Goal: Check status: Check status

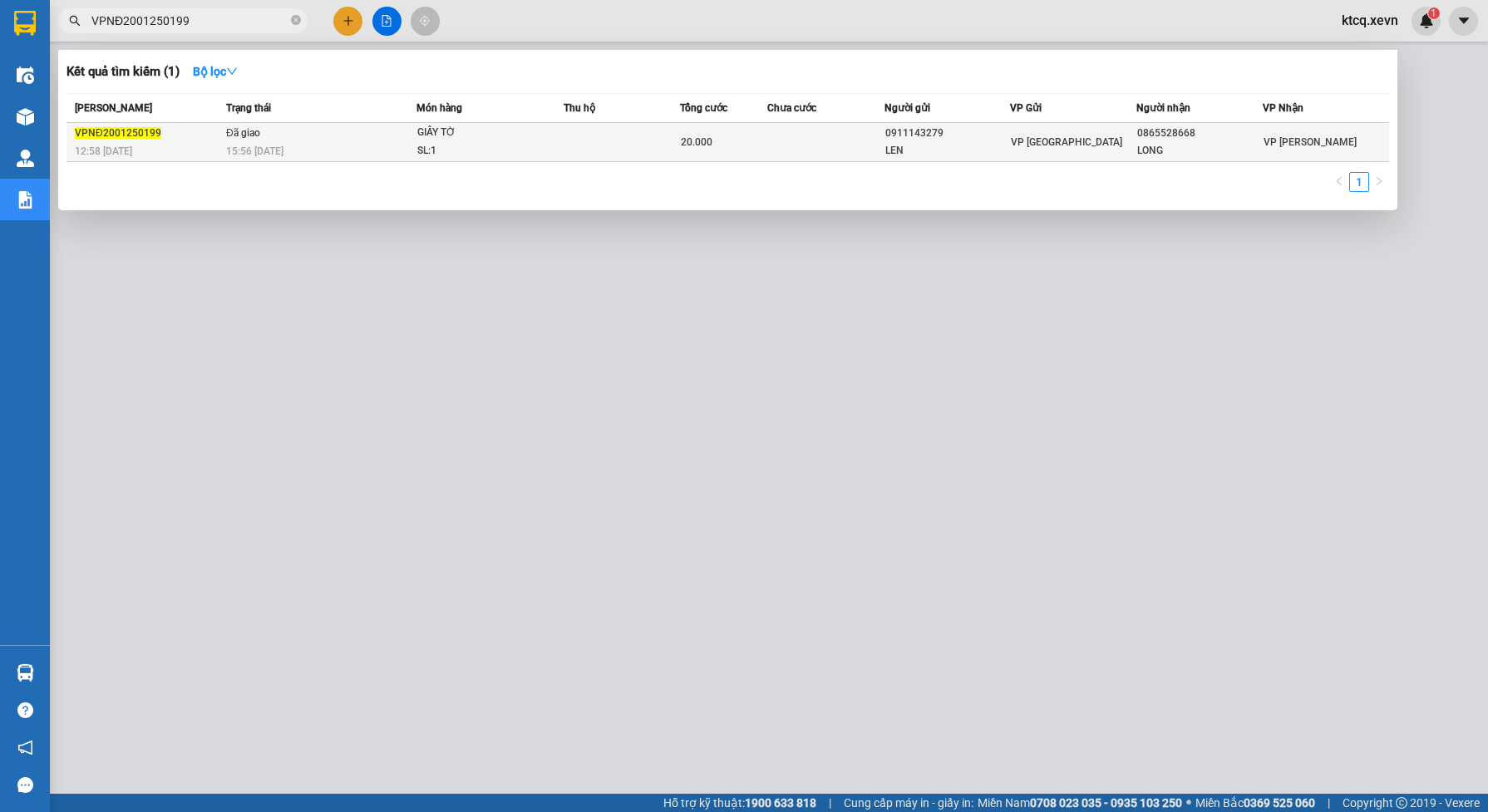
type input "VPNĐ2001250199"
click at [239, 127] on span "Đã giao" at bounding box center [243, 132] width 34 height 11
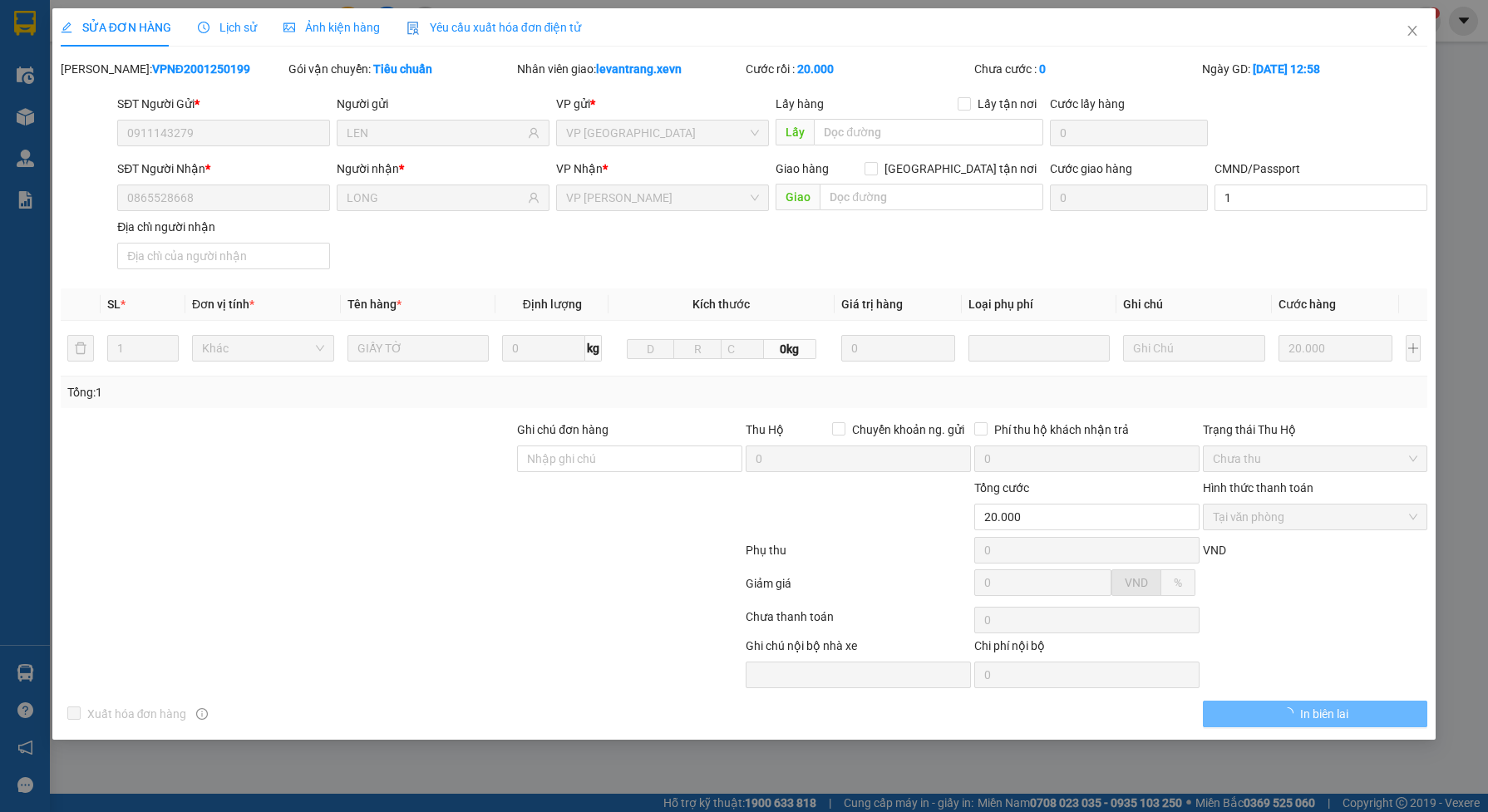
type input "0911143279"
type input "LEN"
type input "0865528668"
type input "LONG"
type input "1"
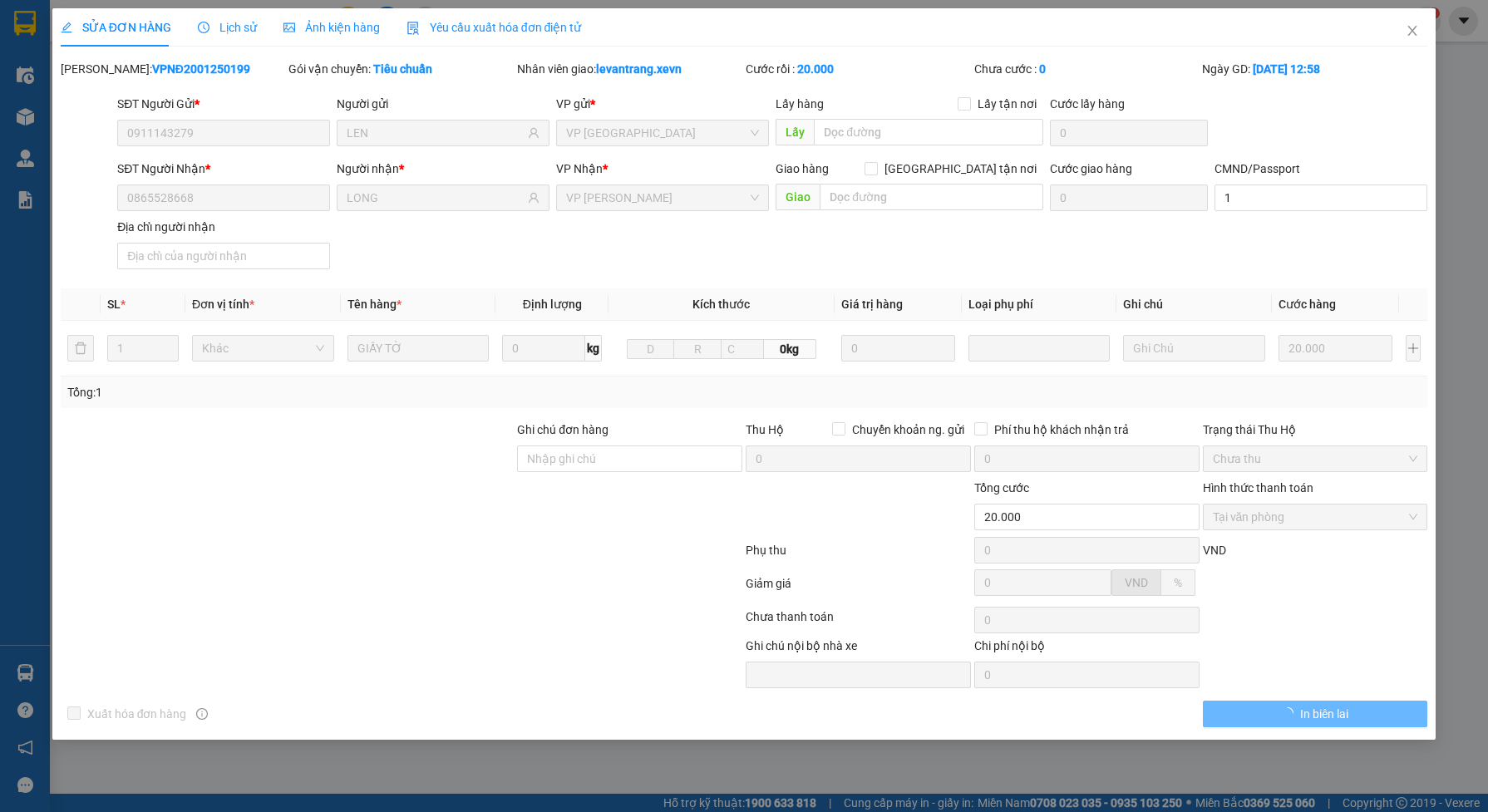
type input "20.000"
click at [1286, 721] on span "printer" at bounding box center [1287, 714] width 11 height 13
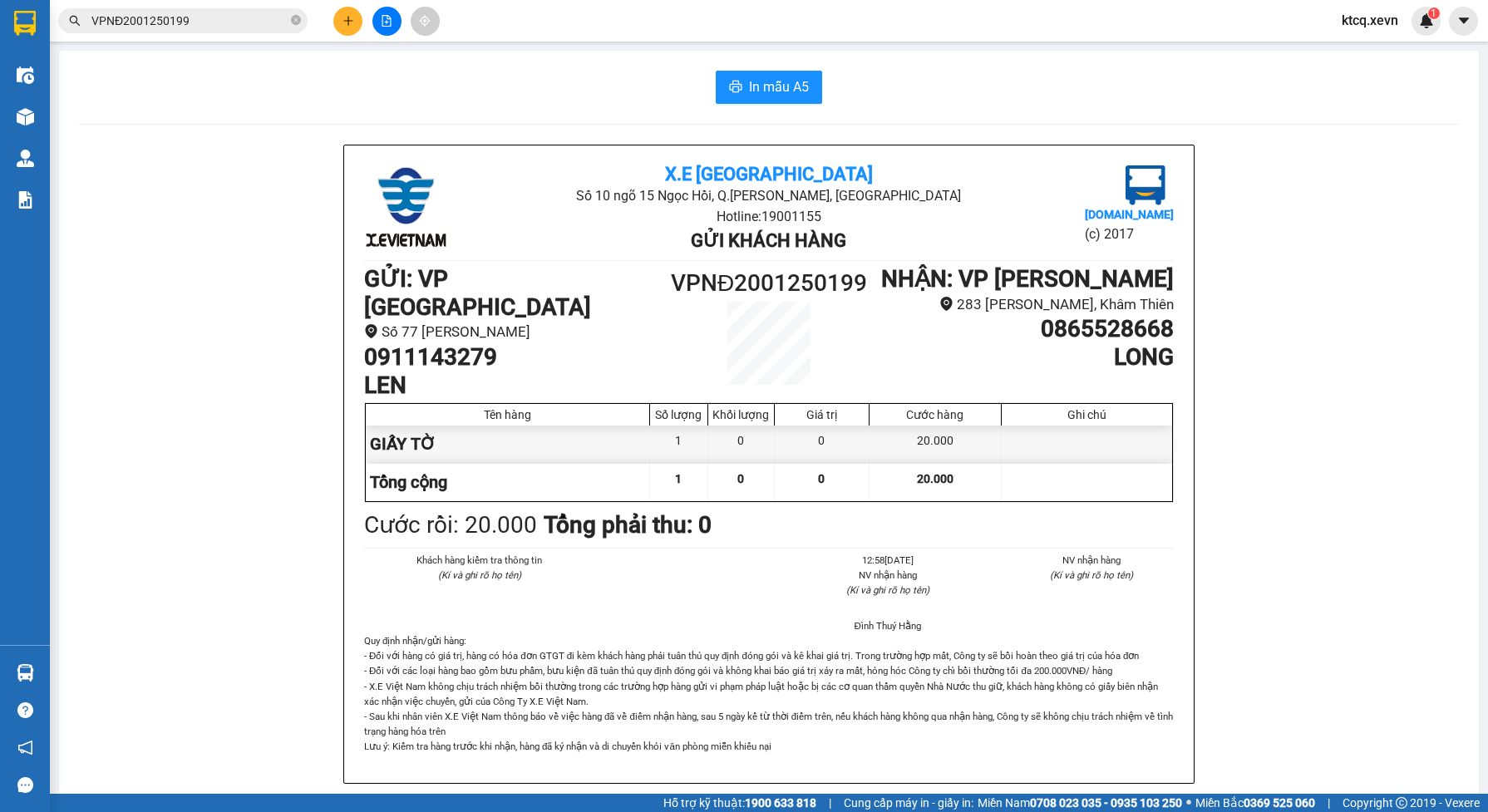
click at [263, 23] on input "VPNĐ2001250199" at bounding box center [189, 20] width 196 height 18
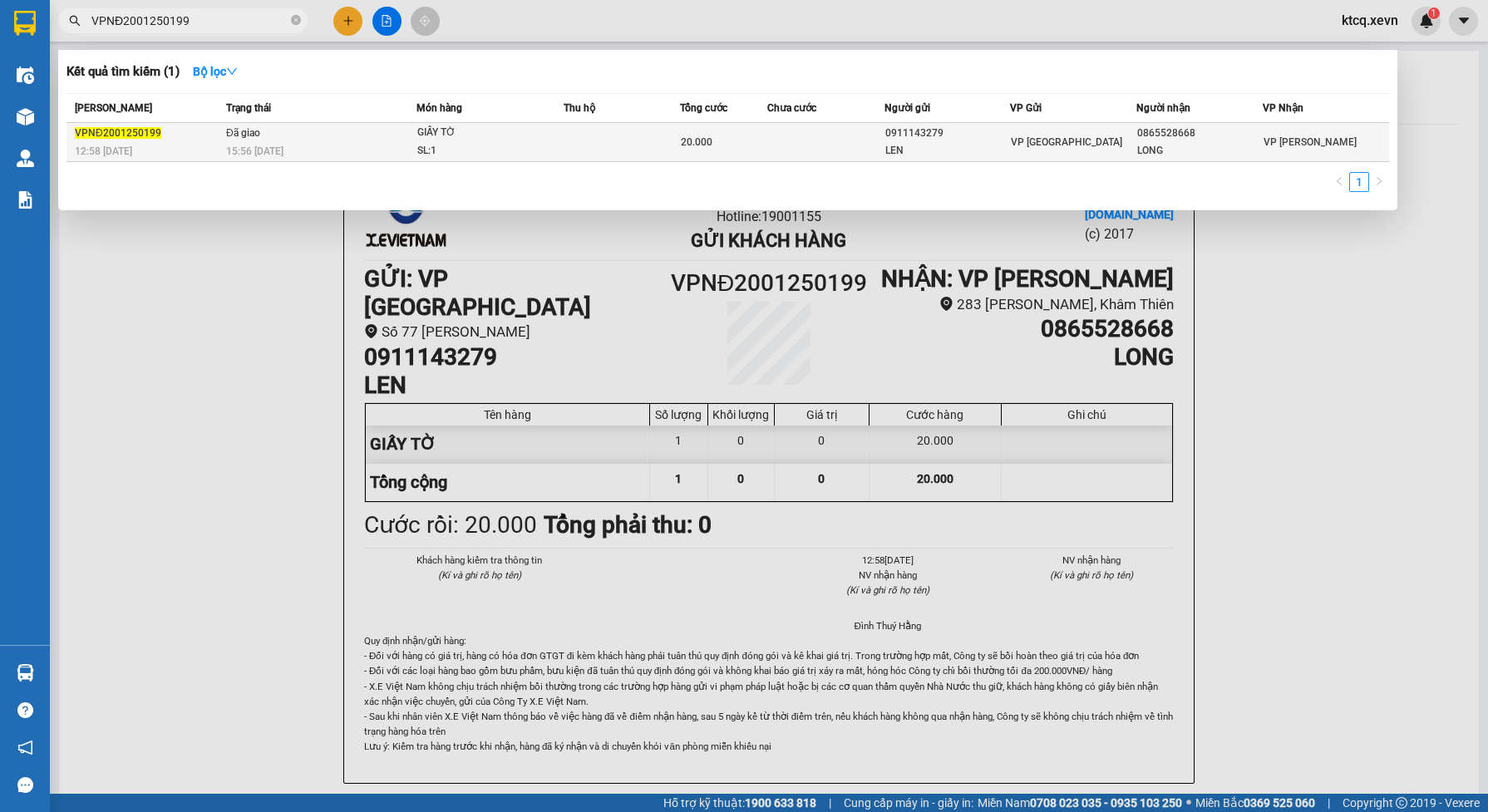
click at [260, 147] on span "15:56 [DATE]" at bounding box center [255, 151] width 57 height 11
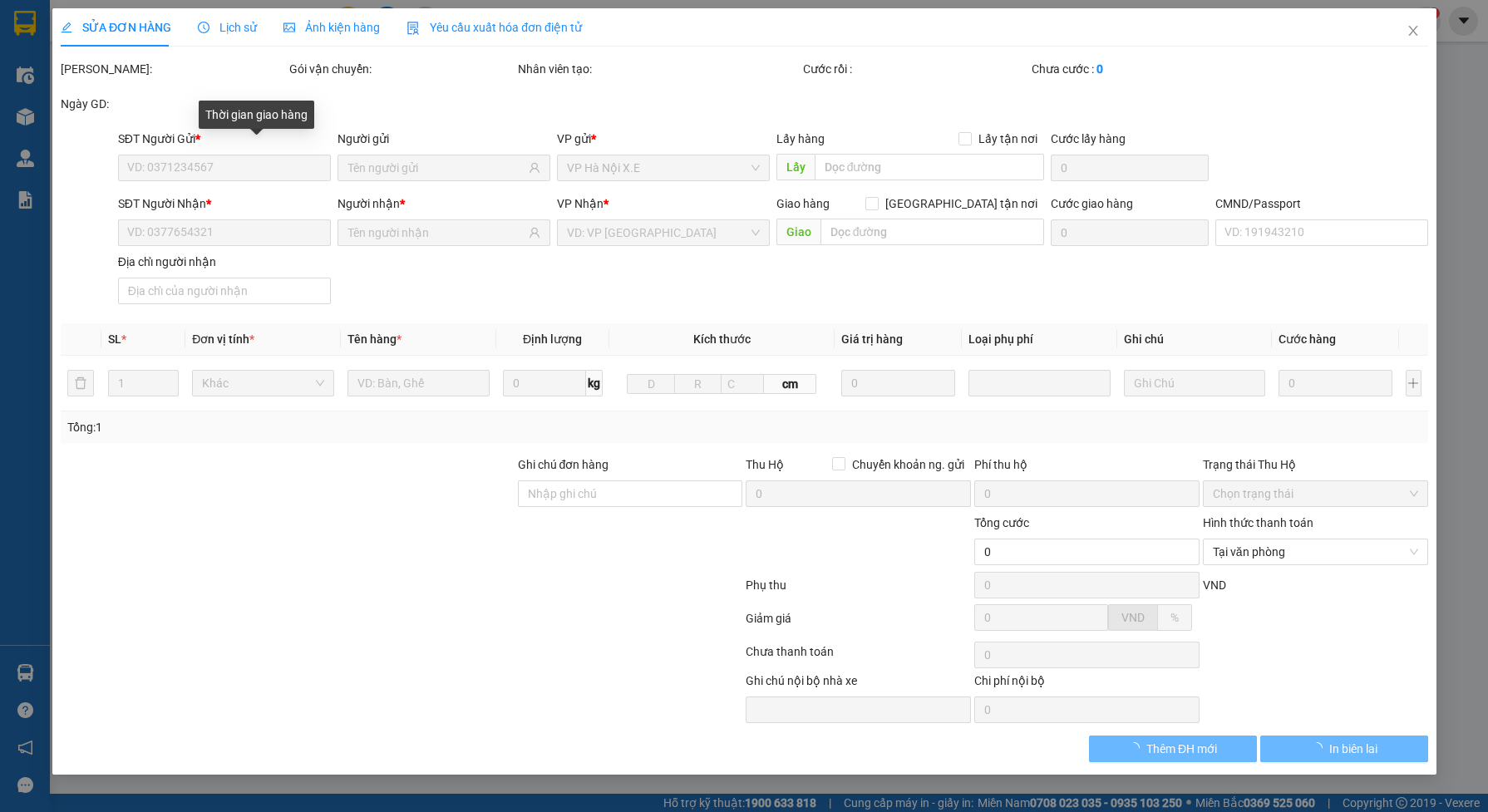
type input "0911143279"
type input "LEN"
type input "0865528668"
type input "LONG"
type input "1"
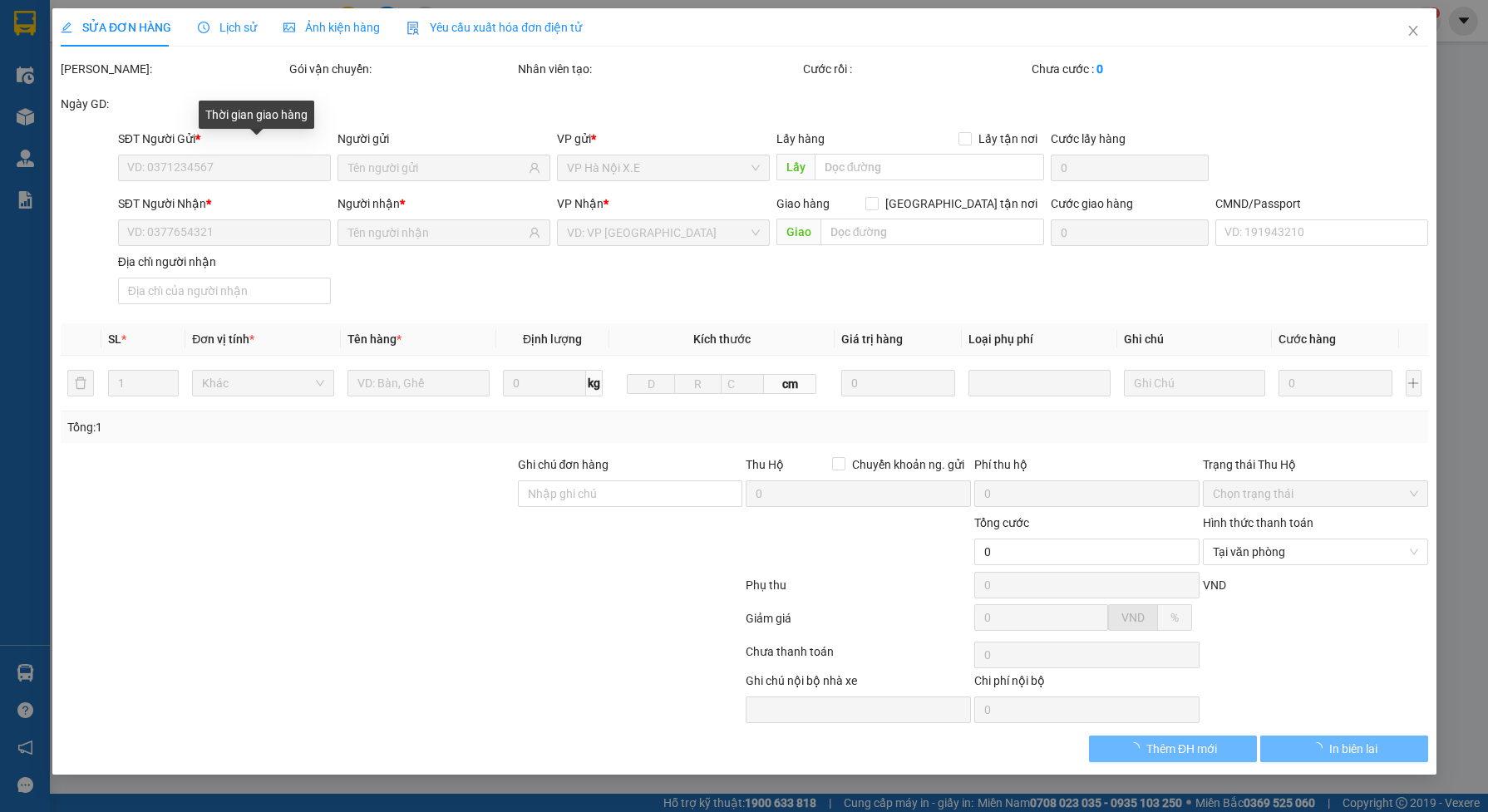
type input "20.000"
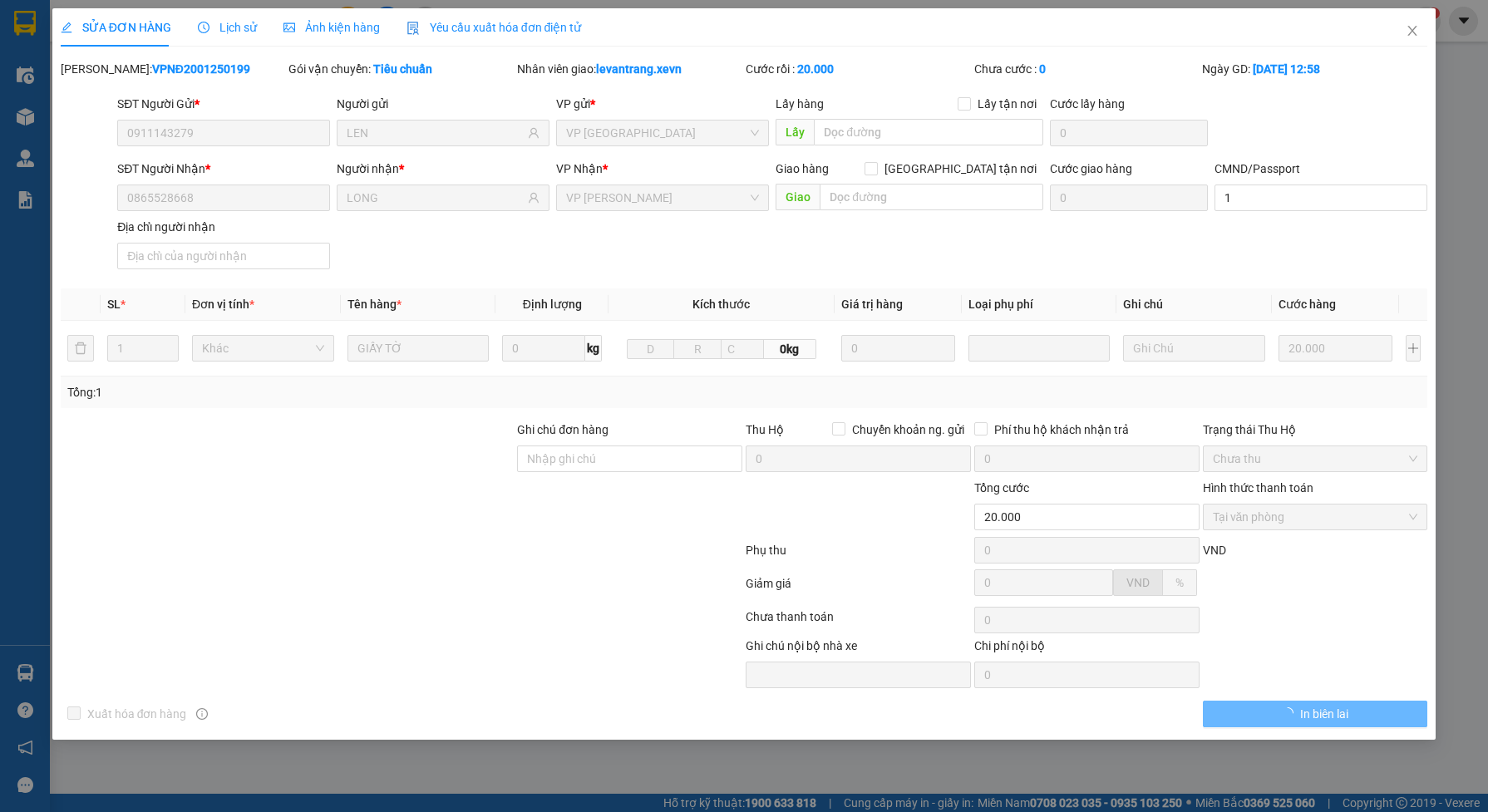
click at [233, 35] on div "Lịch sử" at bounding box center [227, 28] width 59 height 38
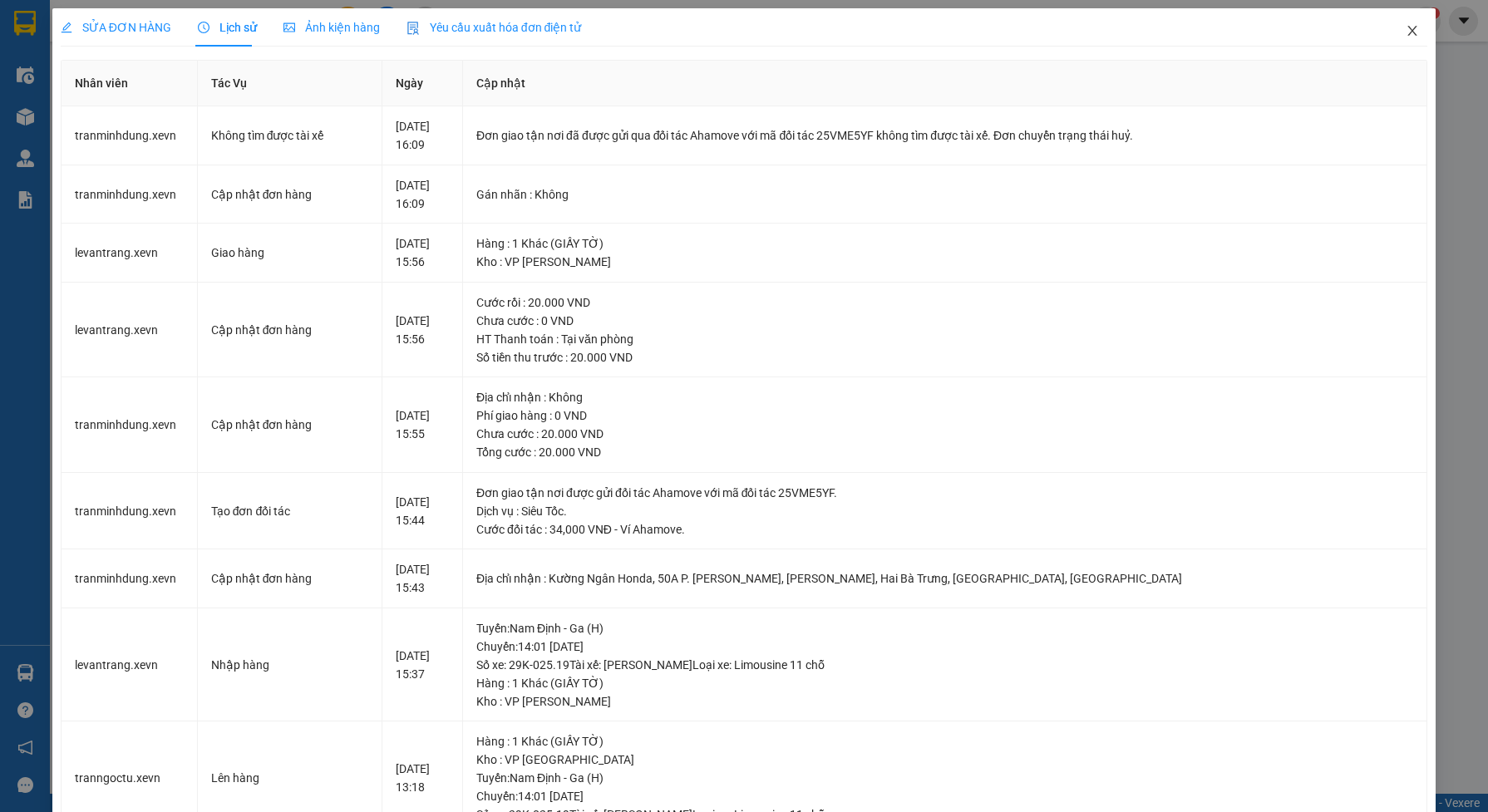
click at [1409, 32] on icon "close" at bounding box center [1413, 31] width 9 height 10
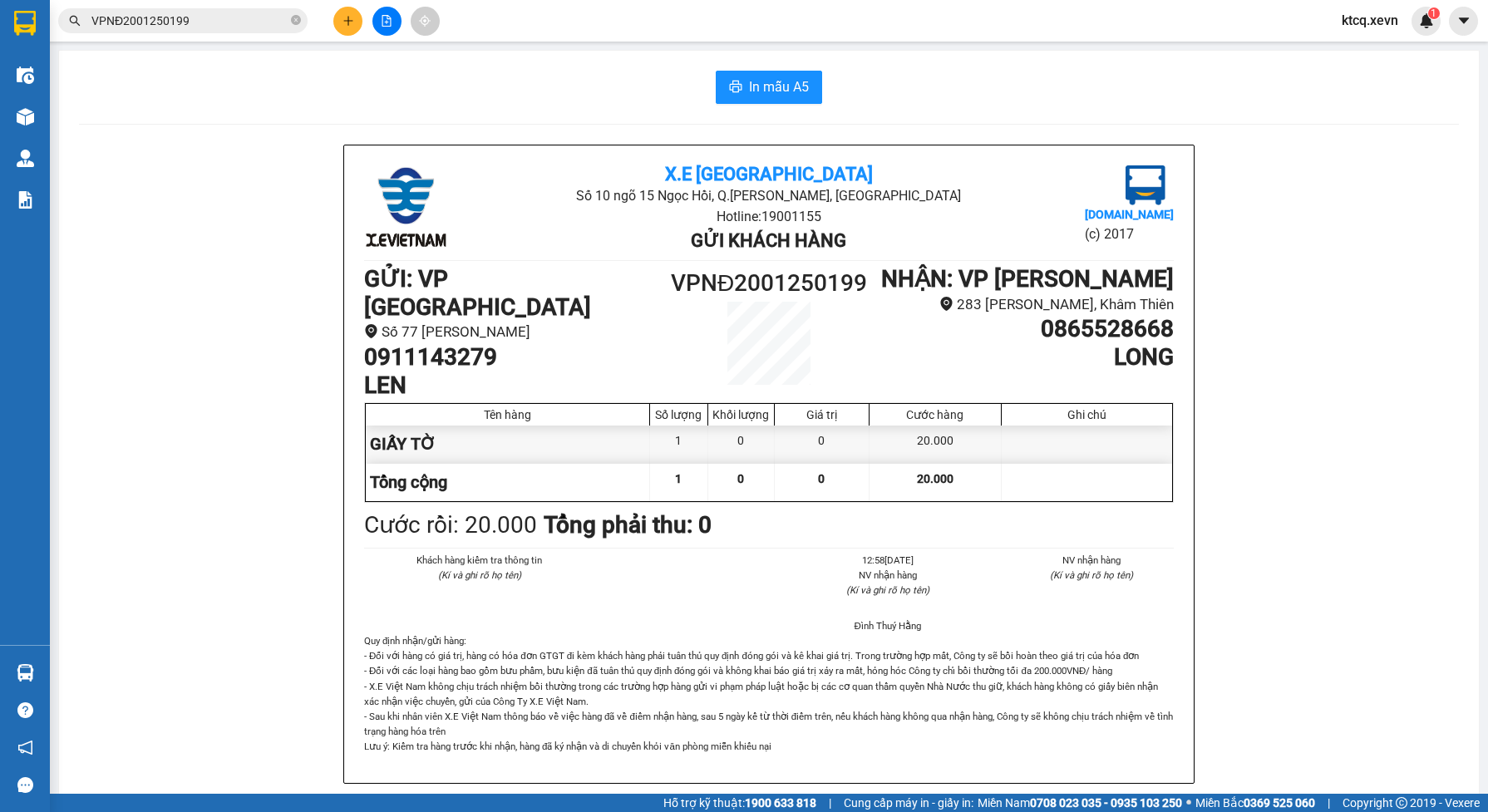
click at [218, 22] on input "VPNĐ2001250199" at bounding box center [189, 20] width 196 height 18
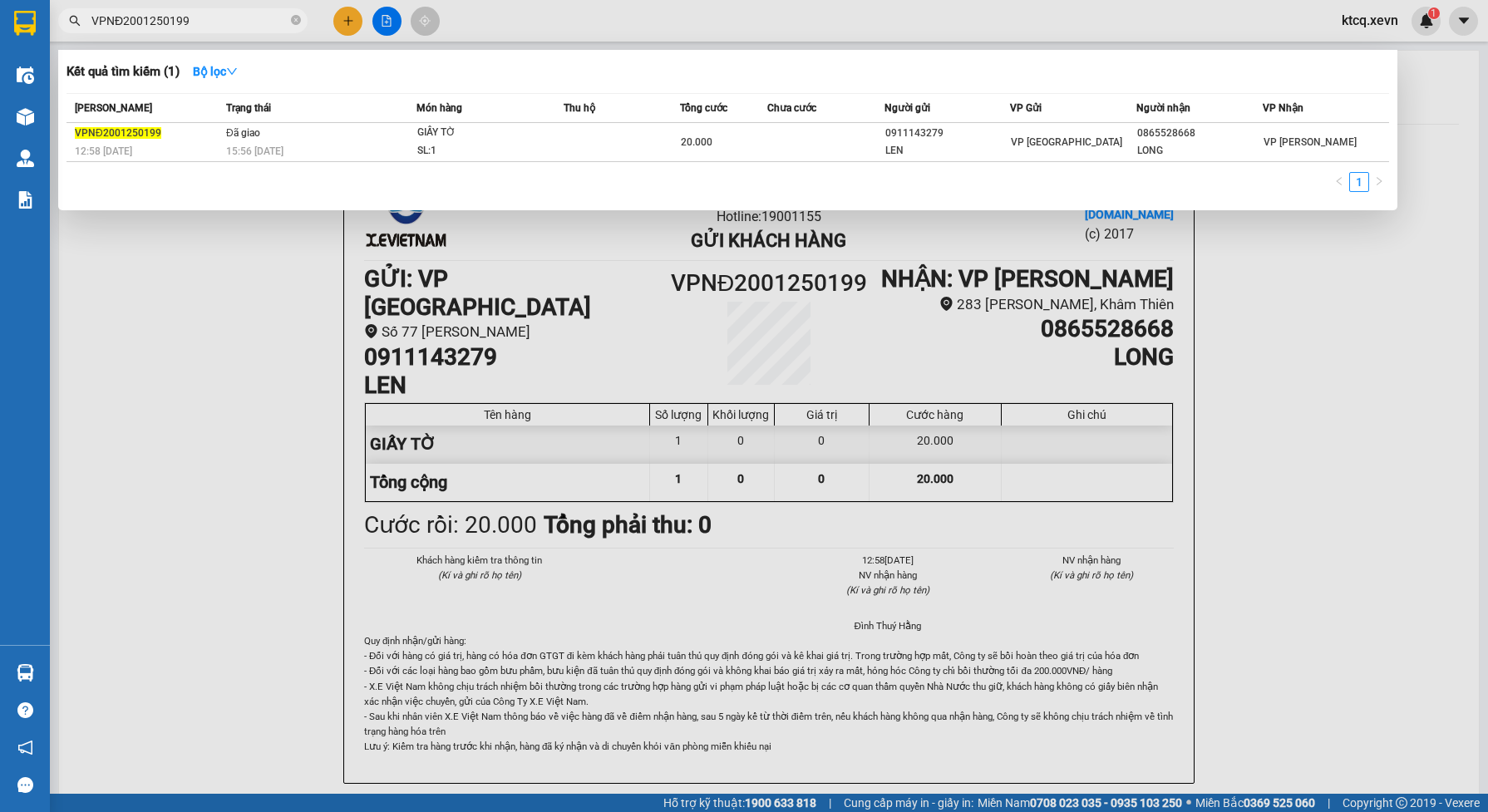
paste input "HNXE2101250001"
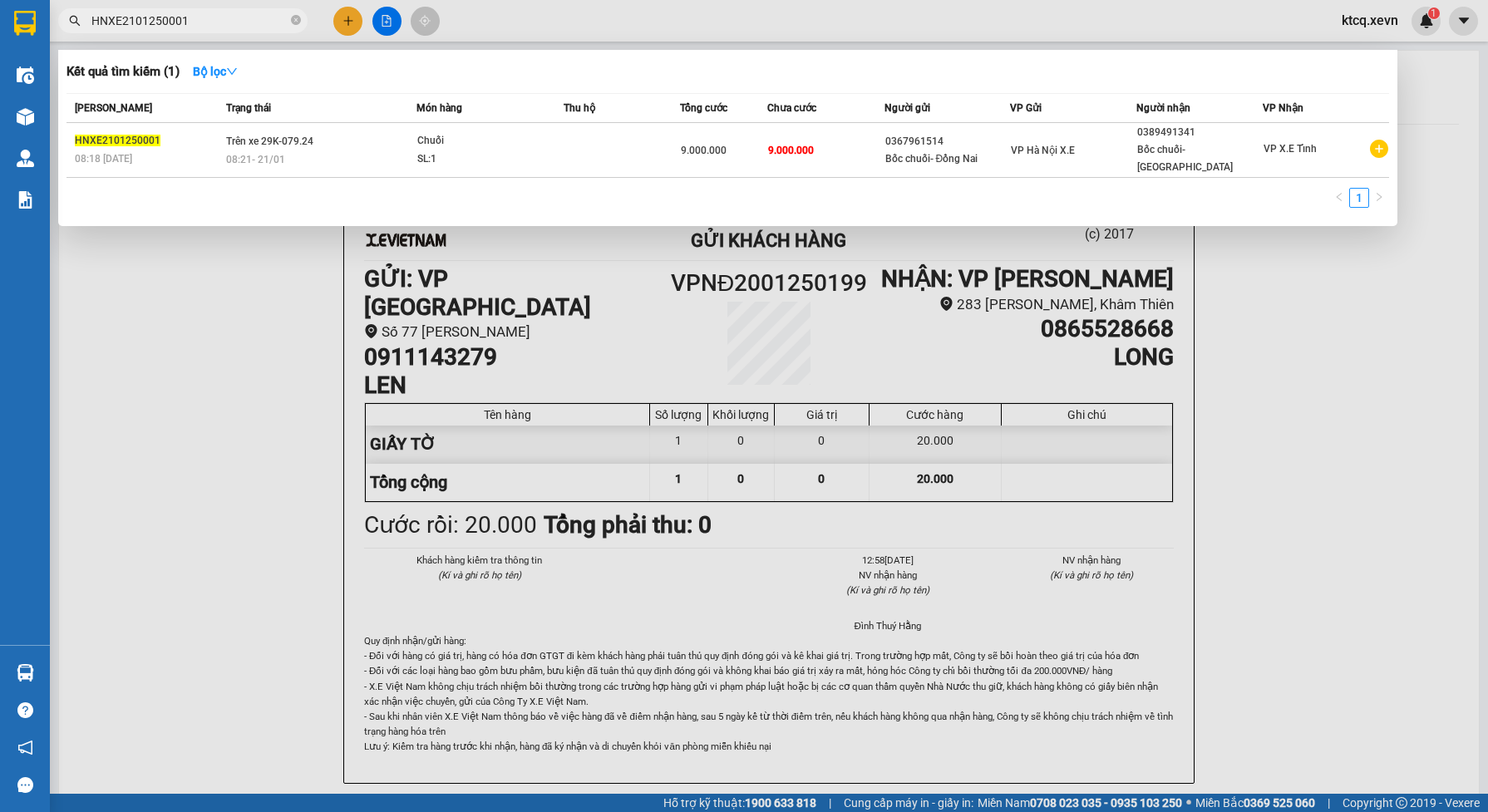
click at [249, 15] on input "HNXE2101250001" at bounding box center [189, 20] width 196 height 18
paste input "5"
drag, startPoint x: 241, startPoint y: 25, endPoint x: 0, endPoint y: 23, distance: 241.0
click at [0, 23] on html "Kết quả tìm kiếm ( 1 ) Bộ lọc Mã ĐH Trạng thái Món hàng Thu hộ Tổng cước Chưa c…" at bounding box center [744, 406] width 1488 height 812
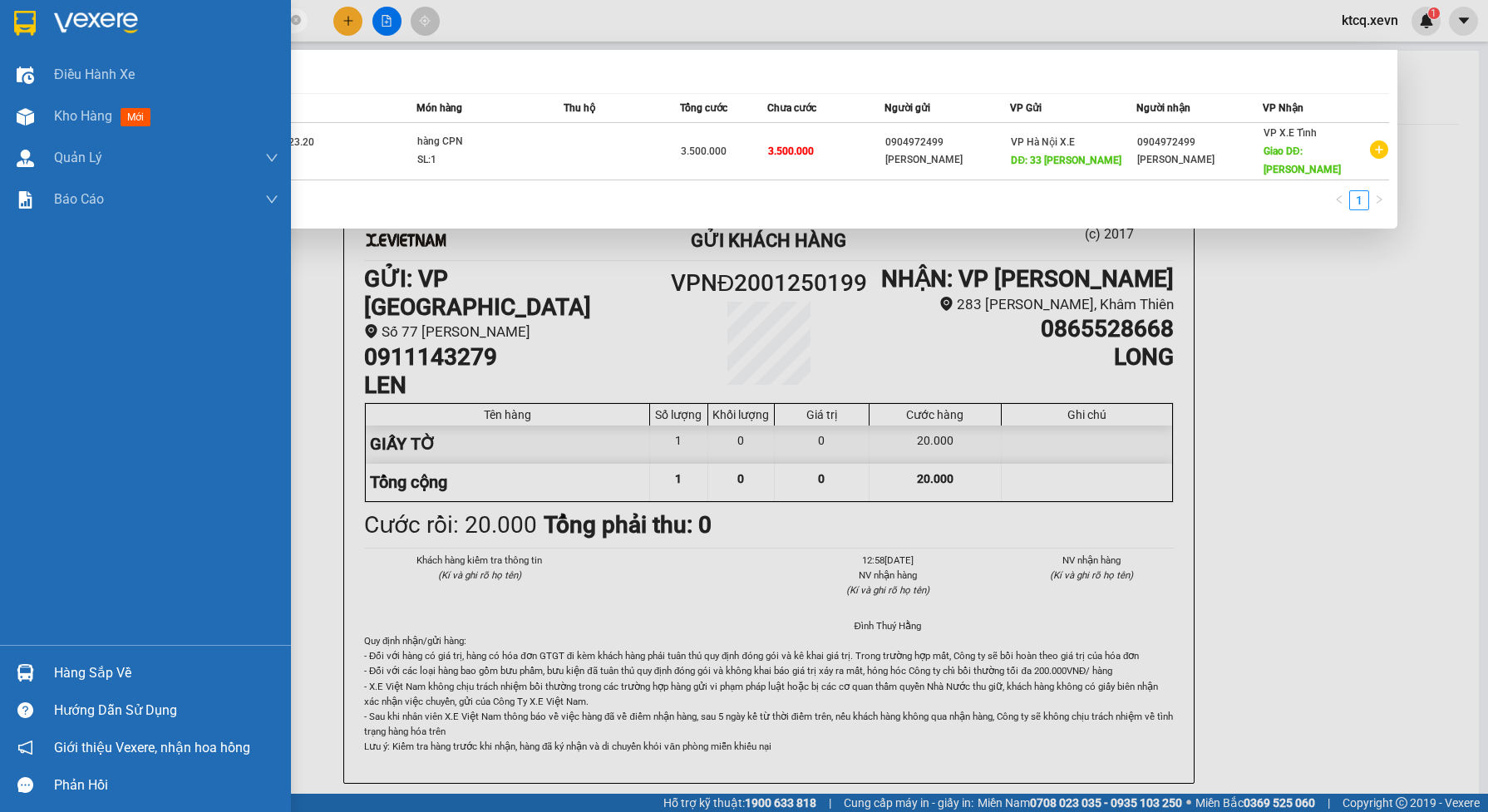
paste input "VPNH0802250010"
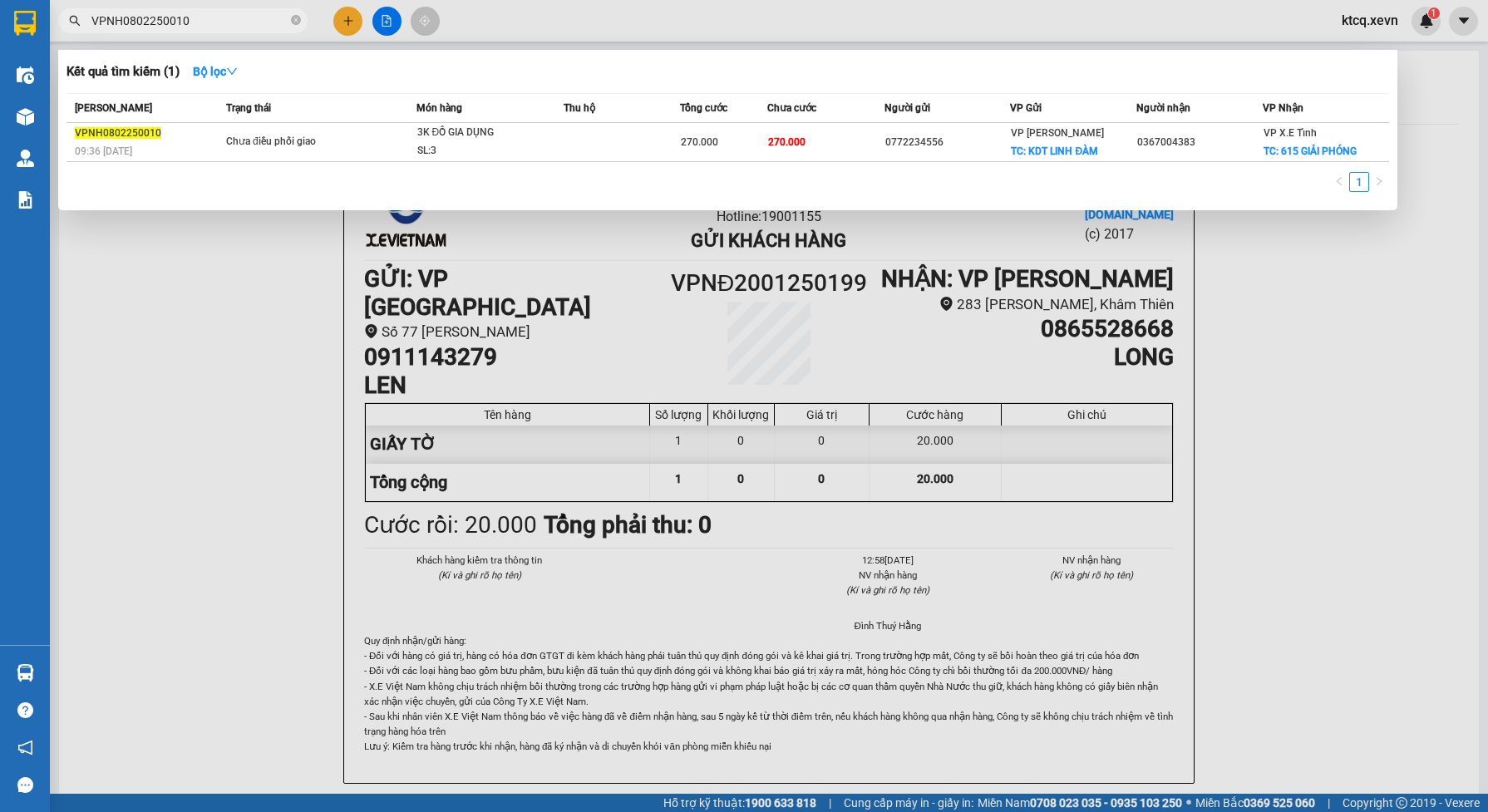
type input "VPNH0802250010"
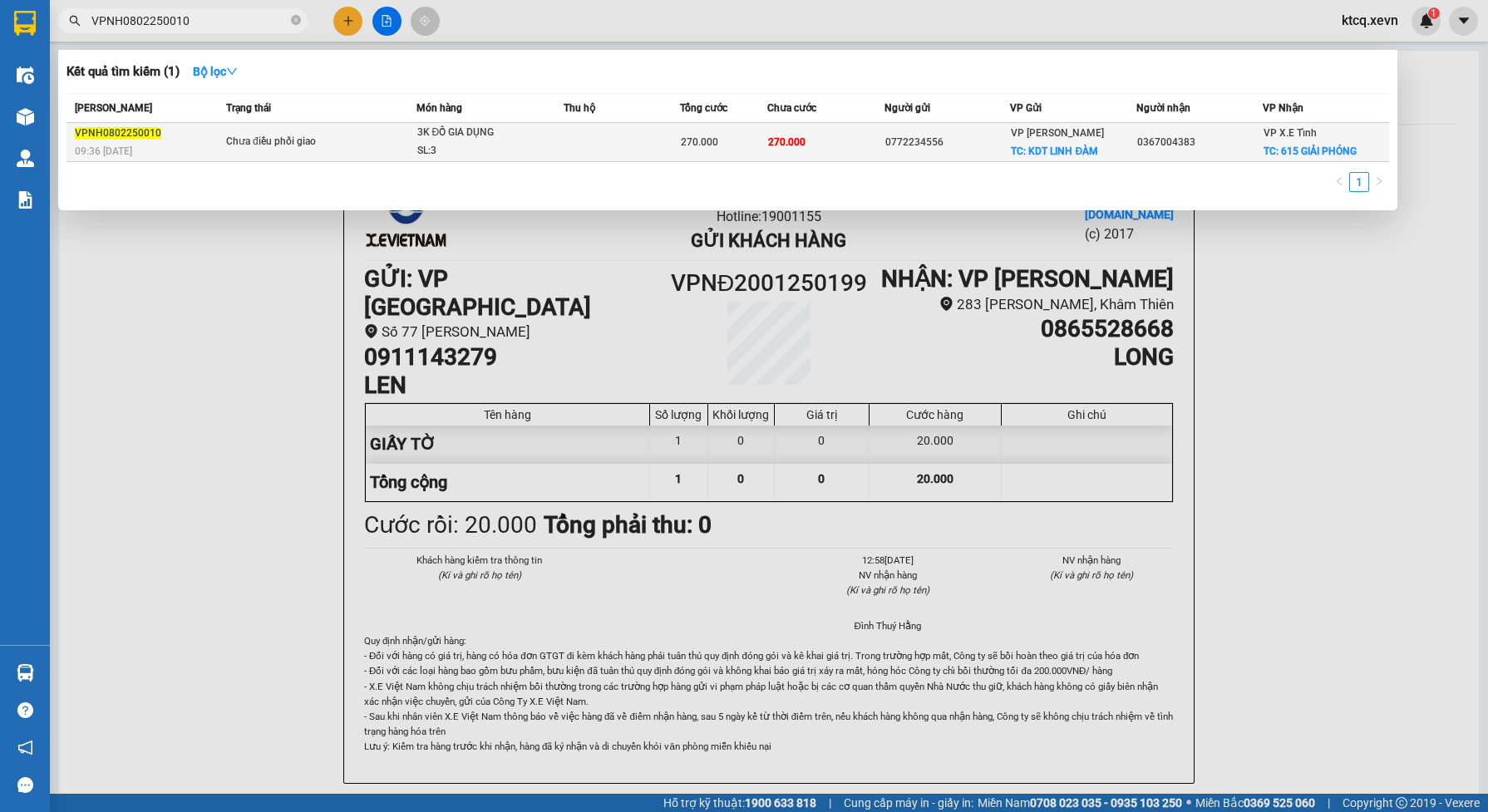
click at [547, 135] on span "3K ĐỒ GIA DỤNG SL: 3" at bounding box center [491, 142] width 147 height 35
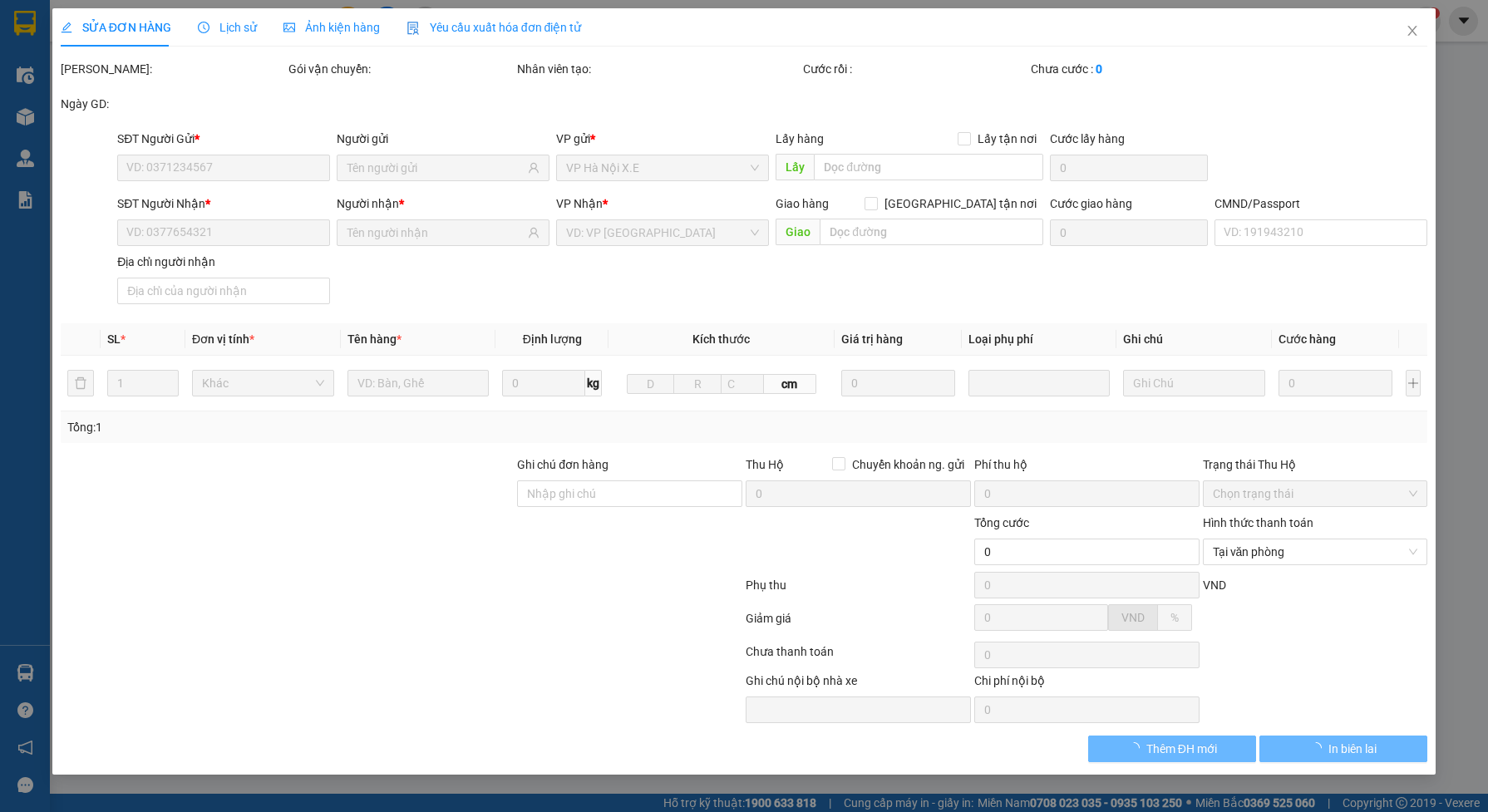
type input "0772234556"
checkbox input "true"
type input "KDT LINH ĐÀM"
type input "150.000"
type input "0367004383"
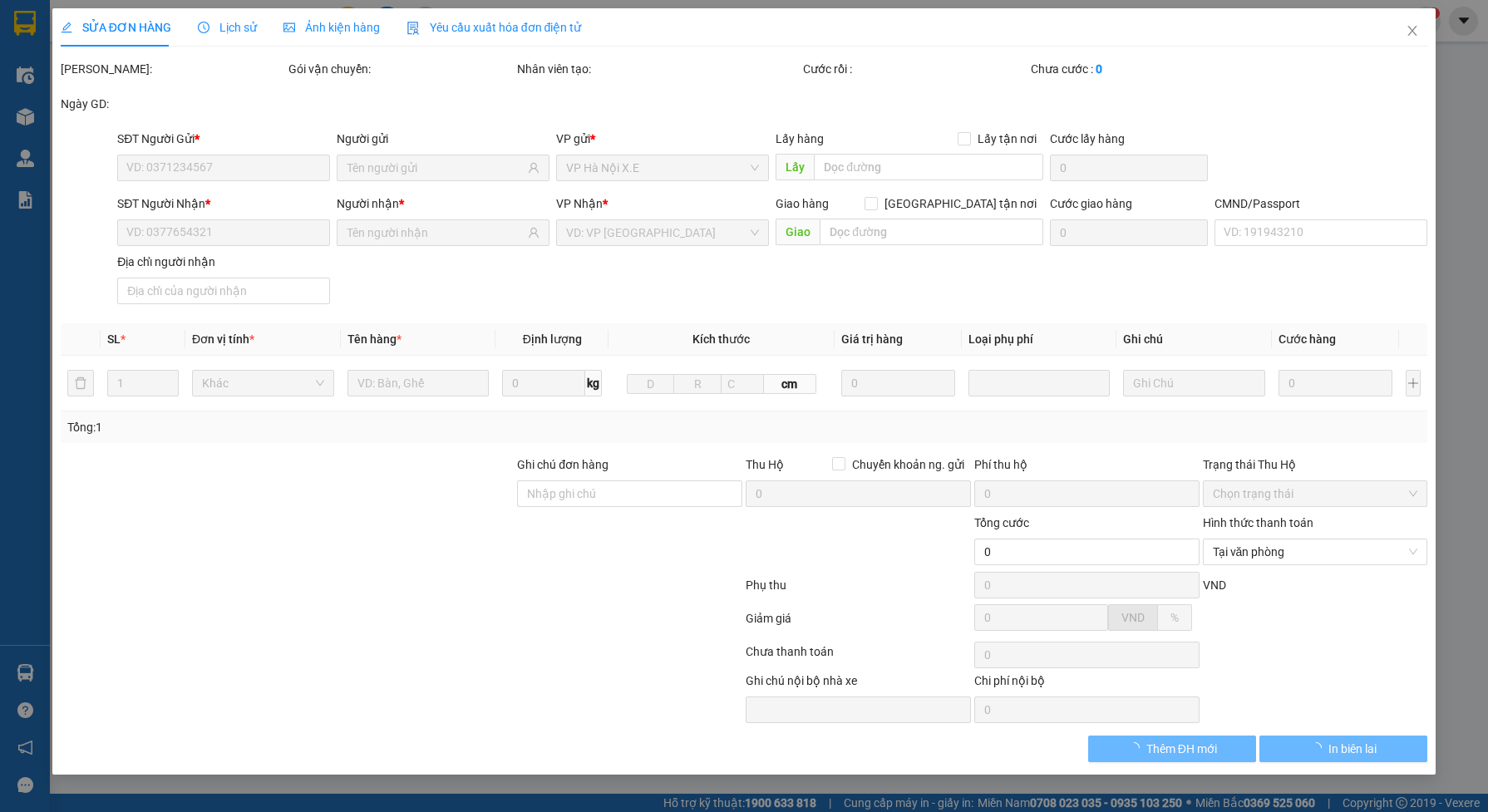
checkbox input "true"
type input "615 GIẢI PHÓNG"
type input "270.000"
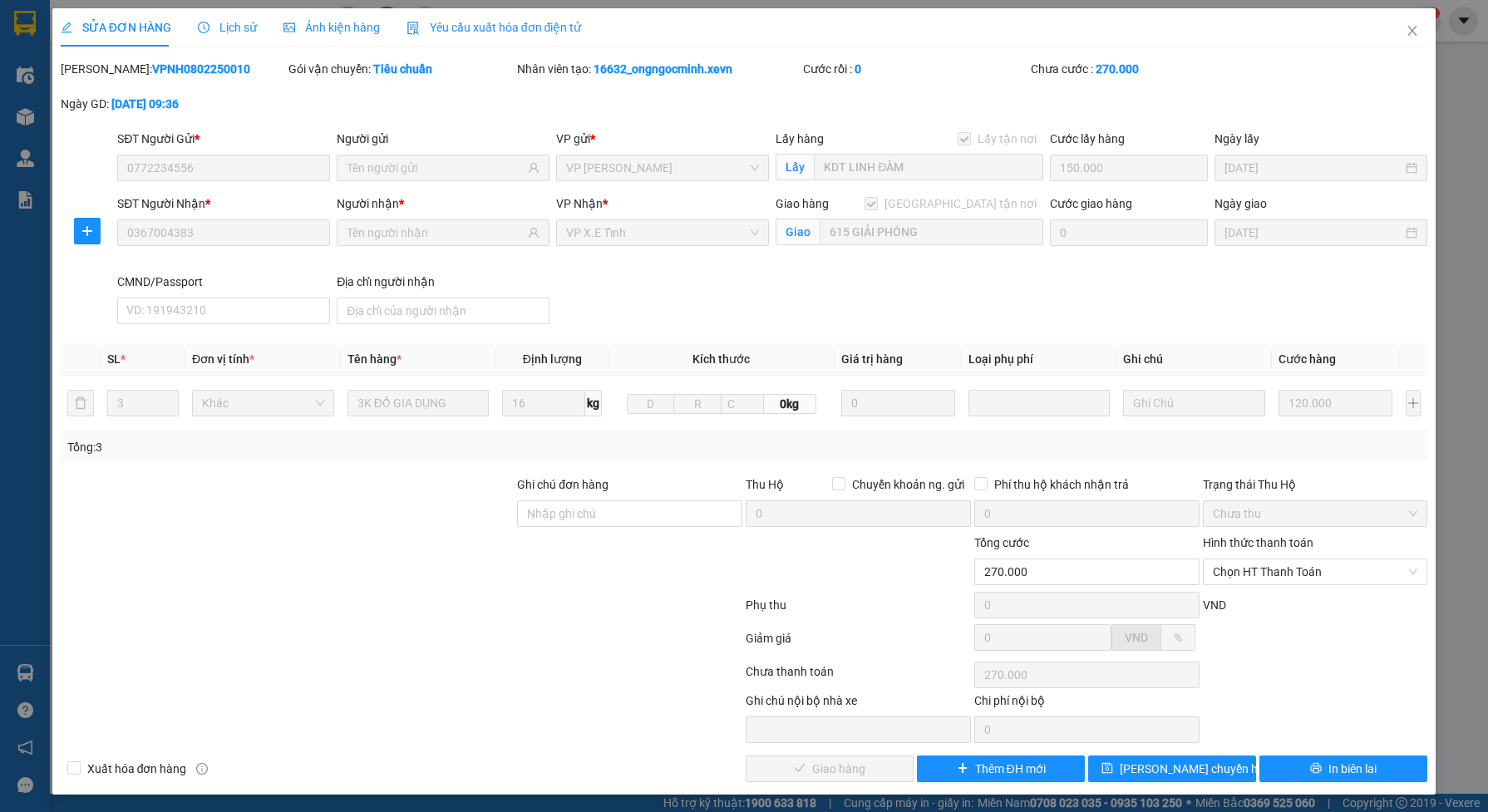
scroll to position [5, 0]
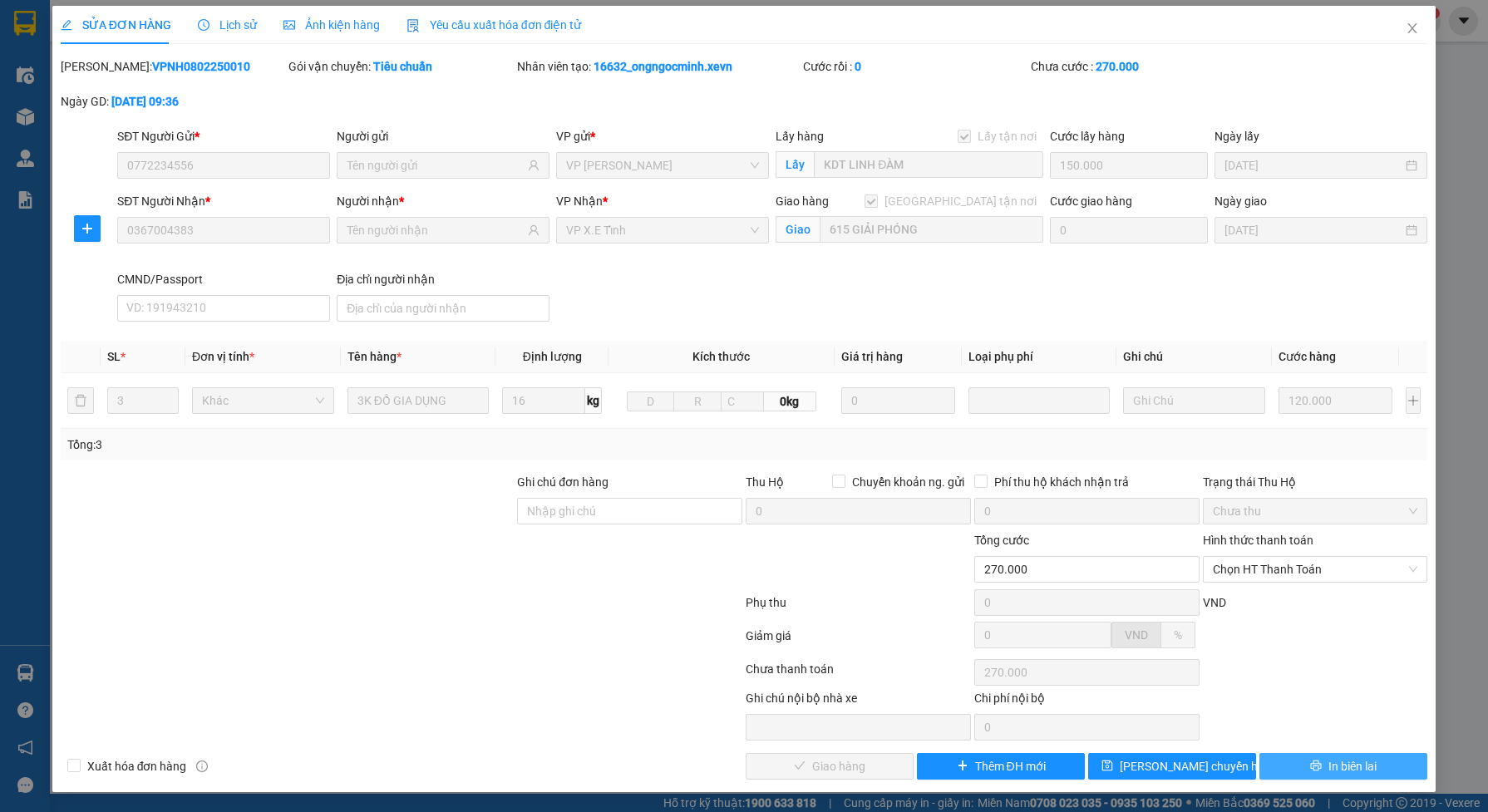
click at [1309, 763] on button "In biên lai" at bounding box center [1343, 766] width 168 height 27
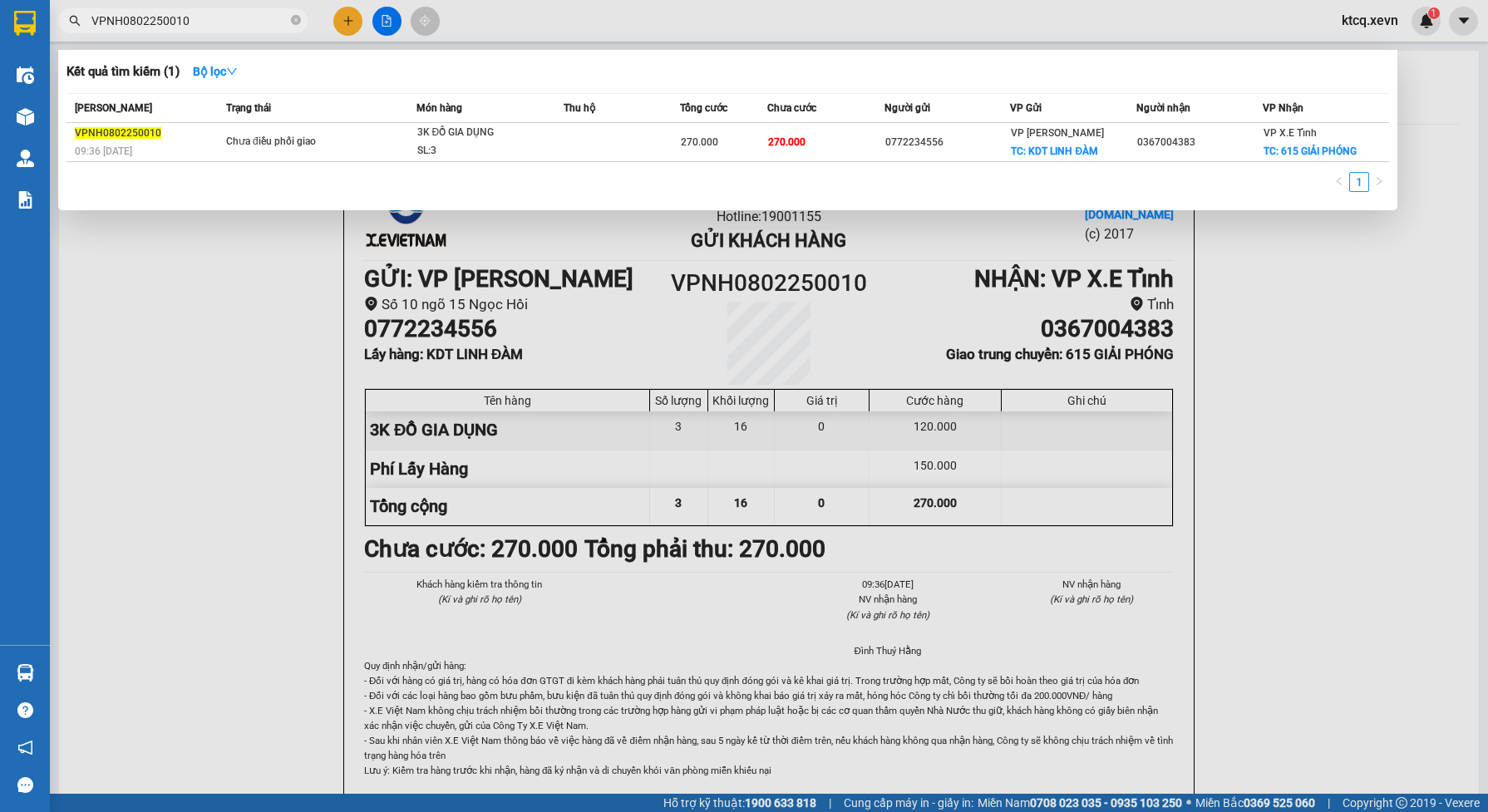
click at [215, 18] on input "VPNH0802250010" at bounding box center [189, 20] width 196 height 18
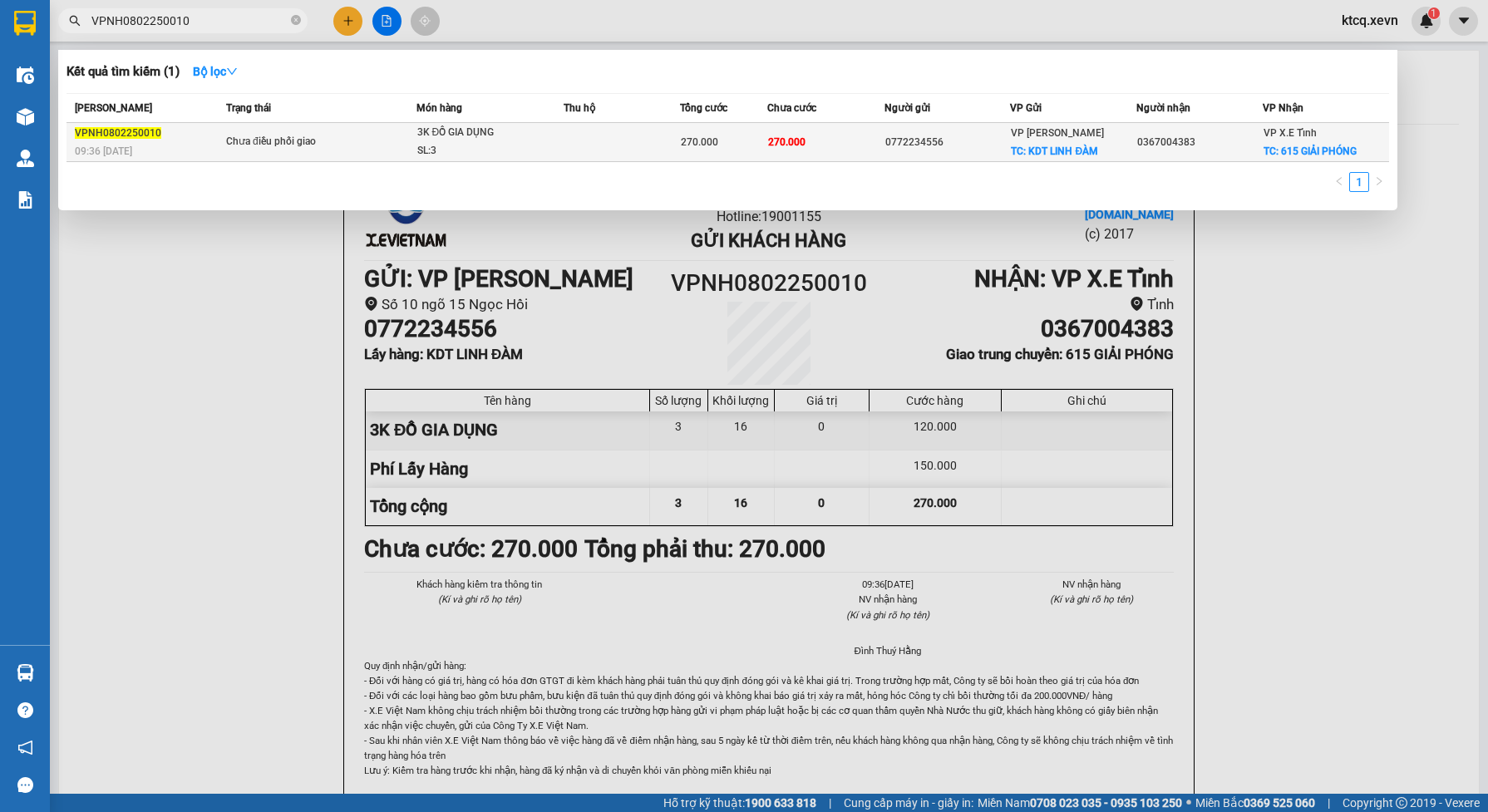
click at [306, 142] on div "Chưa điều phối giao" at bounding box center [288, 142] width 124 height 18
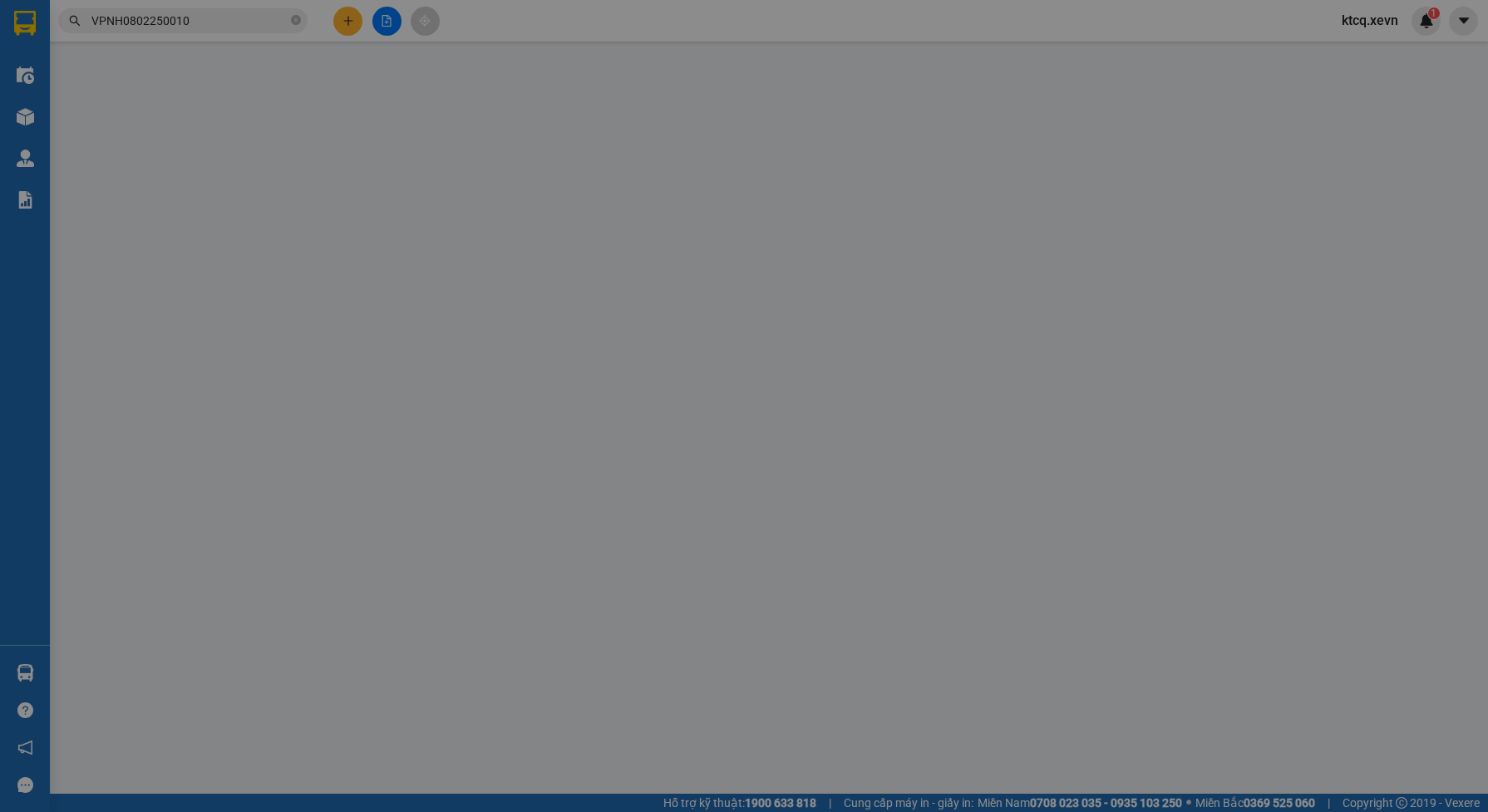
type input "0772234556"
checkbox input "true"
type input "KDT LINH ĐÀM"
type input "150.000"
type input "0367004383"
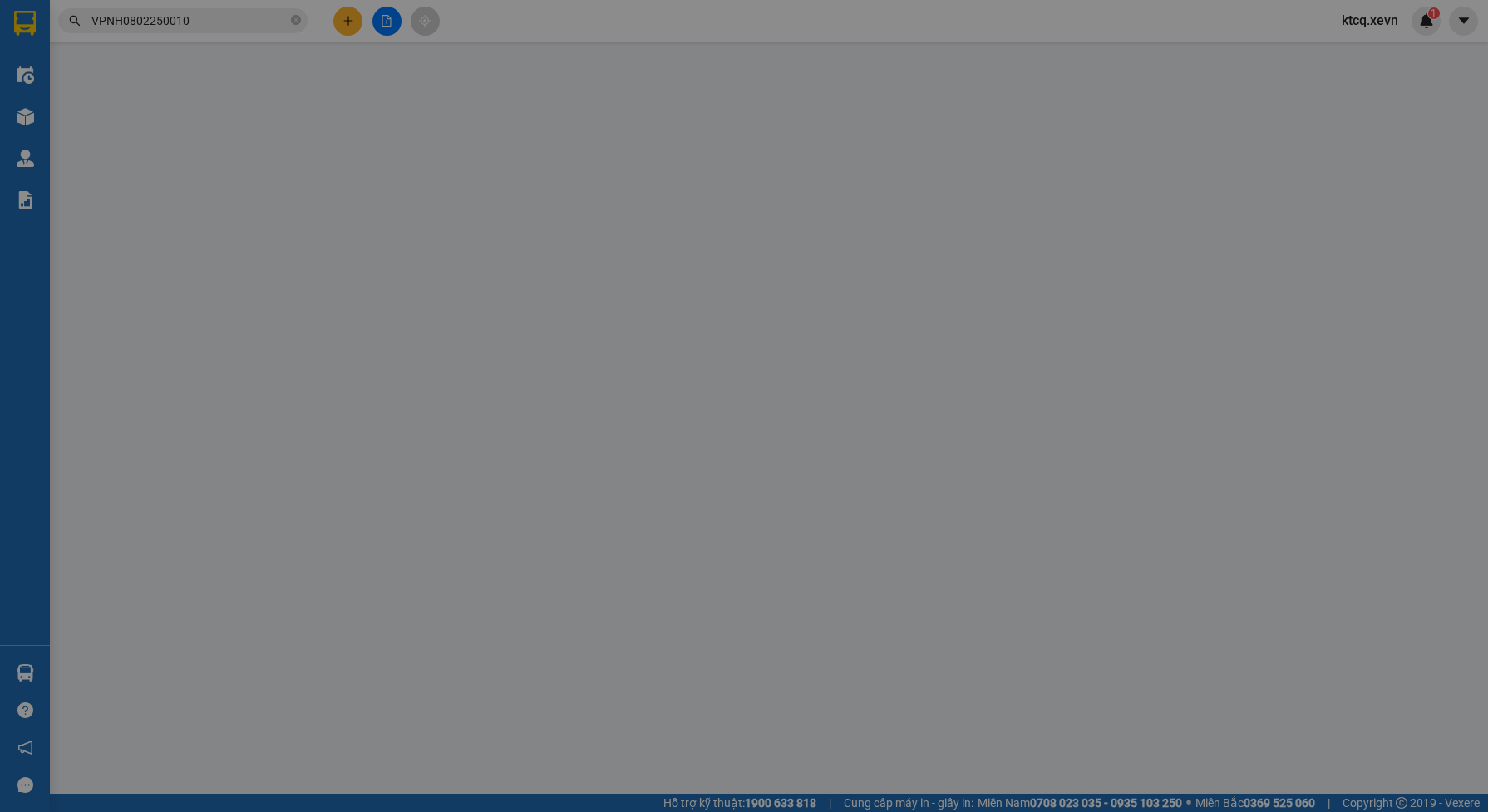
checkbox input "true"
type input "615 GIẢI PHÓNG"
type input "270.000"
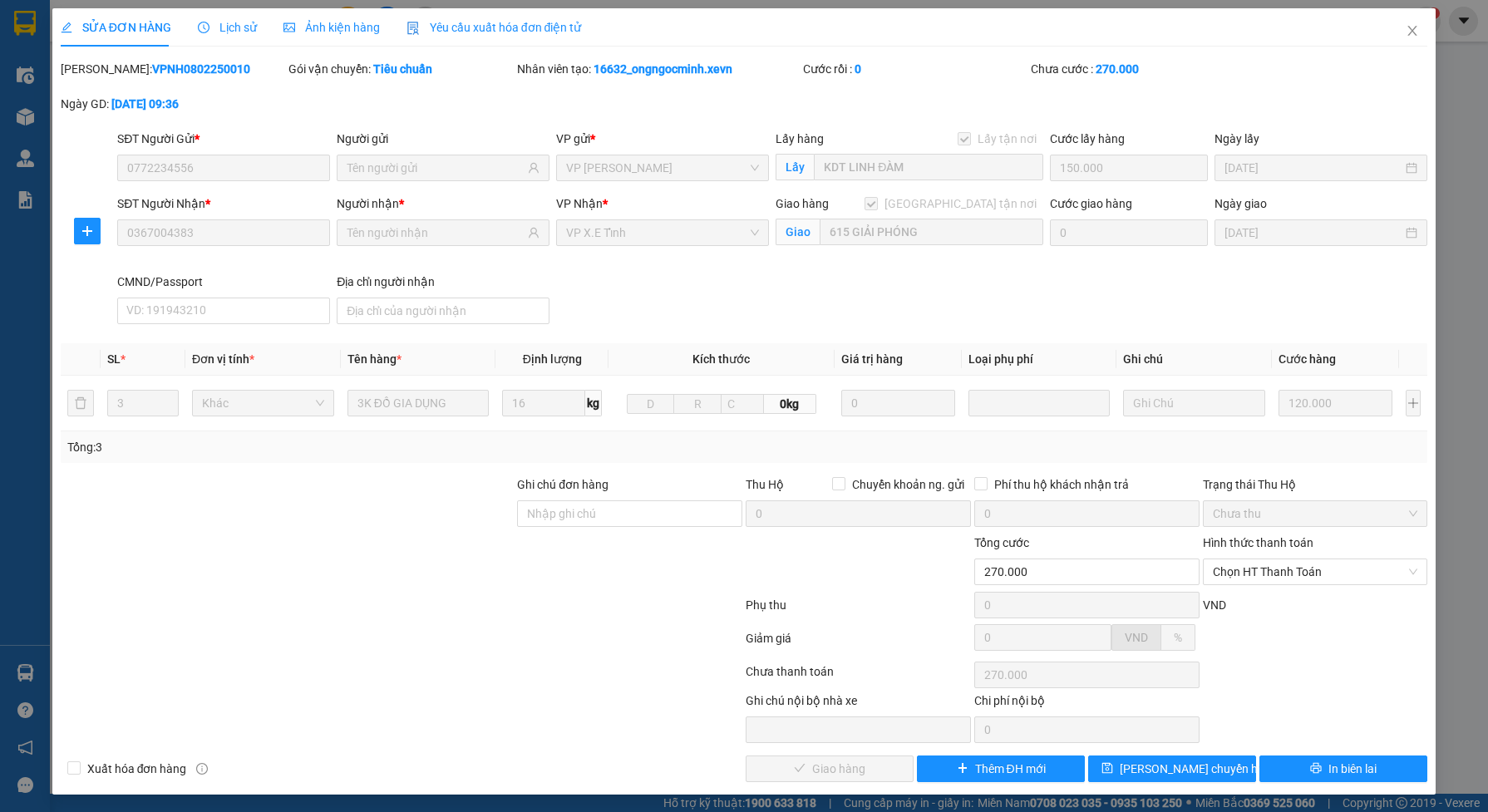
click at [243, 27] on span "Lịch sử" at bounding box center [227, 27] width 59 height 13
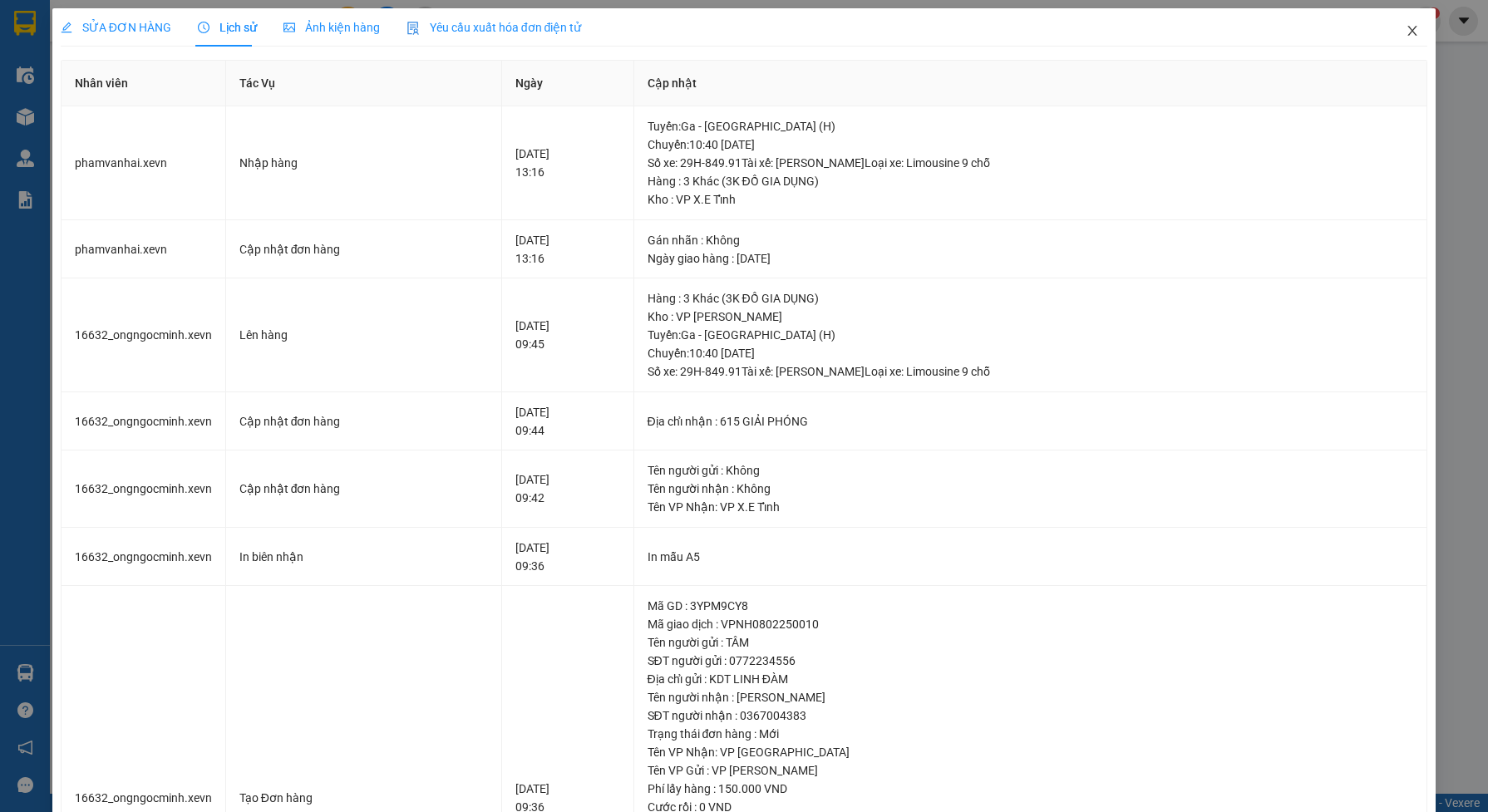
click at [1406, 34] on icon "close" at bounding box center [1412, 30] width 13 height 13
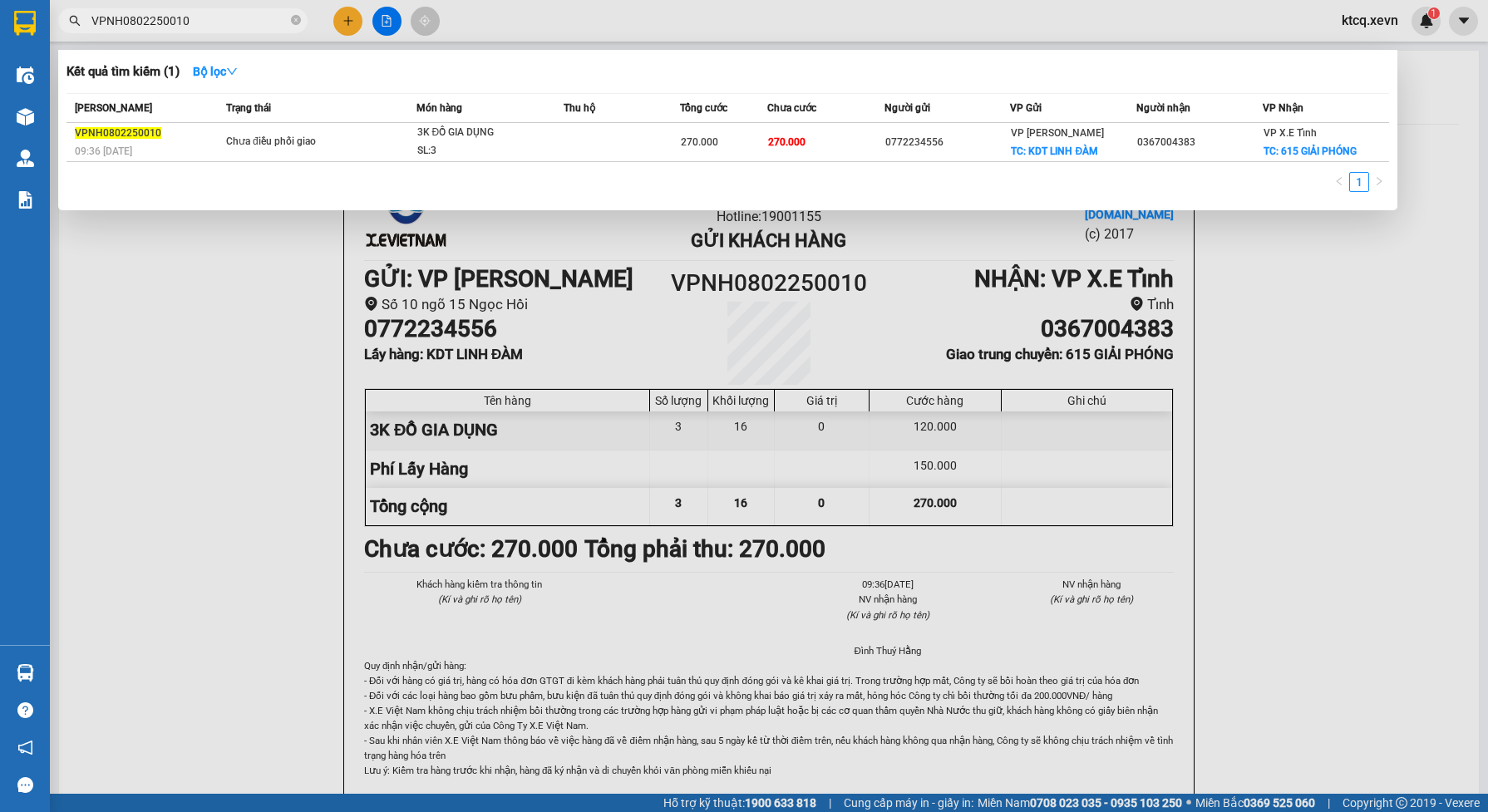
drag, startPoint x: 190, startPoint y: 19, endPoint x: 71, endPoint y: 32, distance: 119.7
click at [71, 32] on span "VPNH0802250010" at bounding box center [182, 21] width 249 height 25
paste input "Đ1102250214"
type input "VPNĐ1102250214"
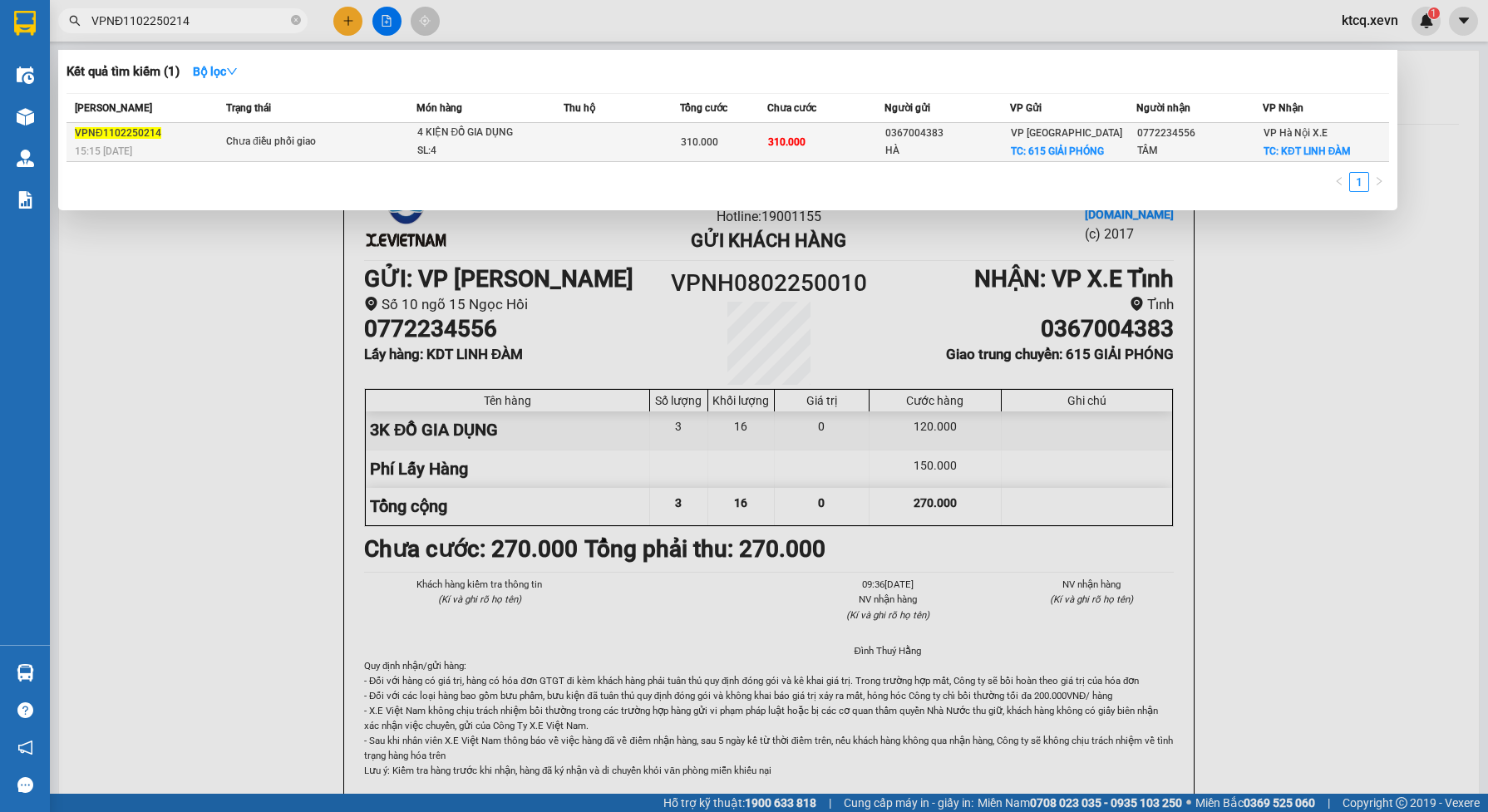
click at [584, 140] on td at bounding box center [621, 142] width 117 height 39
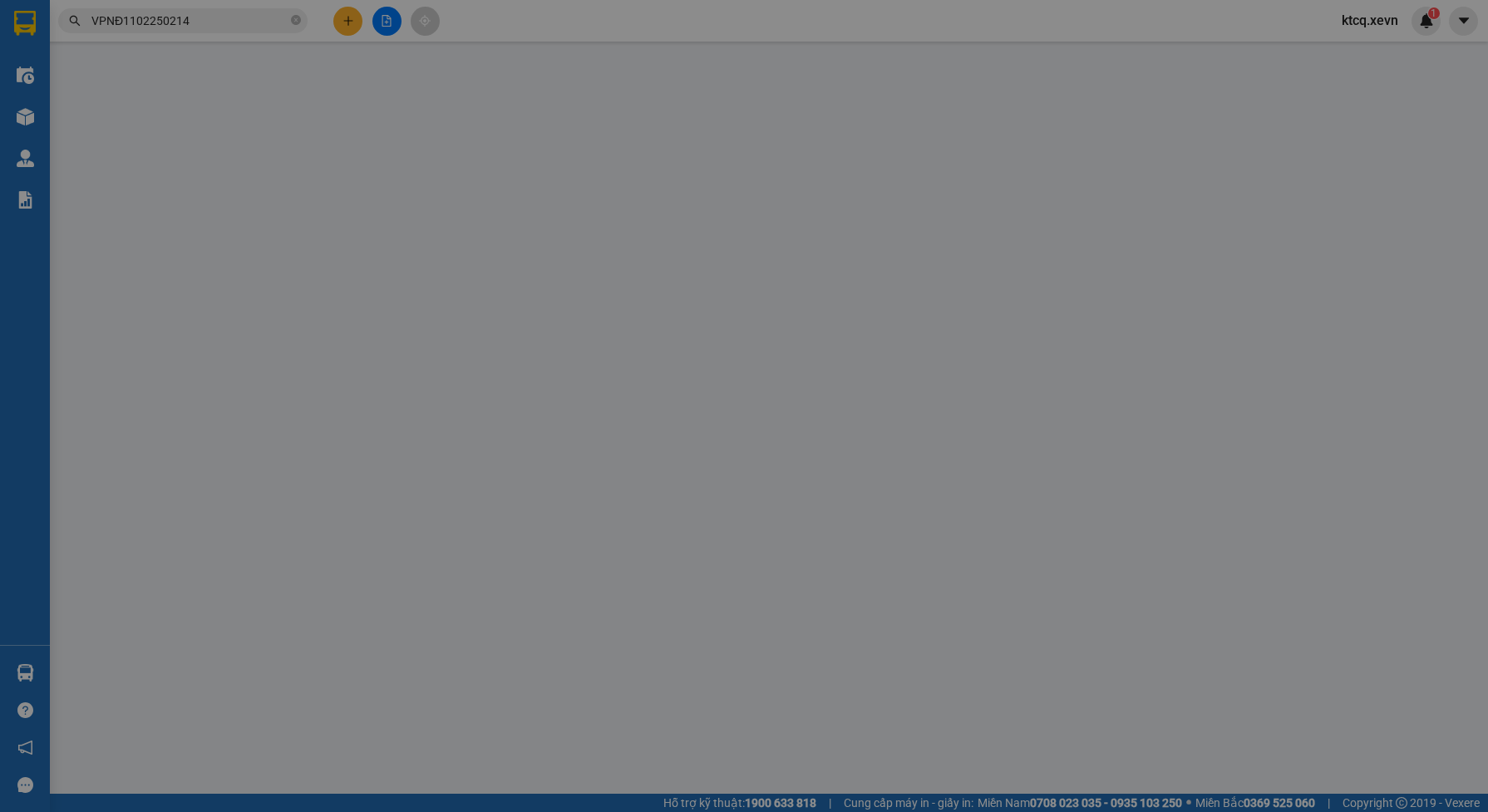
type input "0367004383"
type input "HÀ"
checkbox input "true"
type input "615 GIẢI PHÓNG"
type input "75.000"
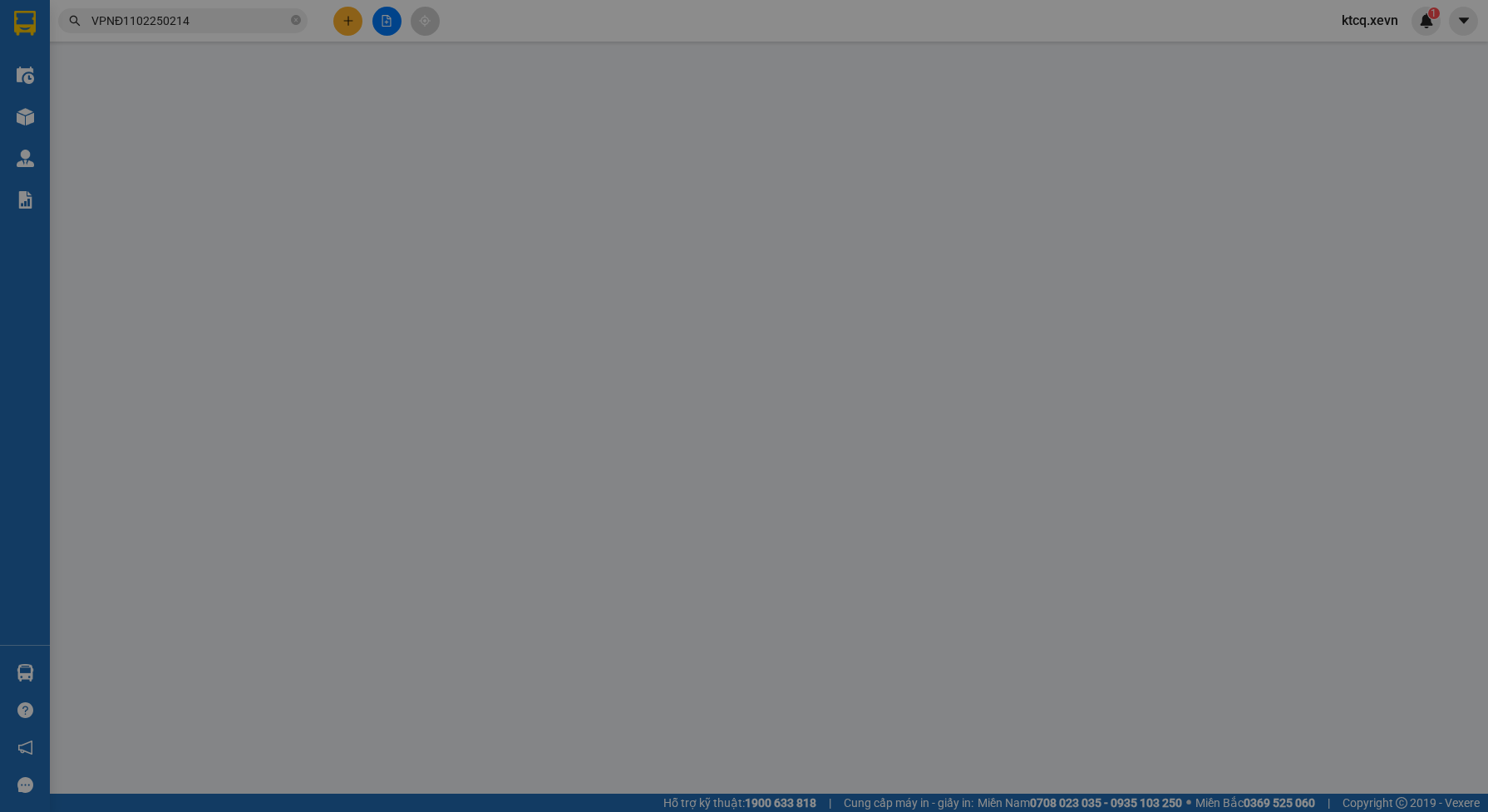
type input "0772234556"
type input "TÂM"
checkbox input "true"
type input "KĐT LINH ĐÀM"
type input "75.000"
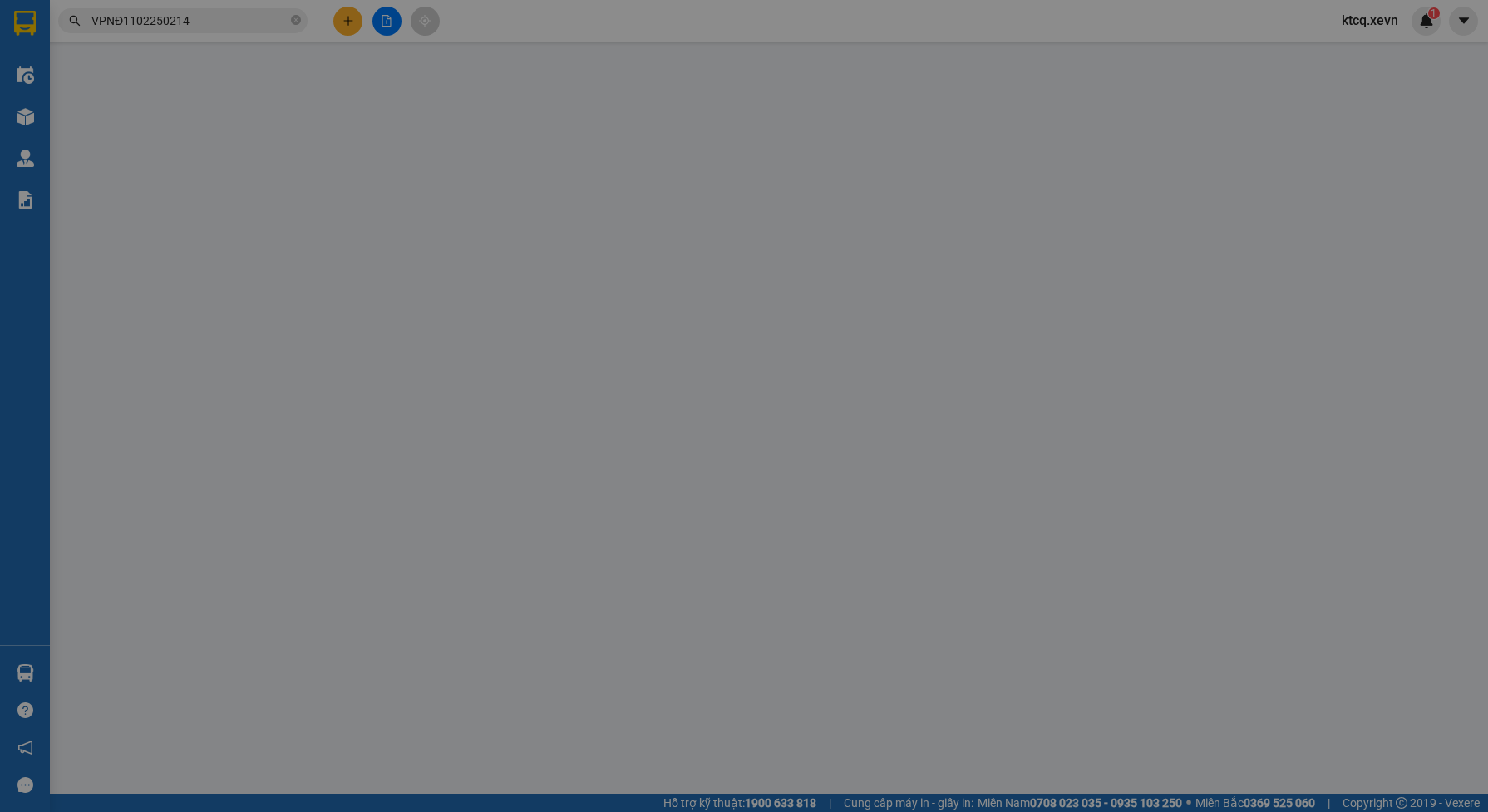
type input "1"
type input "310.000"
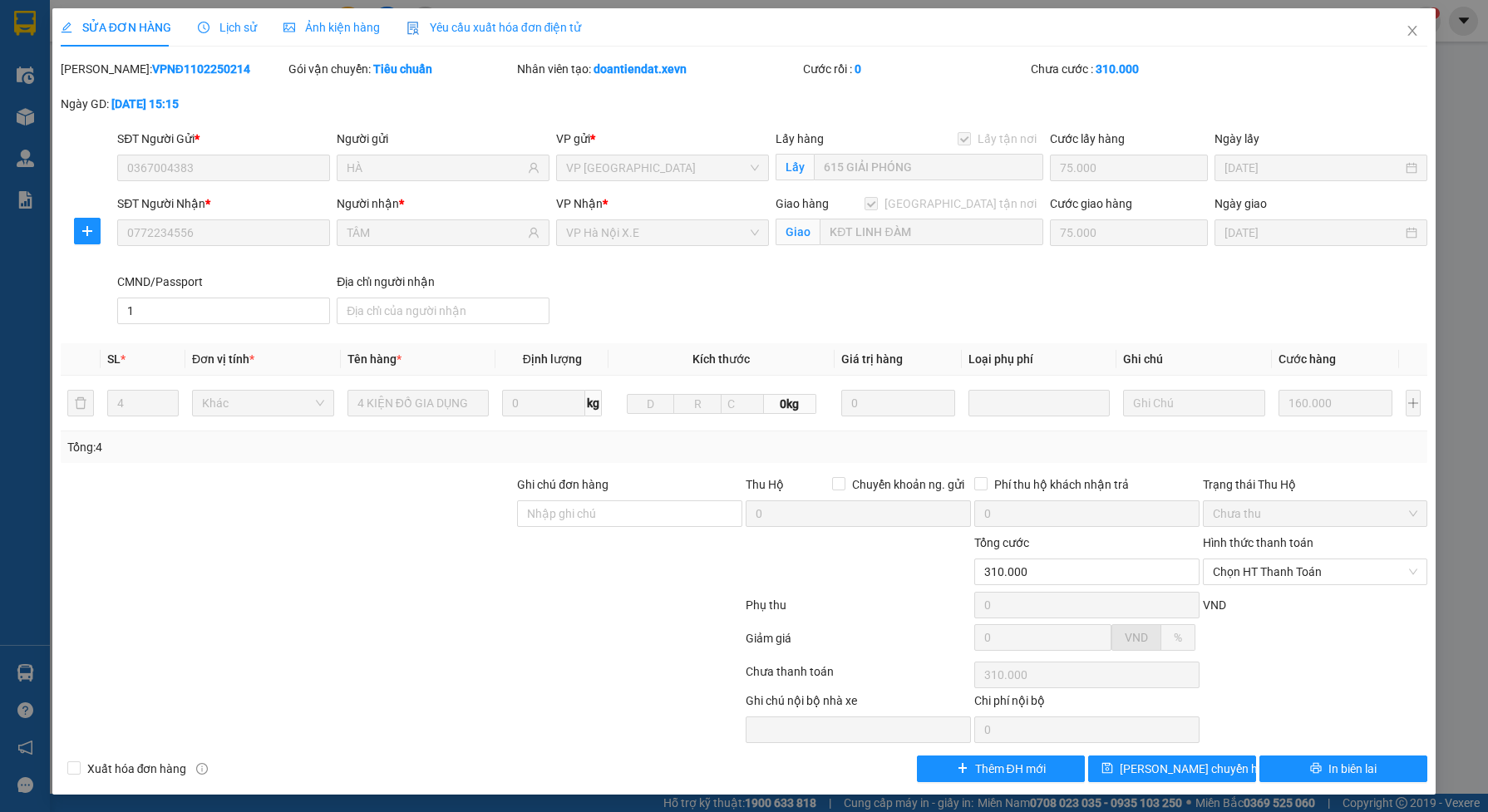
click at [236, 23] on span "Lịch sử" at bounding box center [227, 27] width 59 height 13
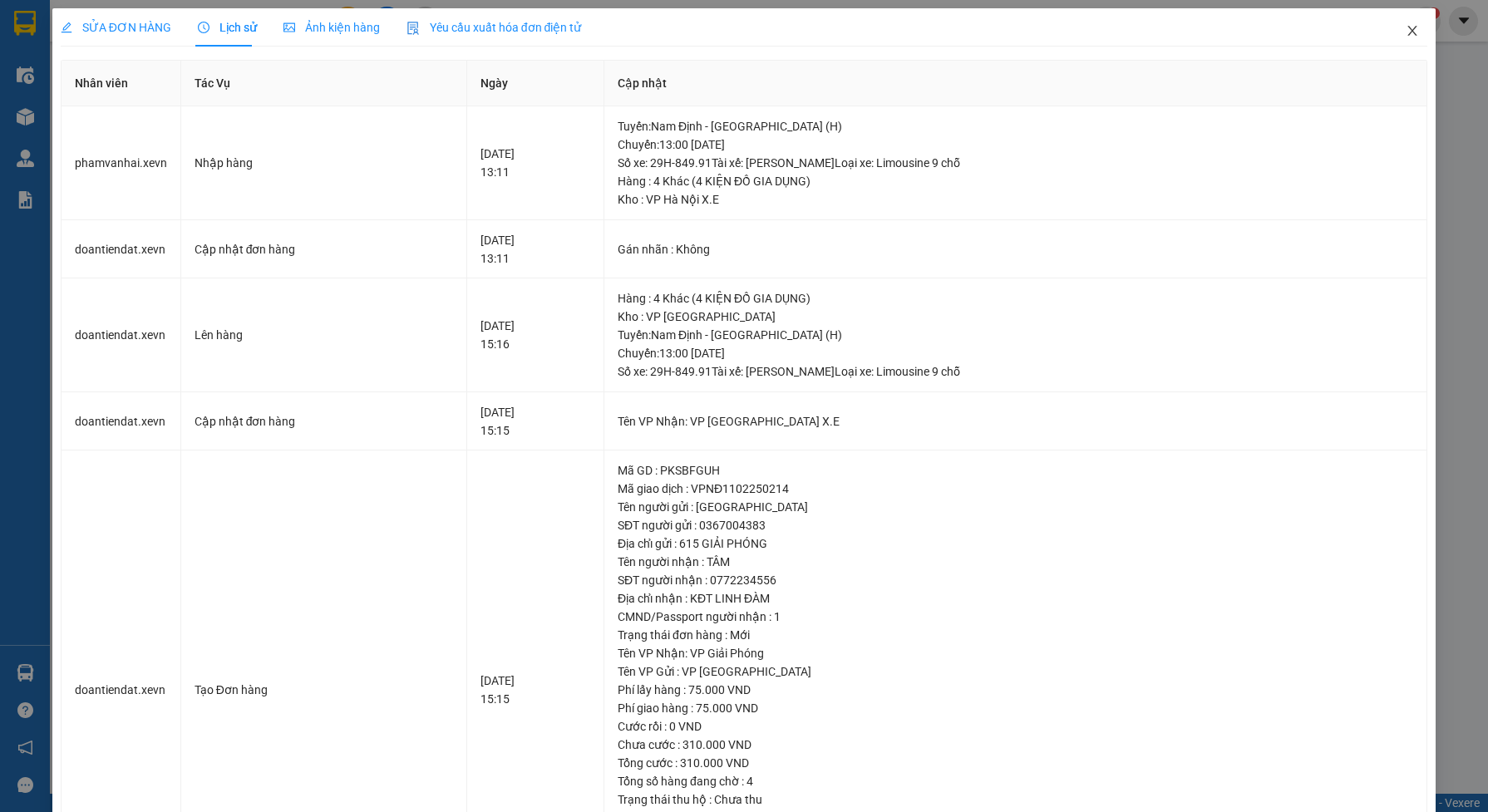
click at [1406, 26] on icon "close" at bounding box center [1412, 30] width 13 height 13
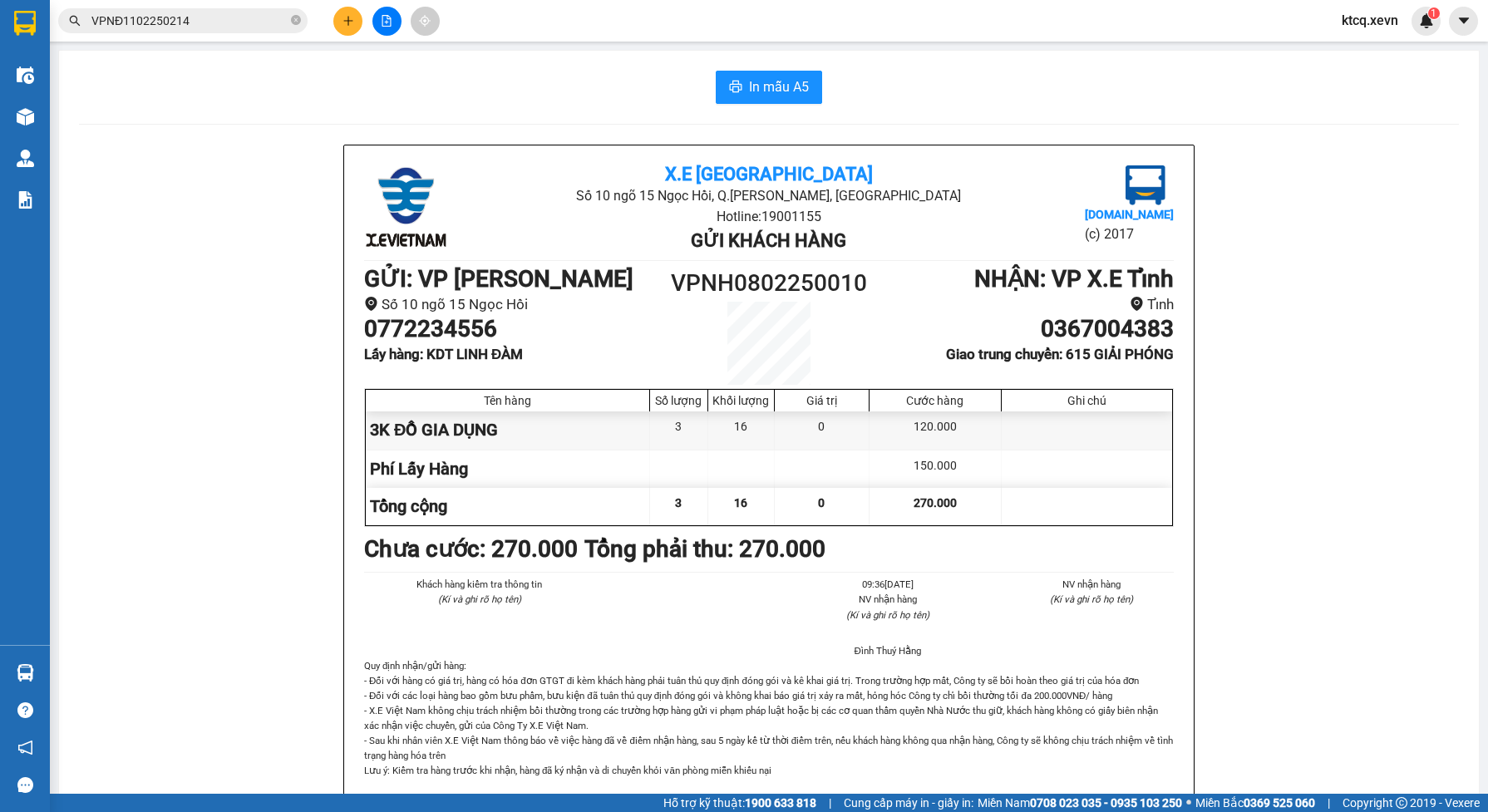
click at [213, 14] on input "VPNĐ1102250214" at bounding box center [189, 20] width 196 height 18
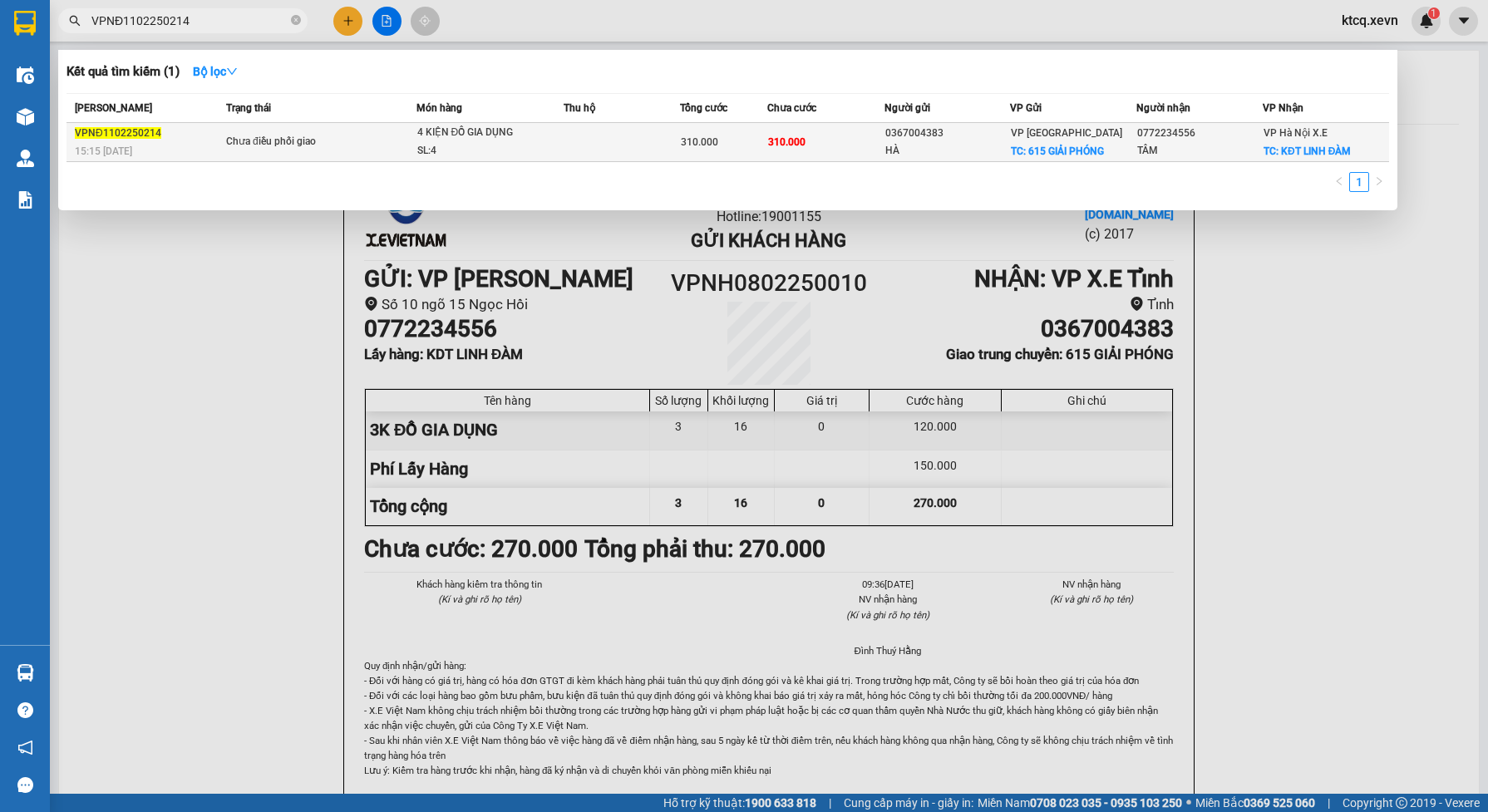
click at [287, 133] on div "Chưa điều phối giao" at bounding box center [288, 142] width 124 height 18
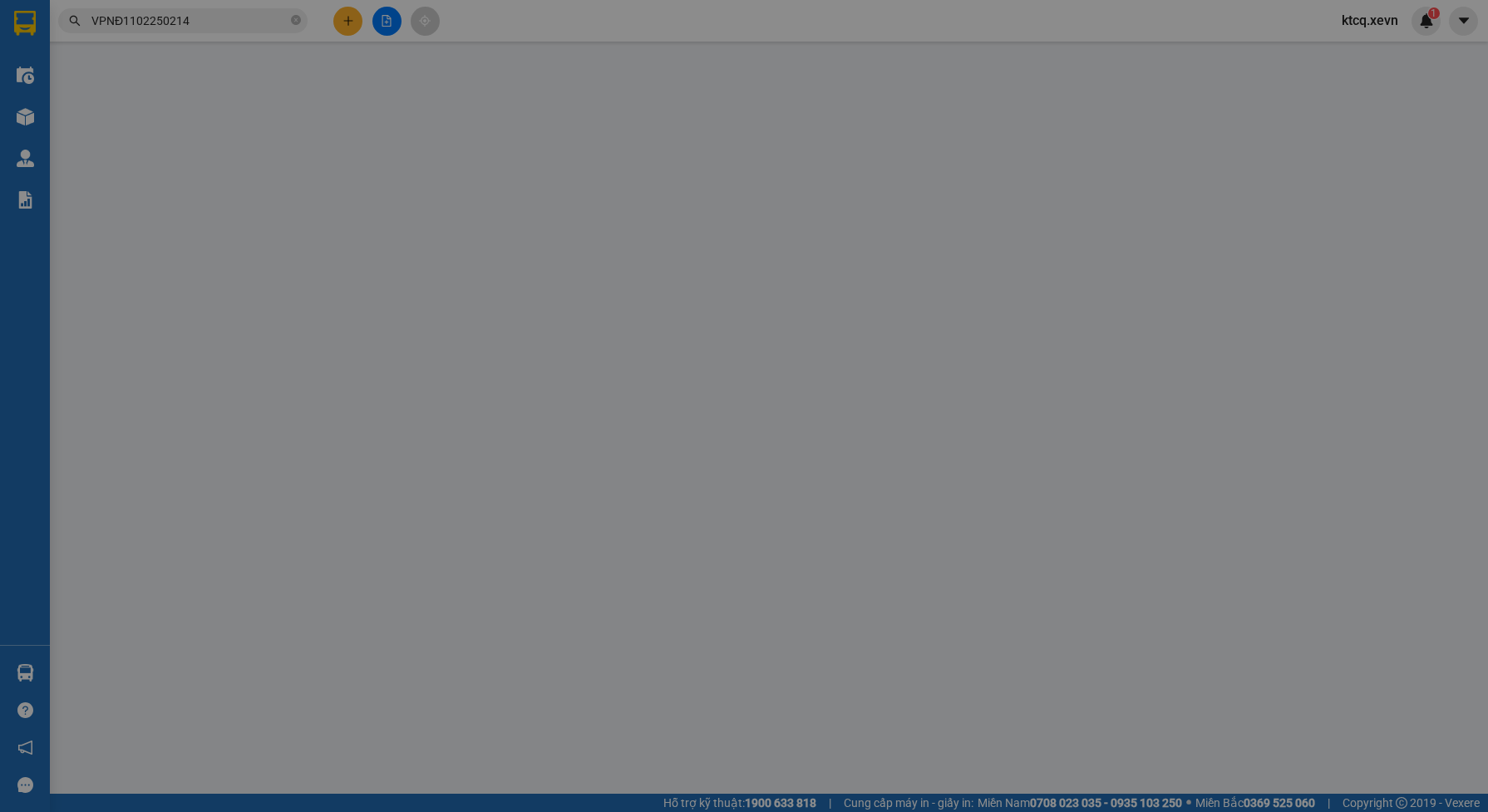
type input "0367004383"
type input "HÀ"
checkbox input "true"
type input "615 GIẢI PHÓNG"
type input "75.000"
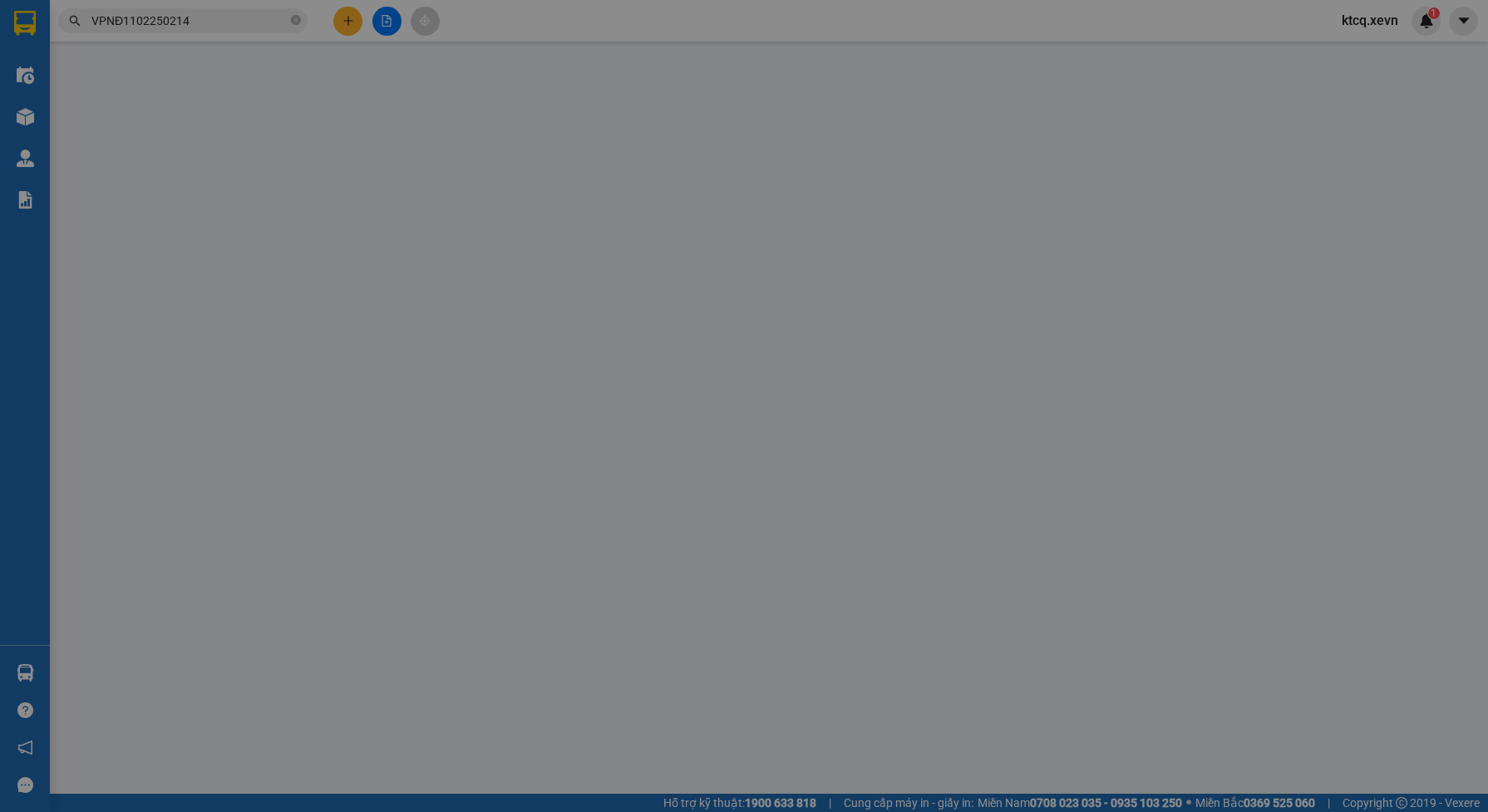
type input "0772234556"
type input "TÂM"
checkbox input "true"
type input "KĐT LINH ĐÀM"
type input "75.000"
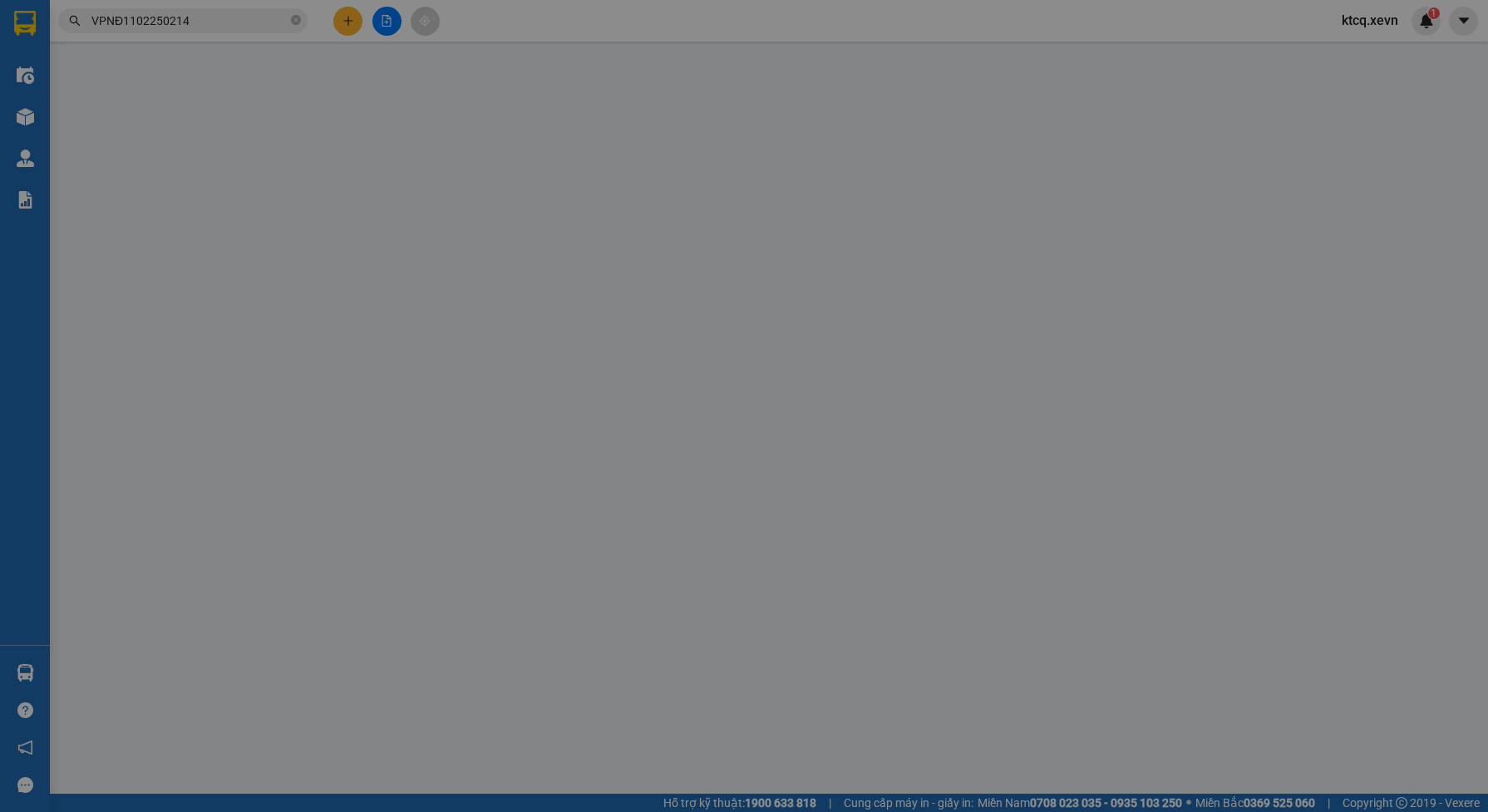
type input "1"
type input "310.000"
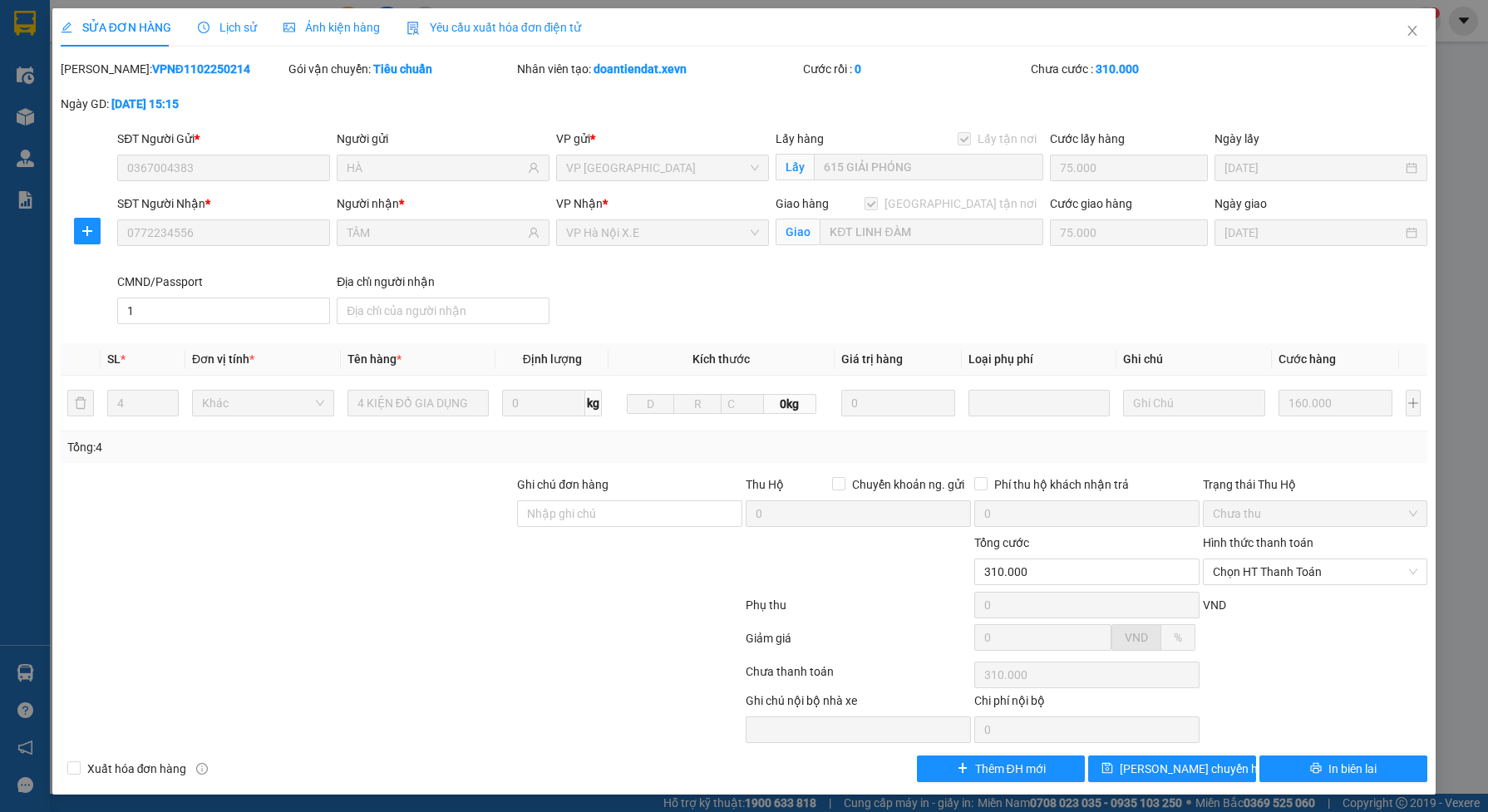
click at [246, 21] on span "Lịch sử" at bounding box center [227, 27] width 59 height 13
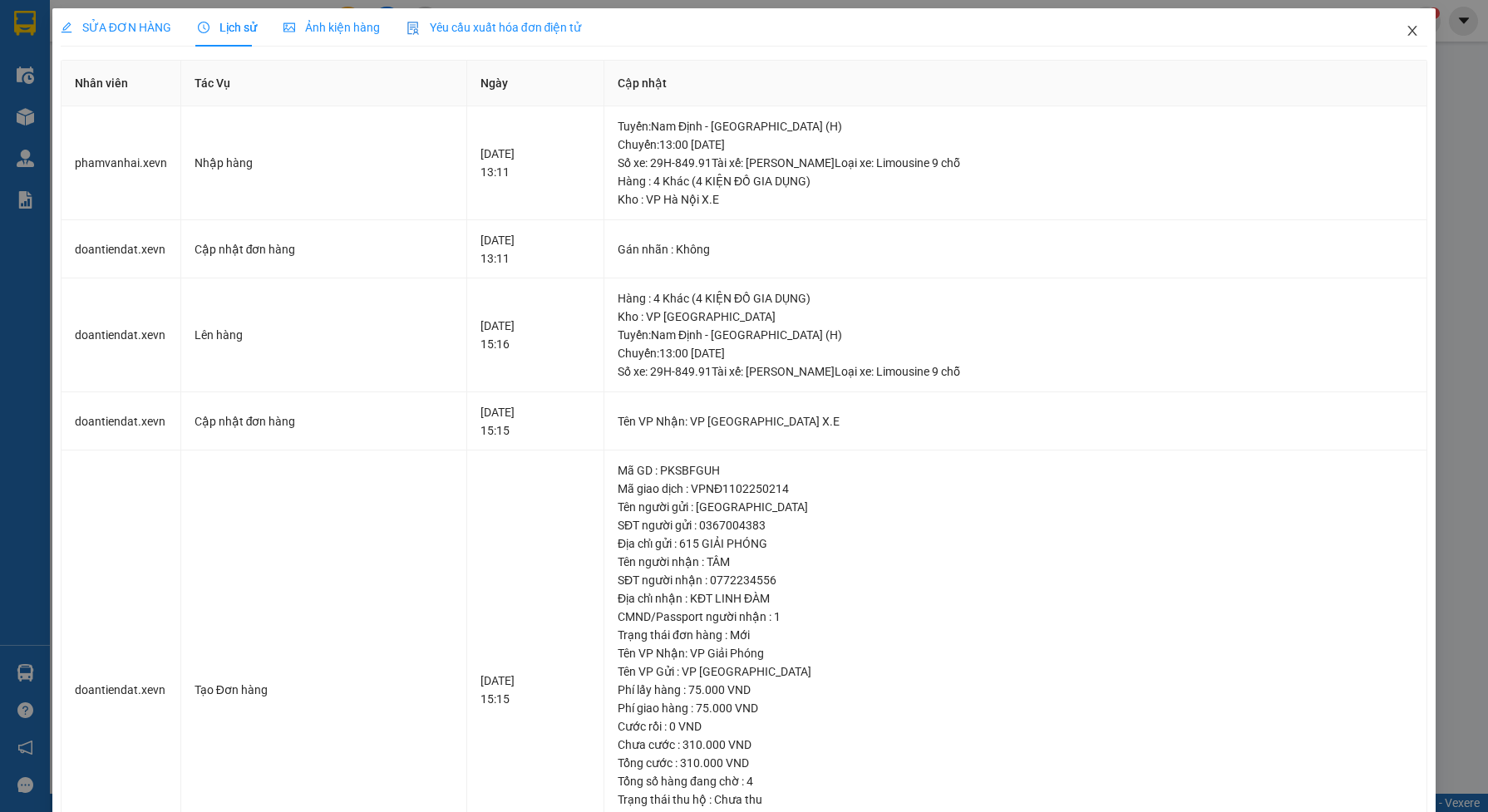
click at [1409, 34] on icon "close" at bounding box center [1413, 31] width 9 height 10
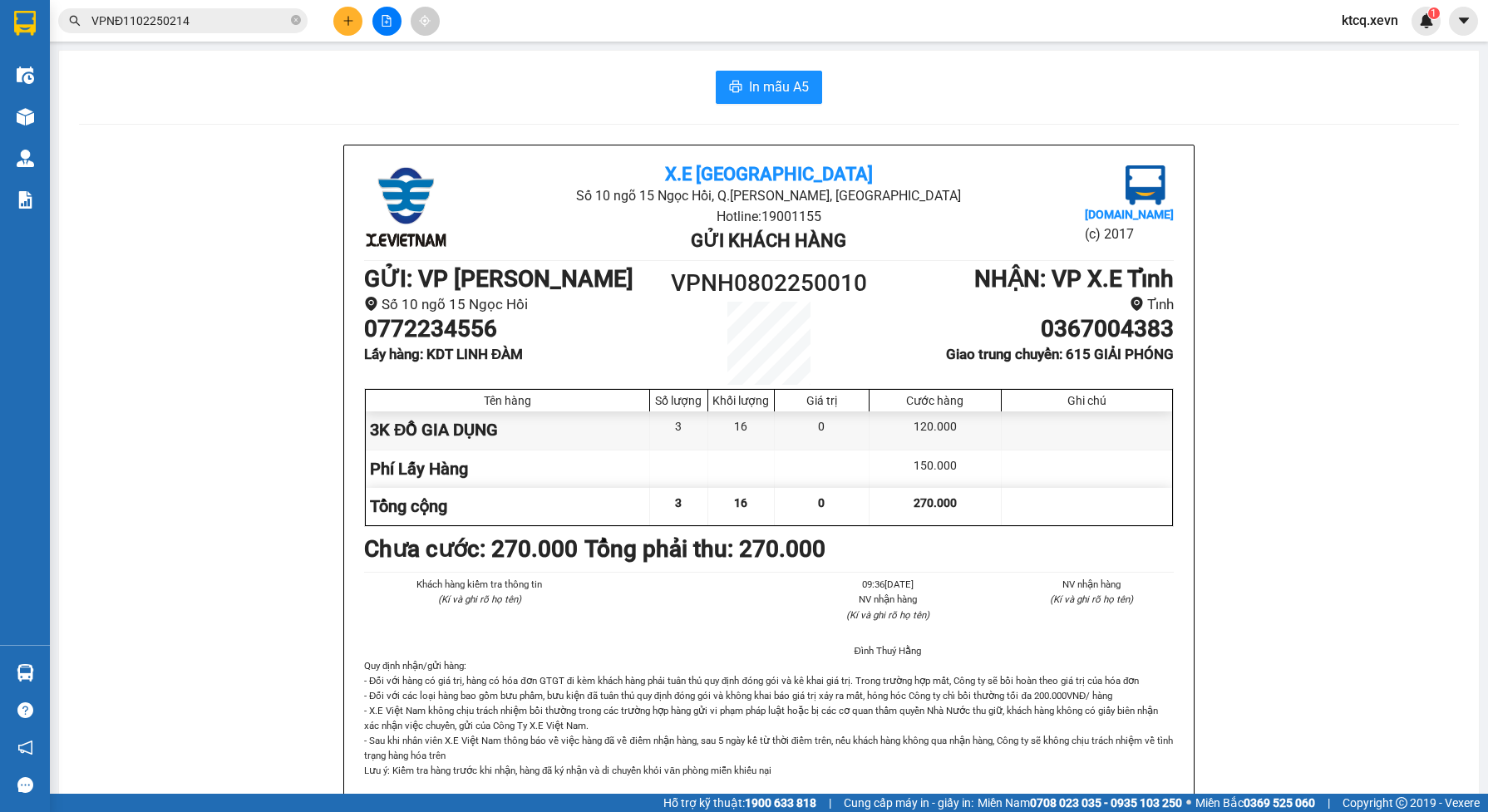
scroll to position [104, 0]
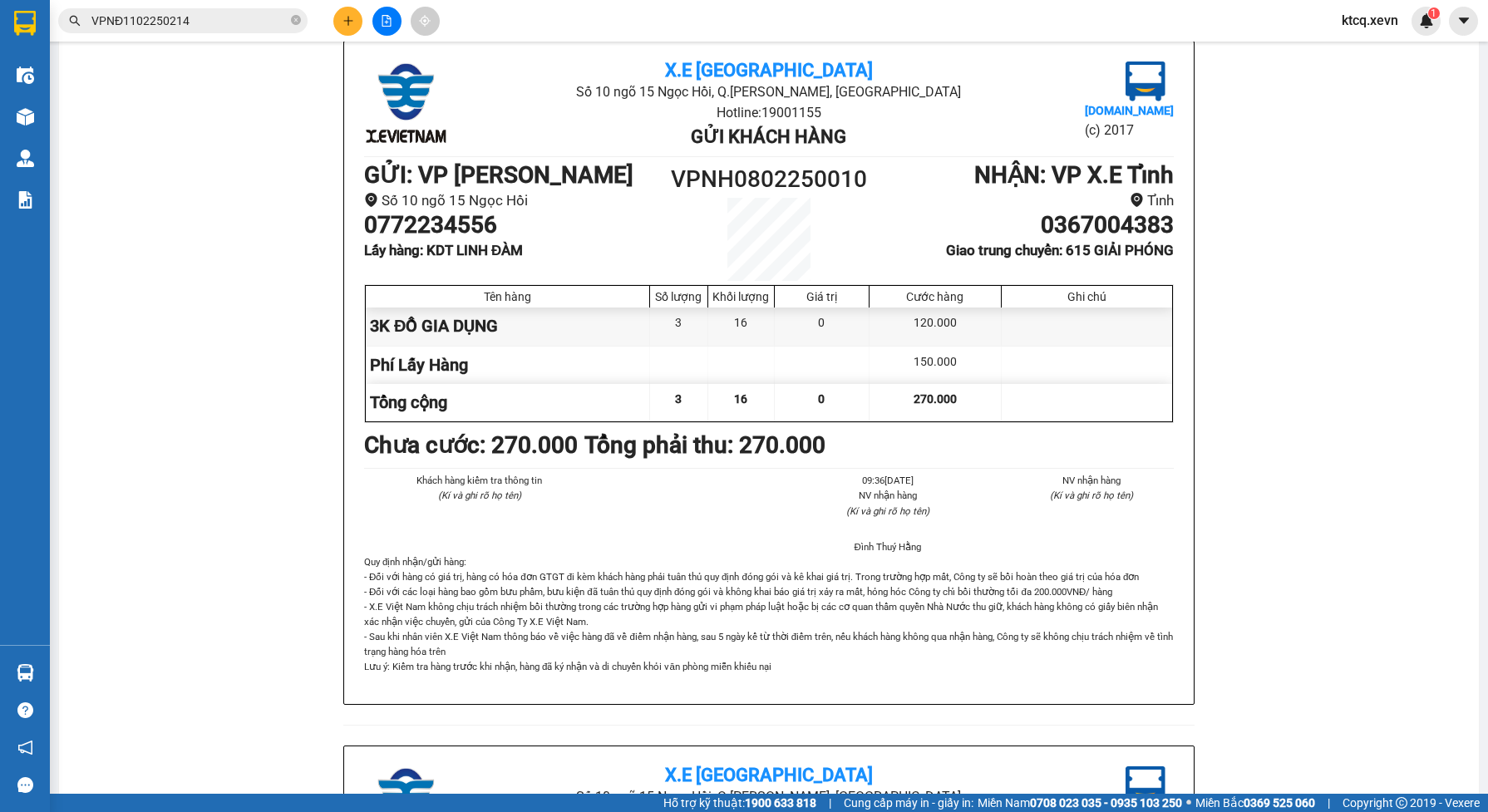
click at [225, 9] on span "VPNĐ1102250214" at bounding box center [182, 21] width 249 height 25
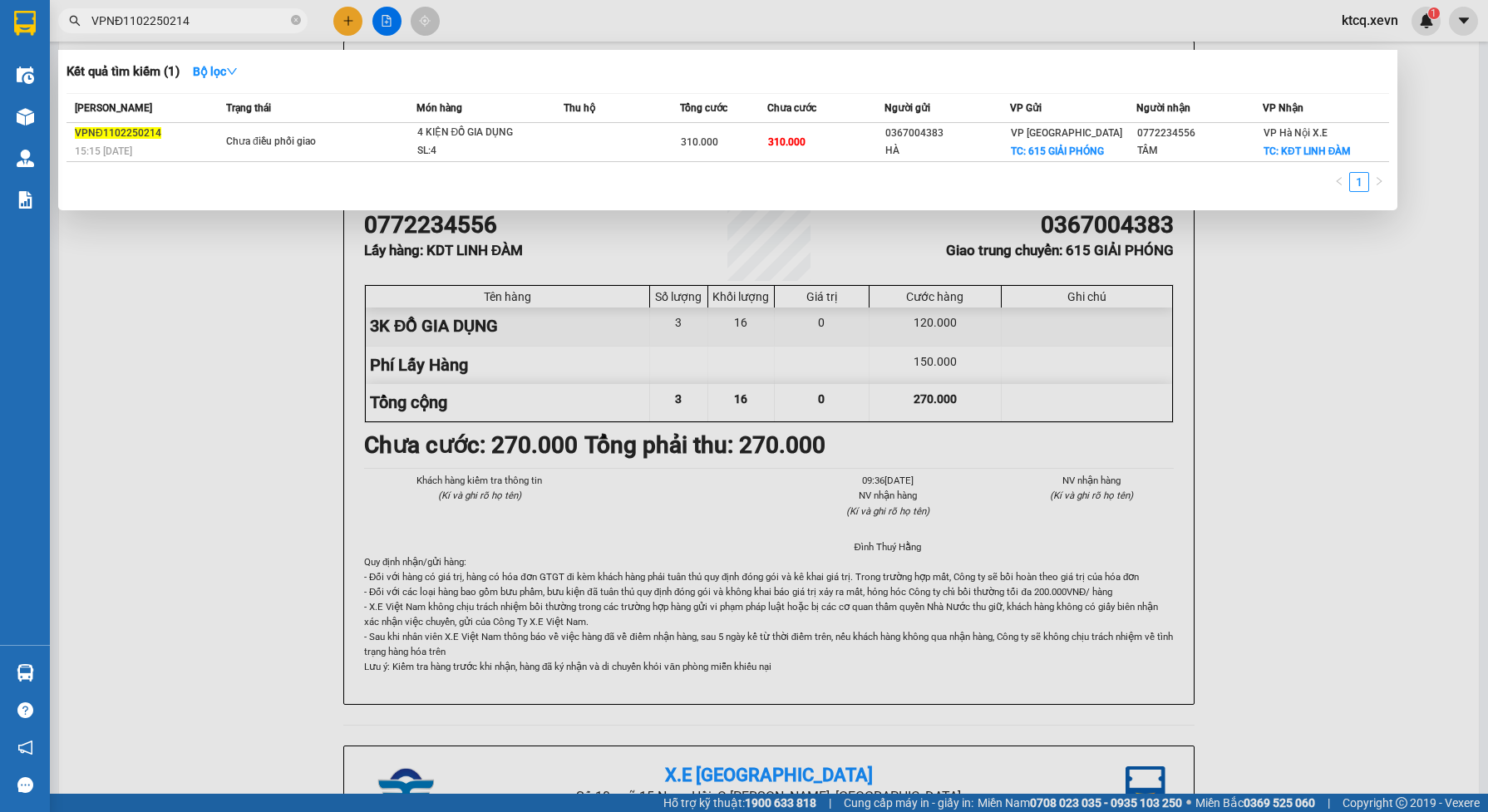
click at [225, 9] on span "VPNĐ1102250214" at bounding box center [182, 21] width 249 height 25
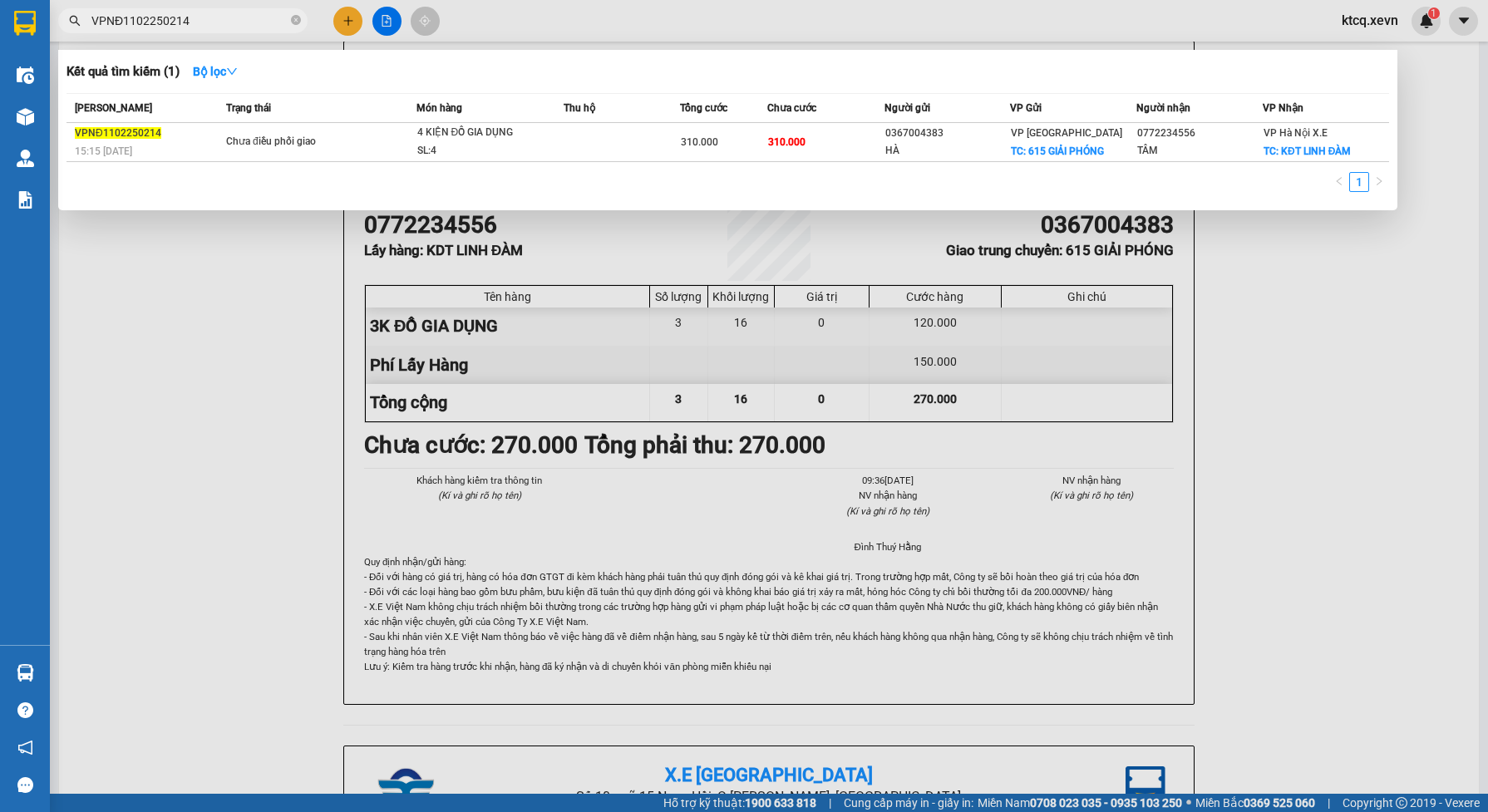
drag, startPoint x: 673, startPoint y: 389, endPoint x: 662, endPoint y: 385, distance: 11.7
click at [663, 387] on div at bounding box center [744, 406] width 1488 height 812
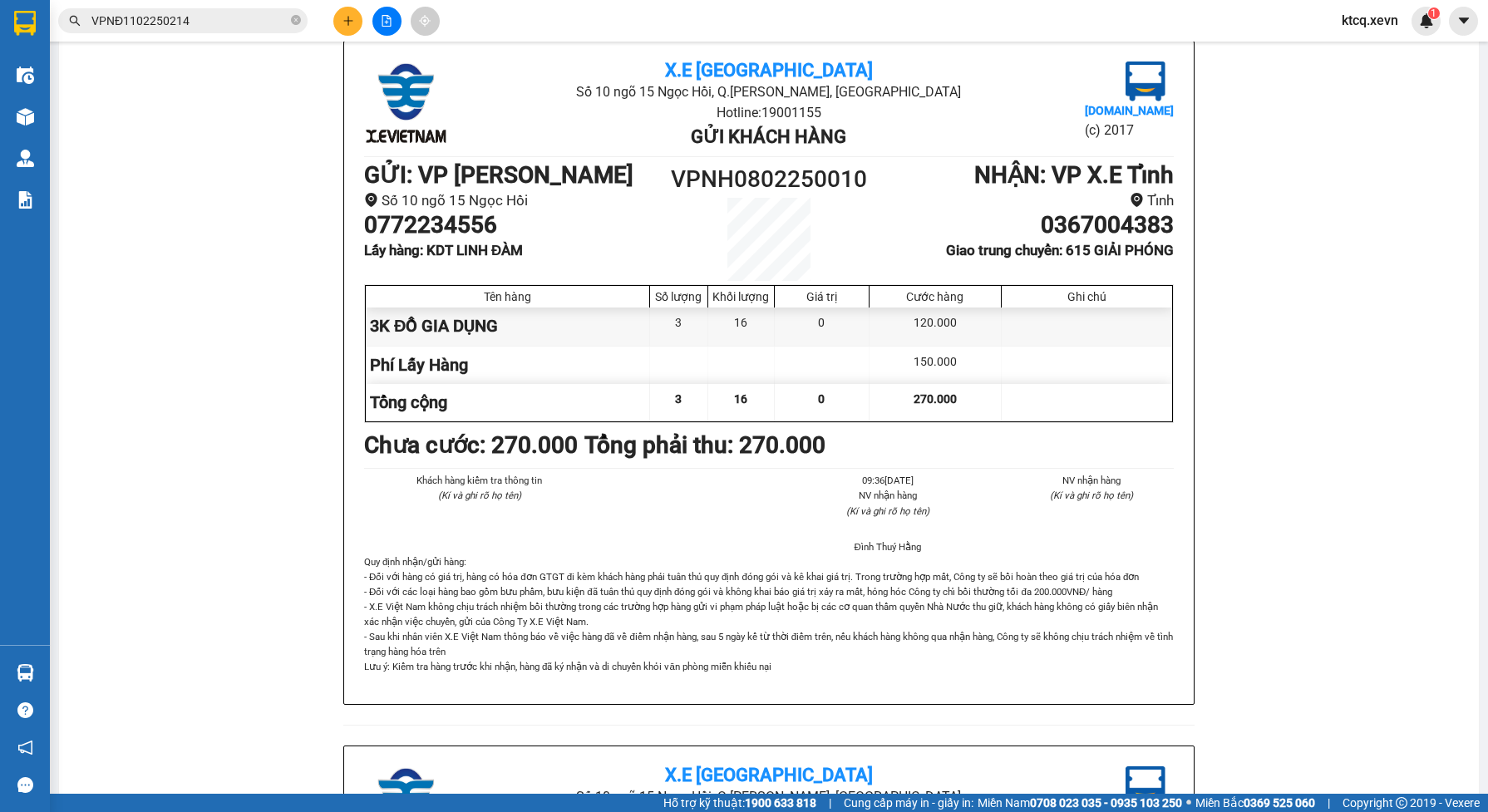
scroll to position [0, 0]
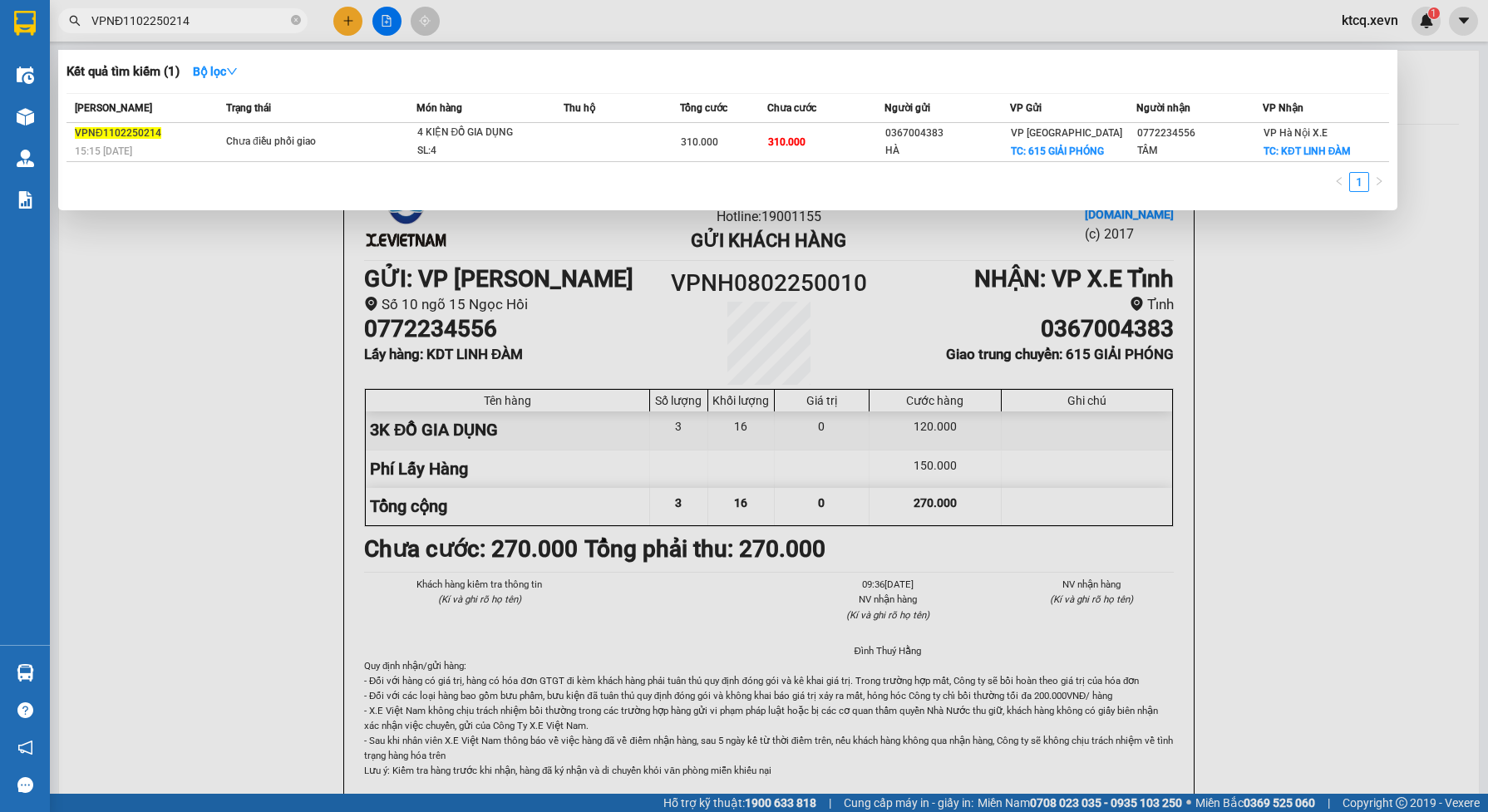
click at [197, 18] on input "VPNĐ1102250214" at bounding box center [189, 20] width 196 height 18
drag, startPoint x: 209, startPoint y: 17, endPoint x: 62, endPoint y: 22, distance: 147.1
click at [41, 17] on section "Kết quả tìm kiếm ( 1 ) Bộ lọc Mã ĐH Trạng thái Món hàng Thu hộ Tổng cước Chưa c…" at bounding box center [744, 406] width 1488 height 812
paste input "H0802250010"
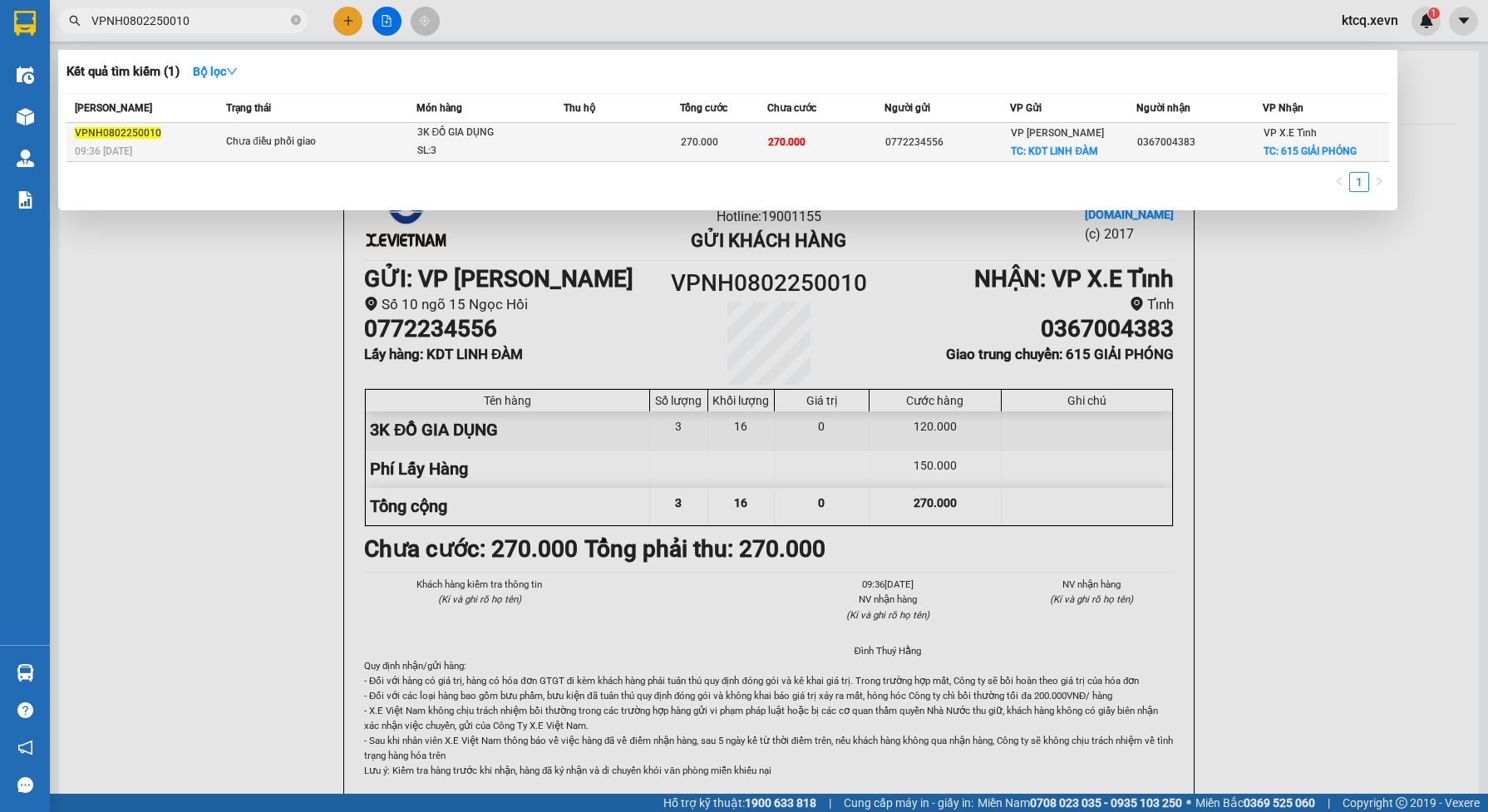
type input "VPNH0802250010"
click at [456, 139] on div "3K ĐỒ GIA DỤNG" at bounding box center [480, 133] width 124 height 18
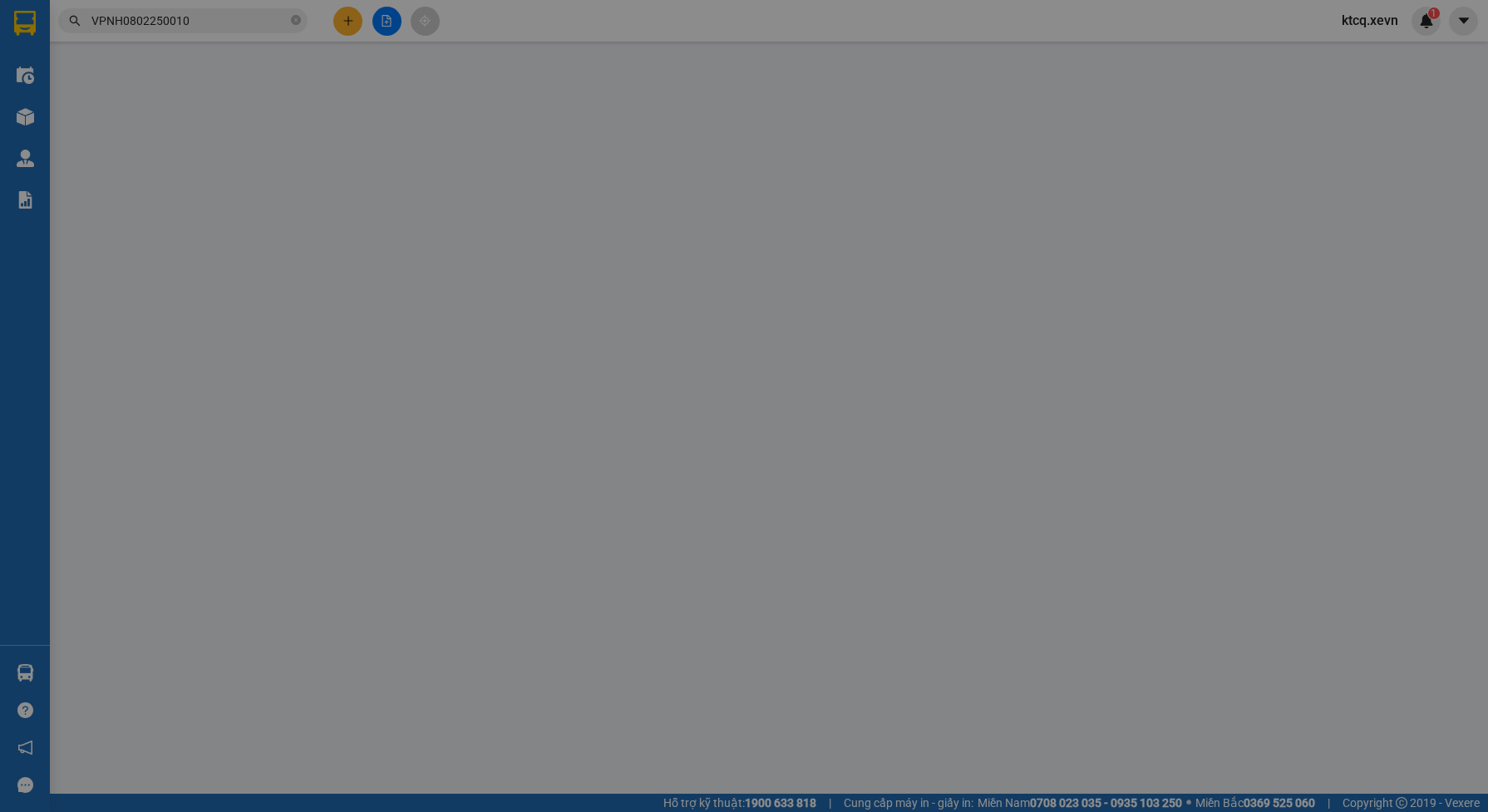
type input "0772234556"
checkbox input "true"
type input "KDT LINH ĐÀM"
type input "150.000"
type input "0367004383"
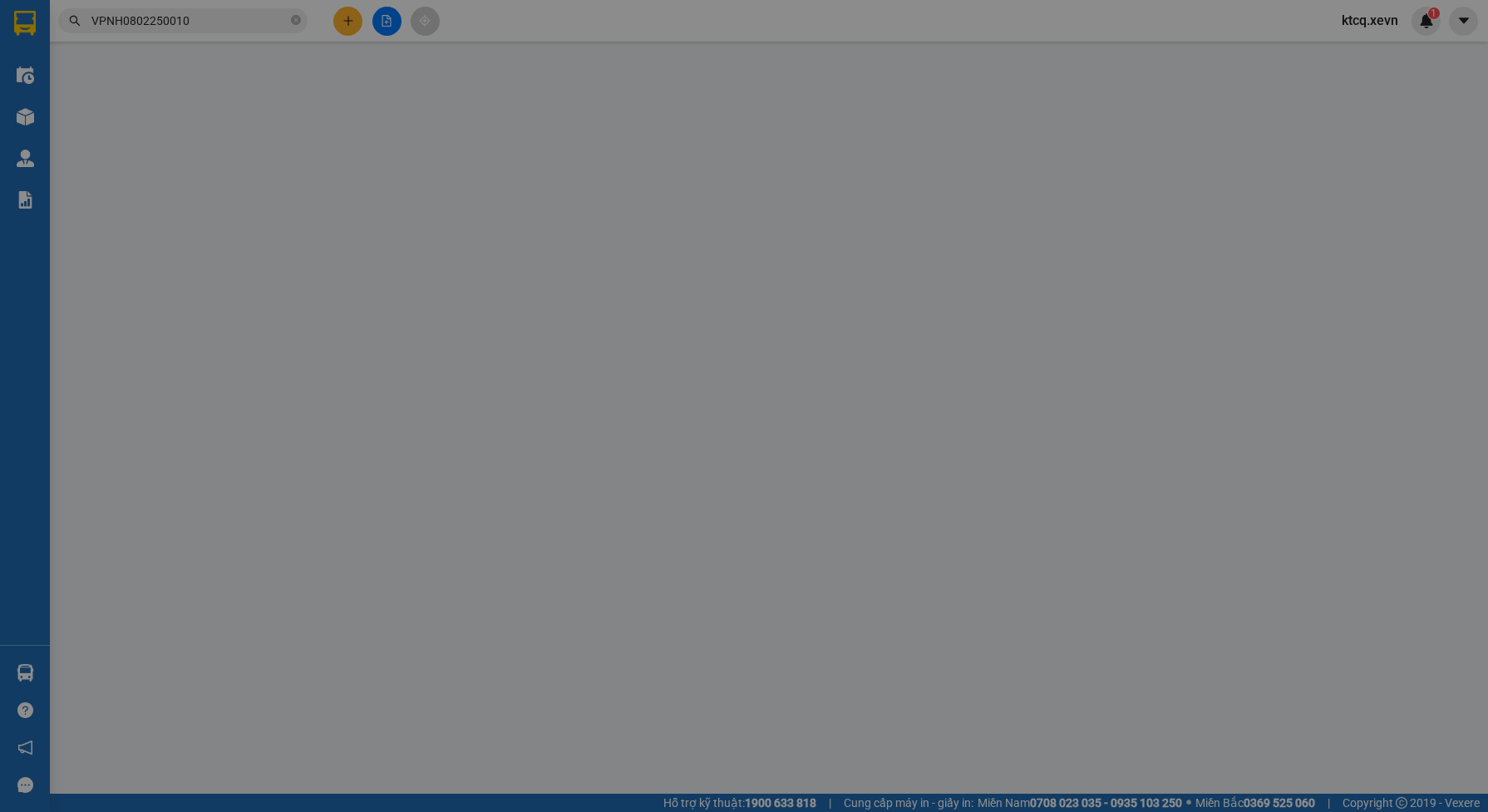
checkbox input "true"
type input "615 GIẢI PHÓNG"
type input "270.000"
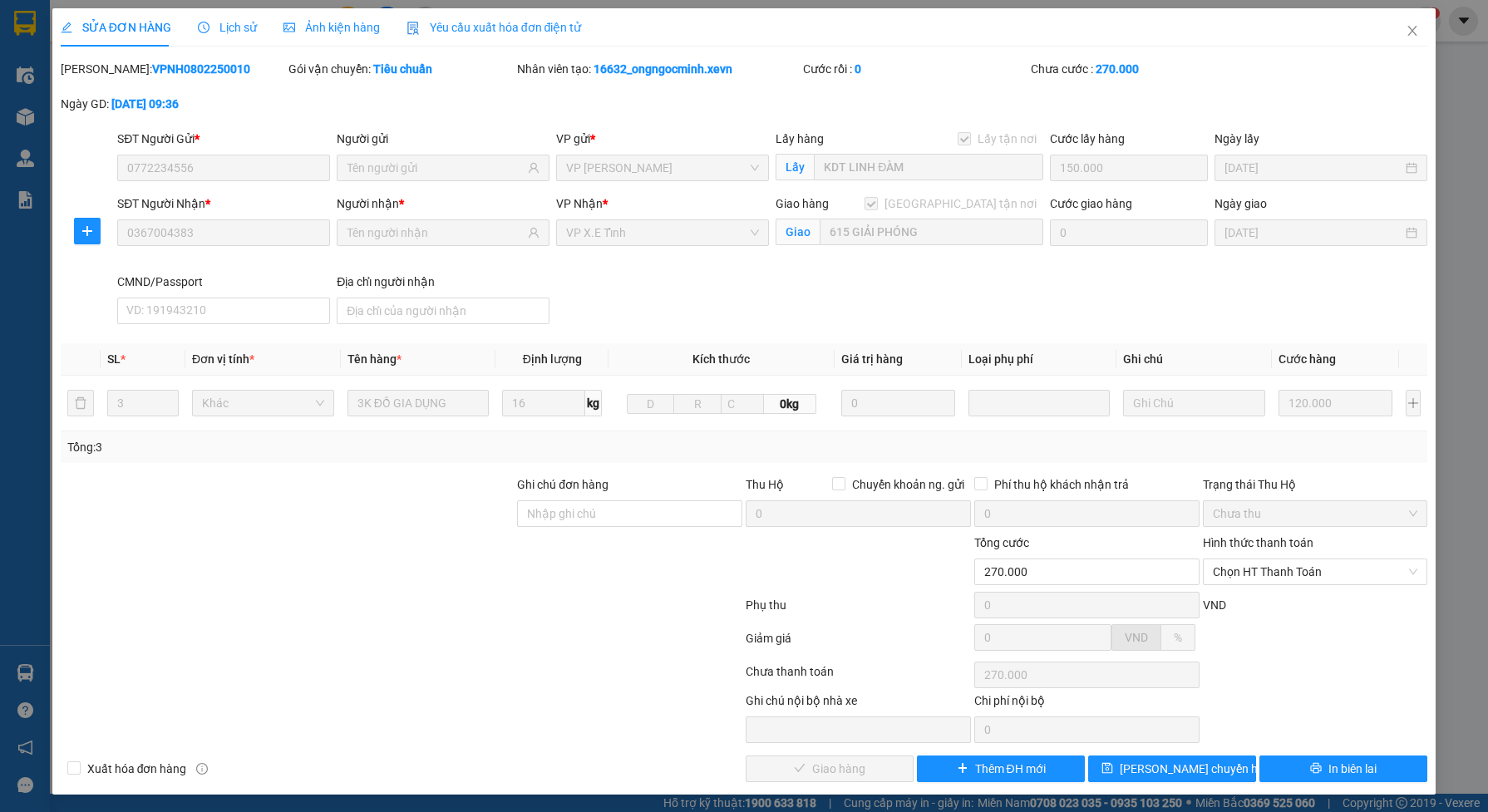
click at [234, 25] on span "Lịch sử" at bounding box center [227, 27] width 59 height 13
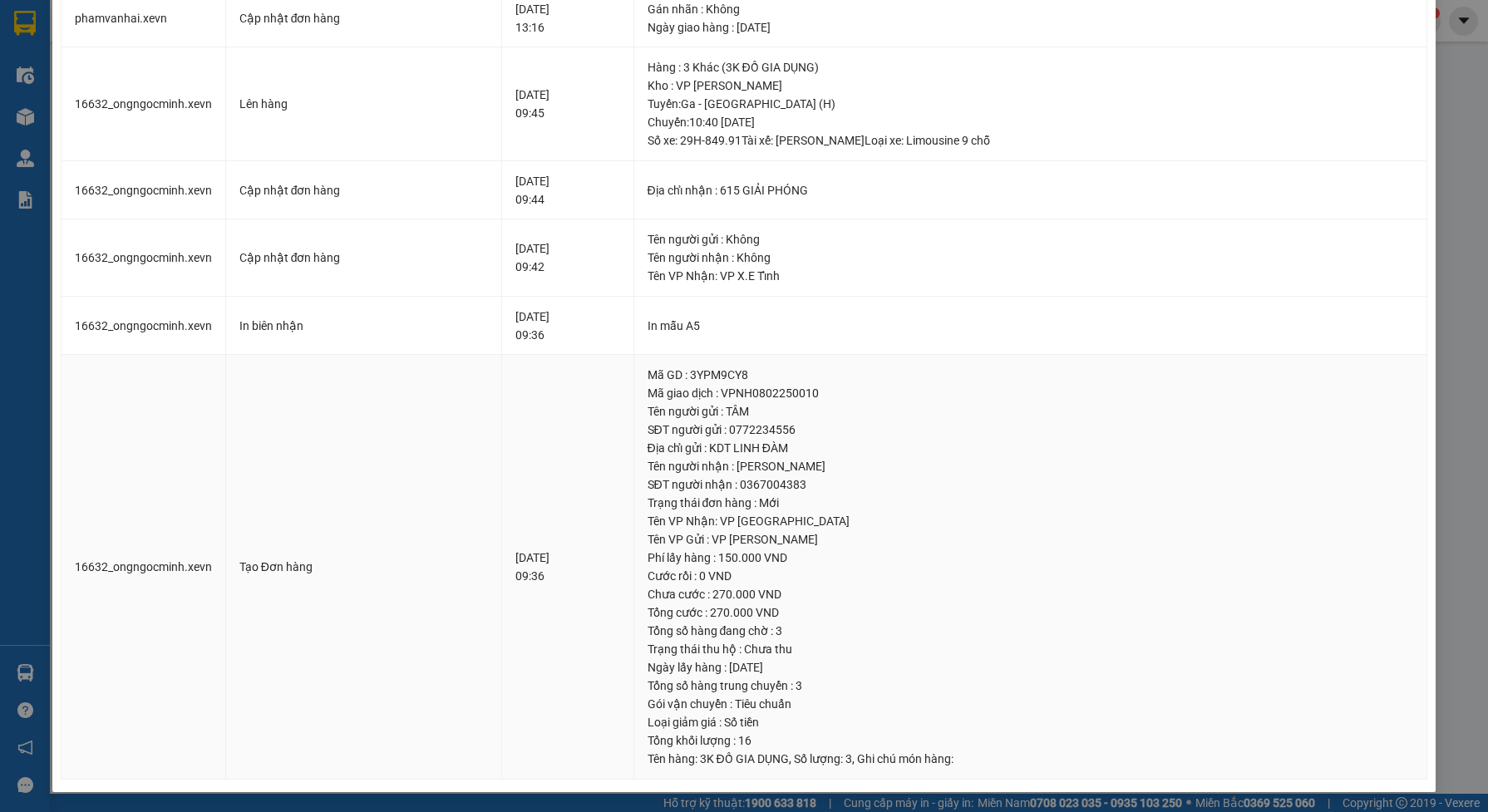
scroll to position [23, 0]
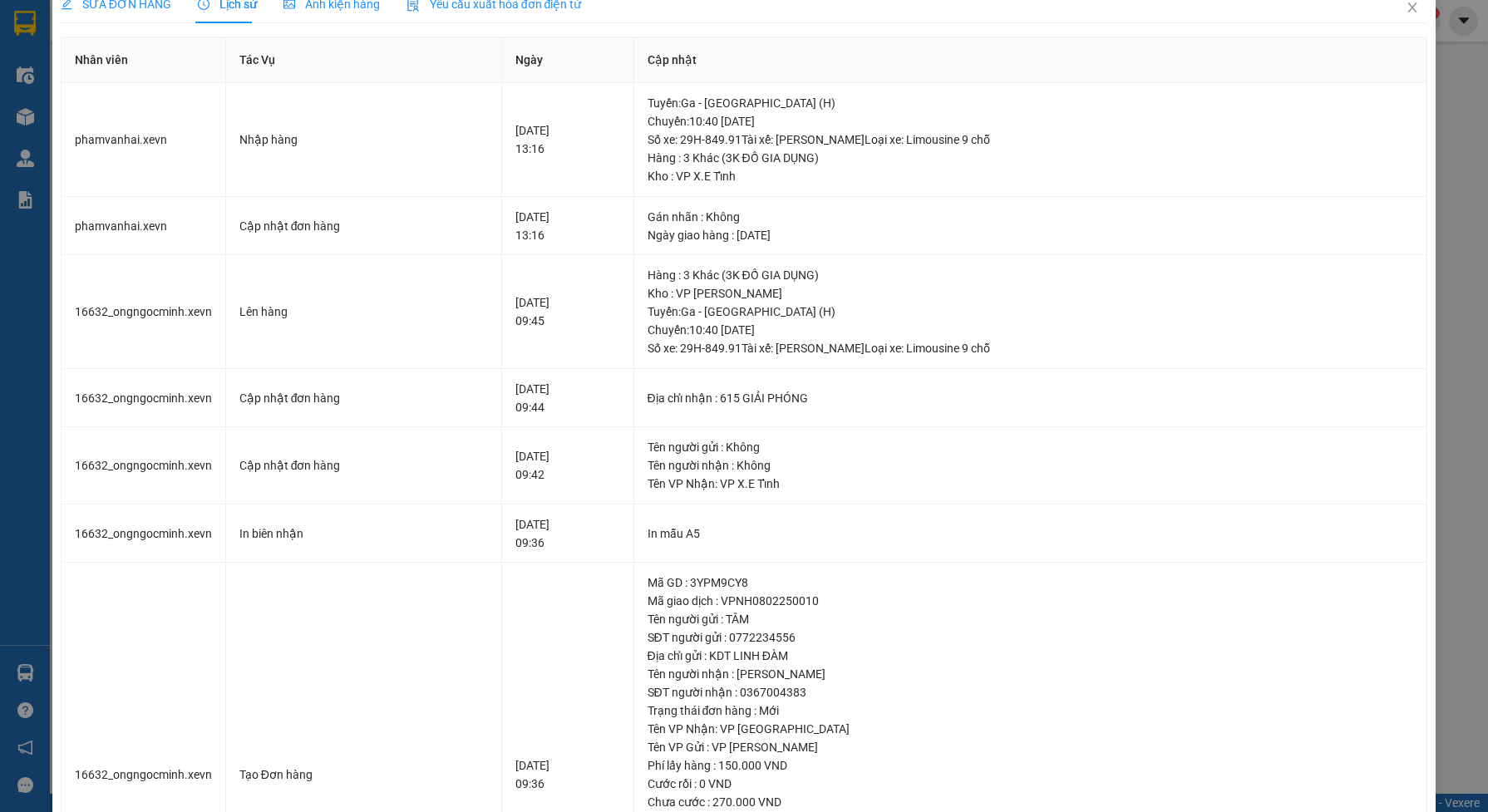
click at [679, 36] on table "Nhân viên Tác Vụ Ngày Cập nhật phamvanhai.xevn Nhập hàng [DATE] 13:16 [GEOGRAPH…" at bounding box center [745, 512] width 1367 height 951
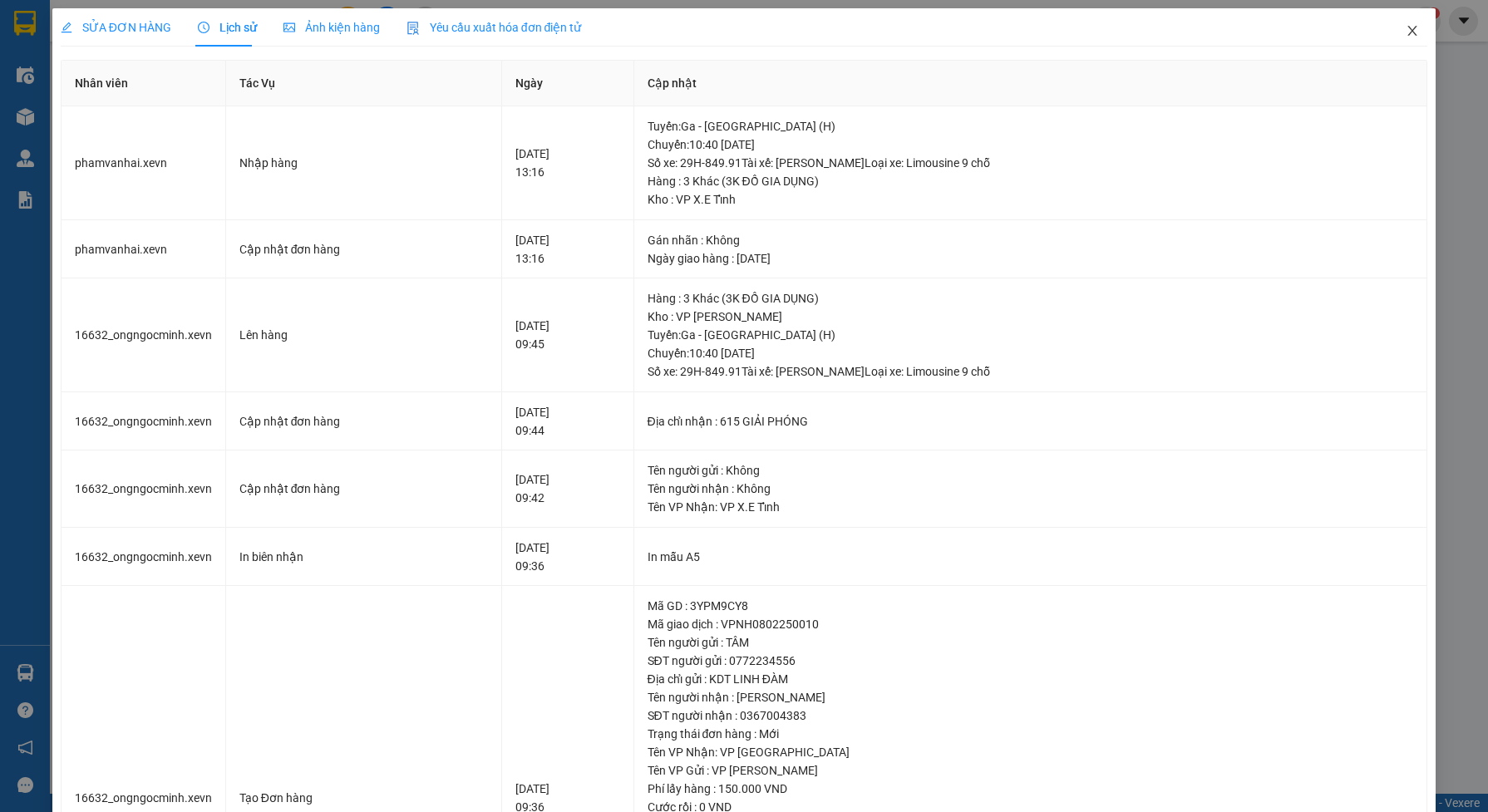
drag, startPoint x: 1399, startPoint y: 34, endPoint x: 1305, endPoint y: 44, distance: 94.5
click at [1409, 34] on icon "close" at bounding box center [1413, 31] width 9 height 10
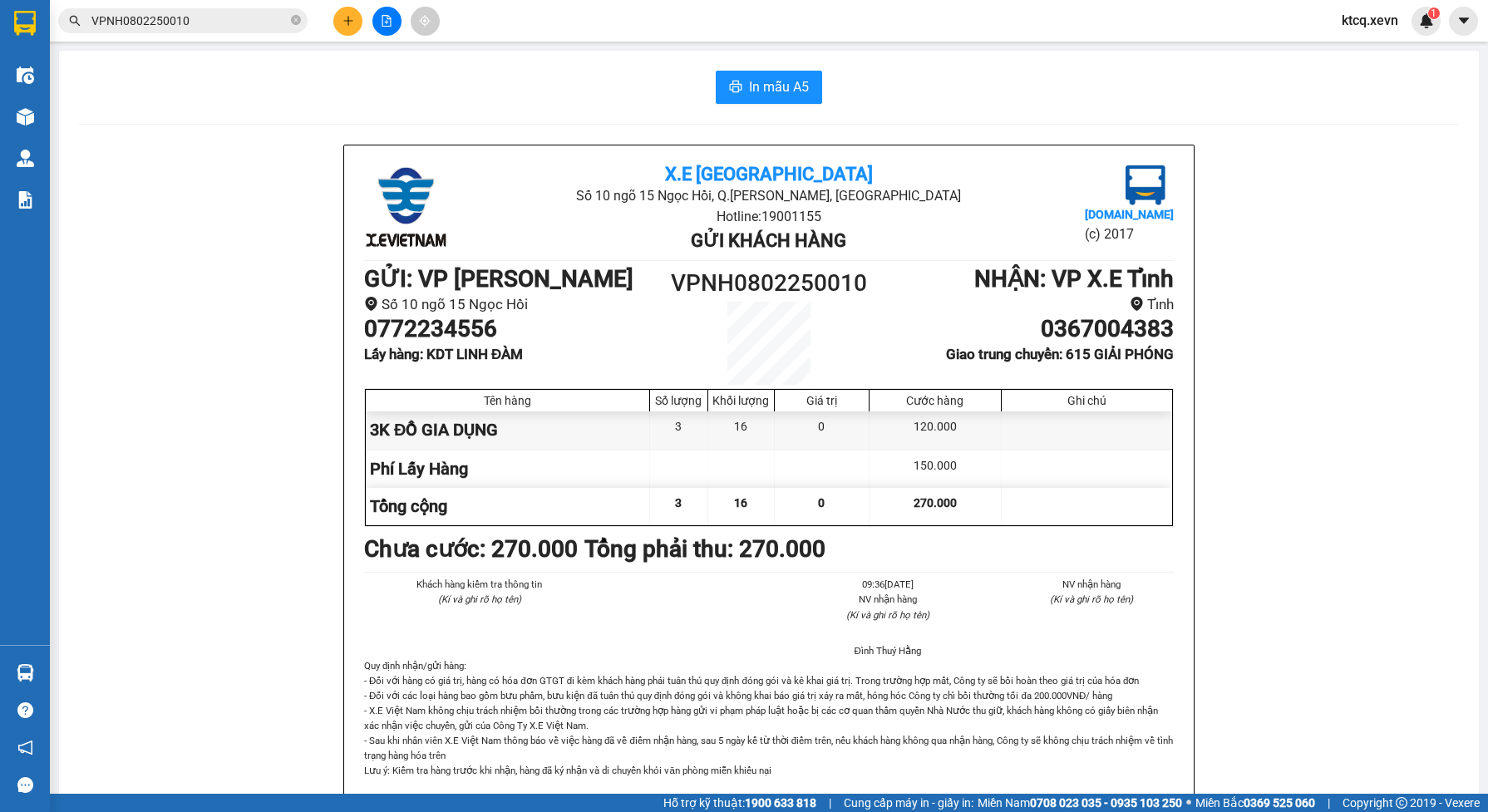
click at [214, 19] on input "VPNH0802250010" at bounding box center [189, 20] width 196 height 18
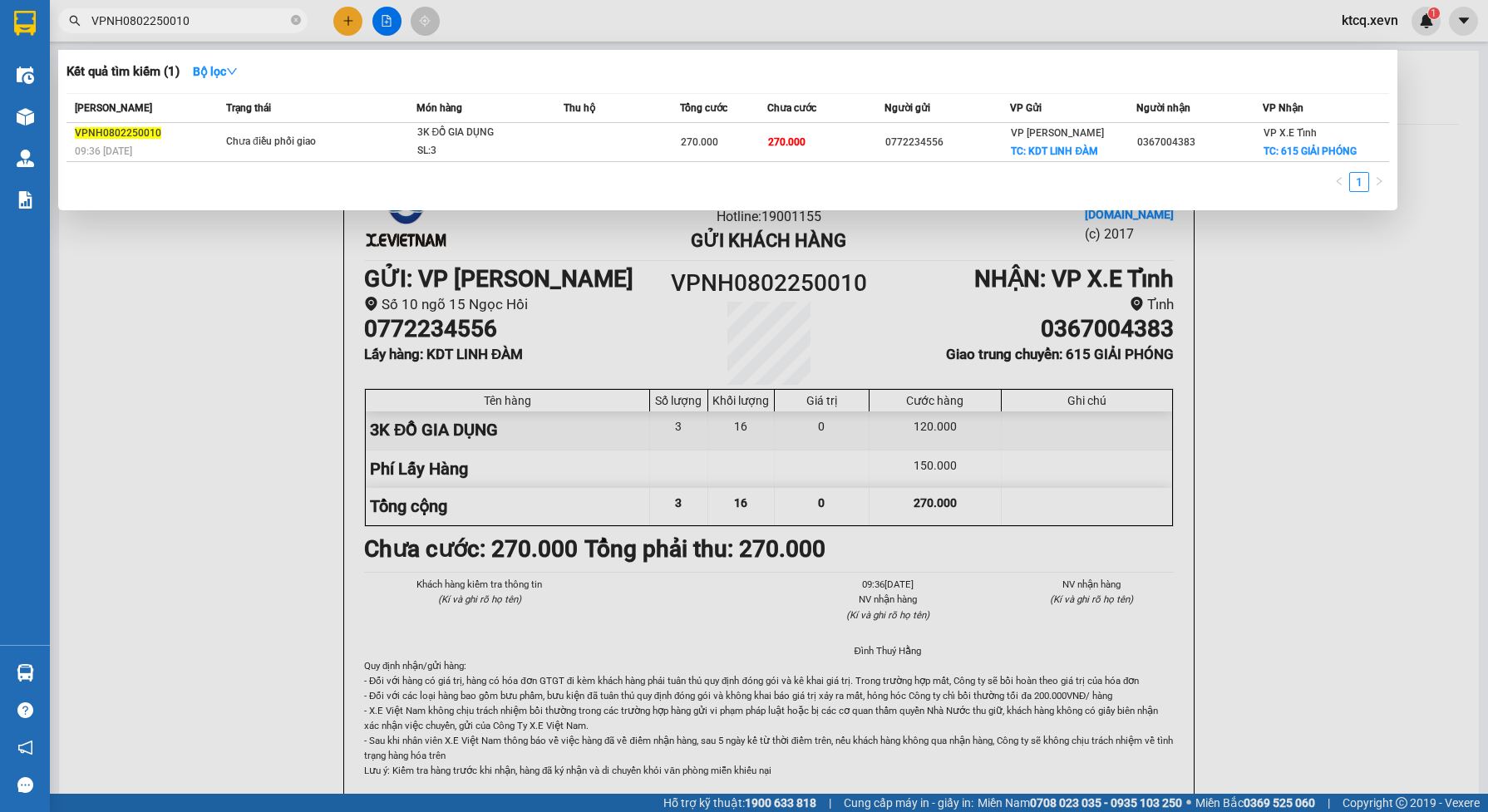
click at [214, 19] on input "VPNH0802250010" at bounding box center [189, 20] width 196 height 18
paste input "HNXE1402250002"
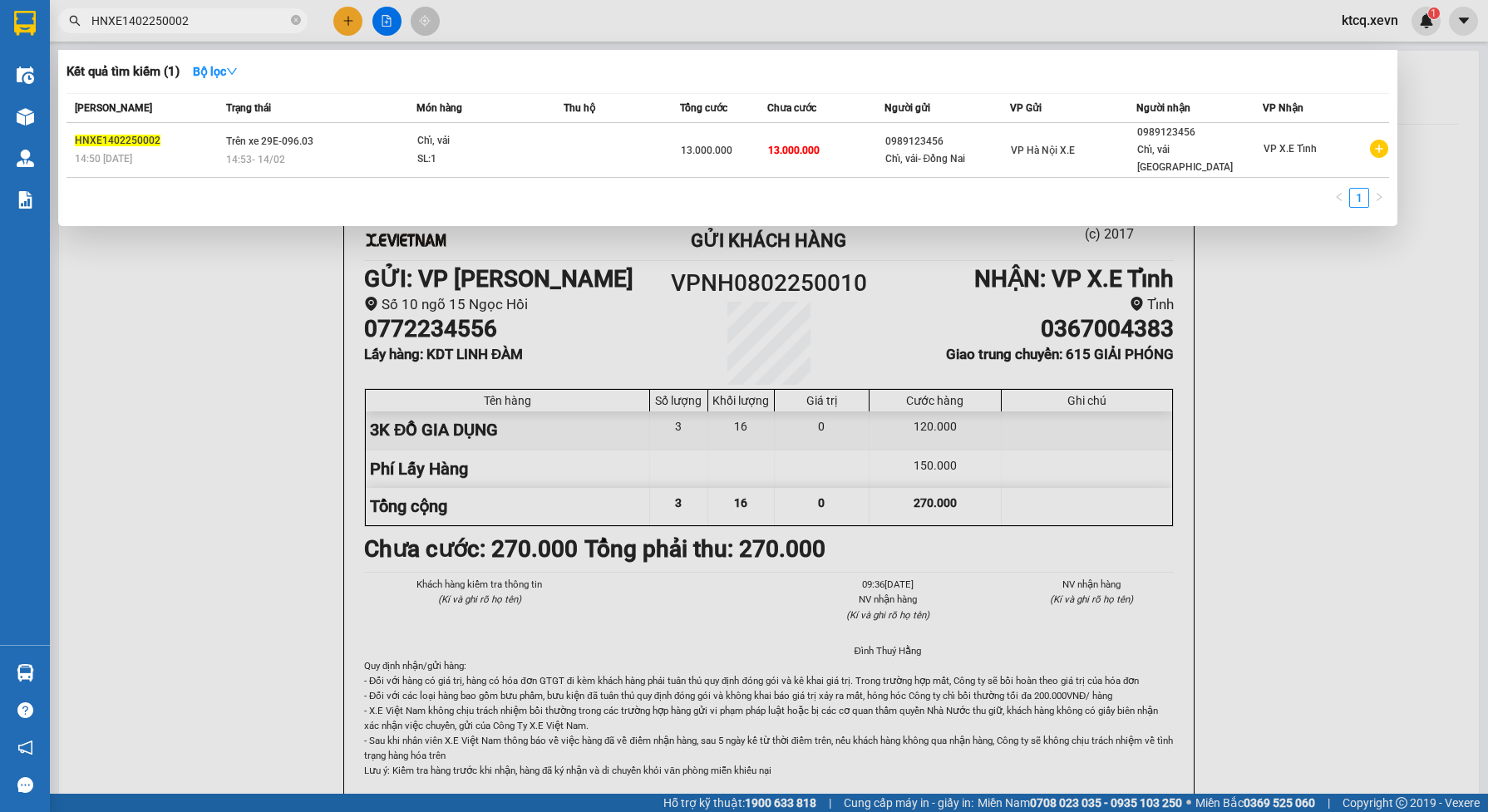
click at [217, 16] on input "HNXE1402250002" at bounding box center [189, 20] width 196 height 18
paste input "702250006"
type input "HNXE1702250006"
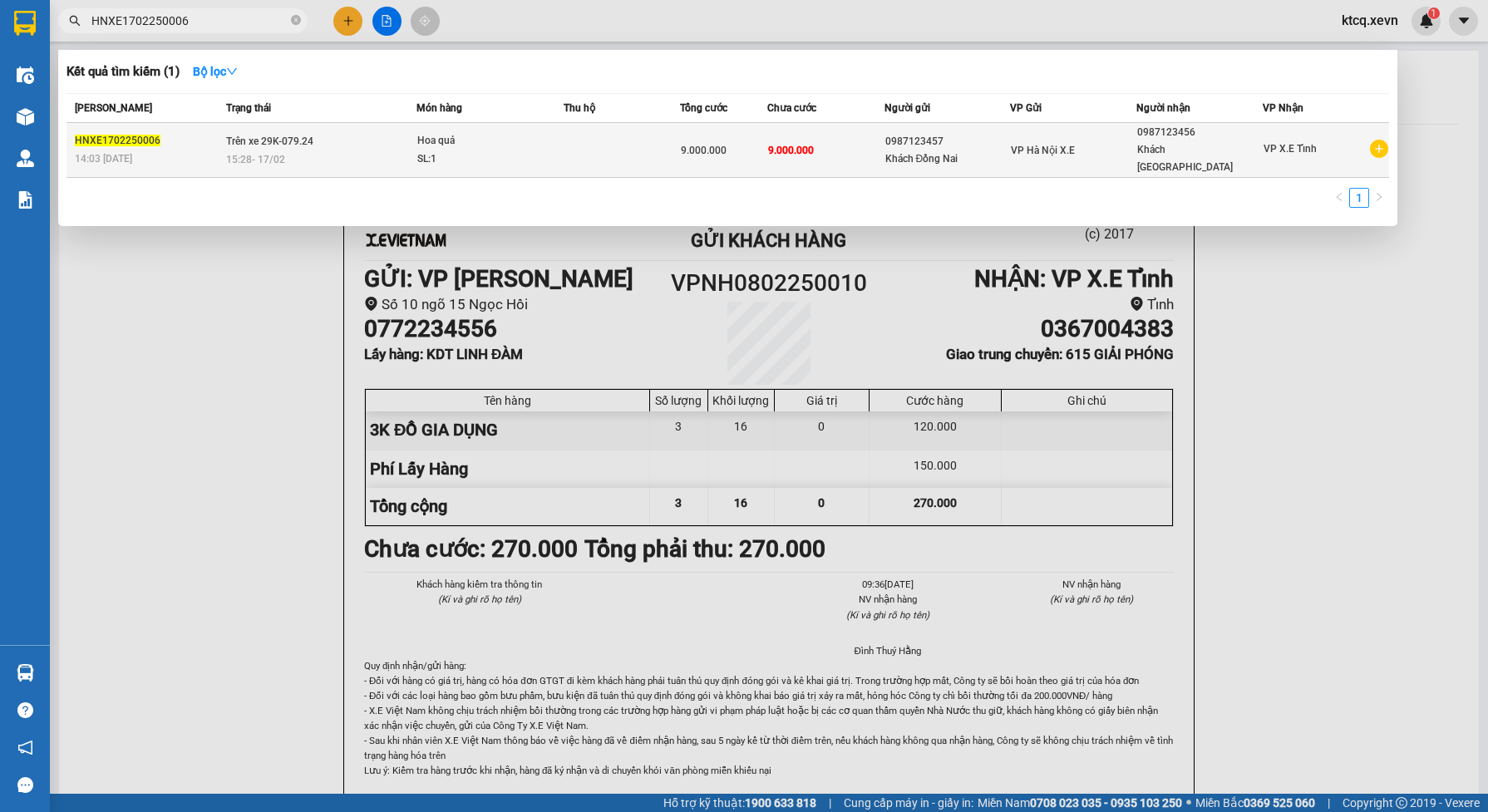
click at [903, 135] on div "0987123457" at bounding box center [948, 142] width 124 height 17
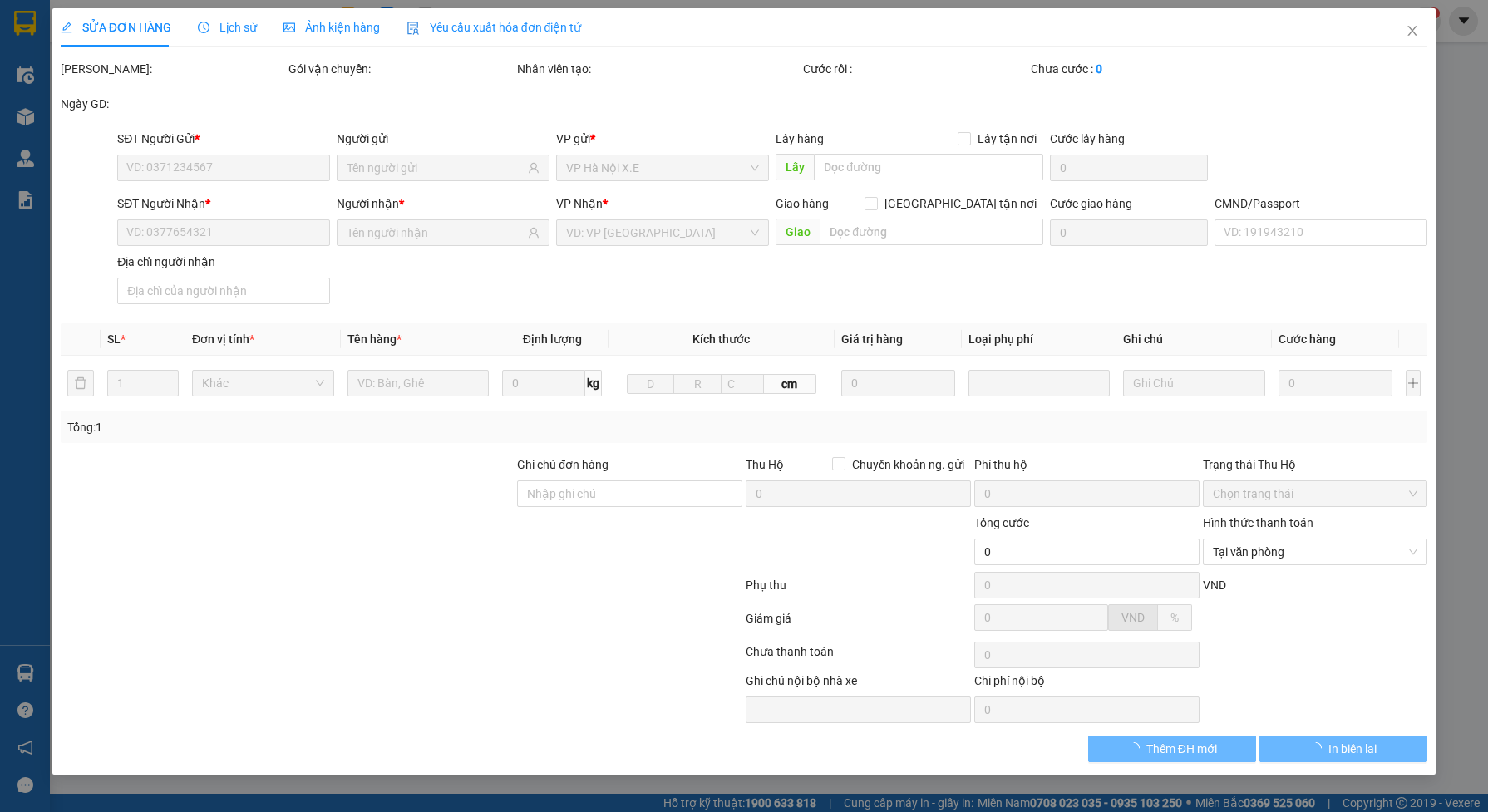
type input "0987123457"
type input "Khách Đồng Nai"
type input "0987123456"
type input "Khách [GEOGRAPHIC_DATA]"
type input "9.000.000"
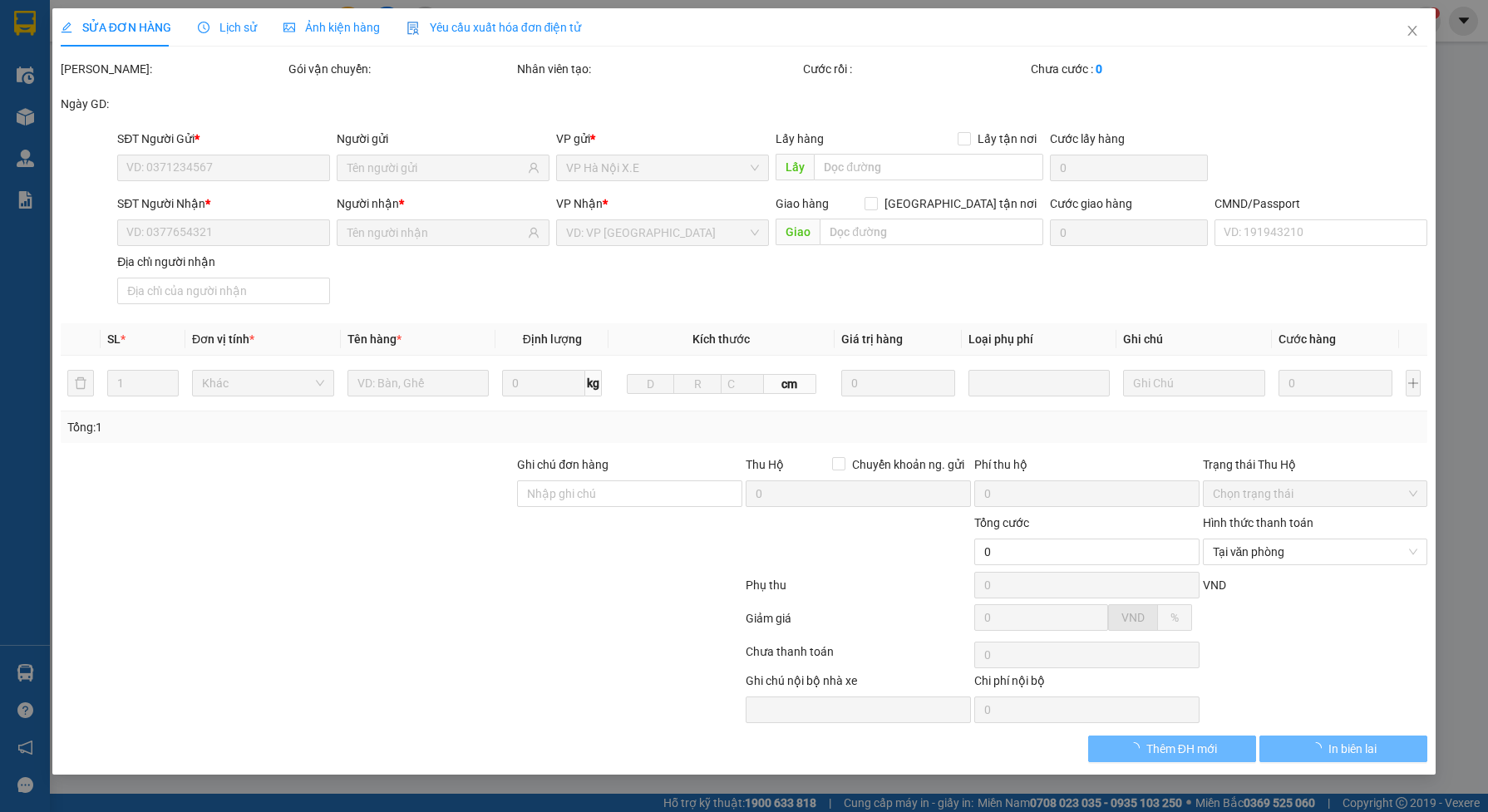
type input "9.000.000"
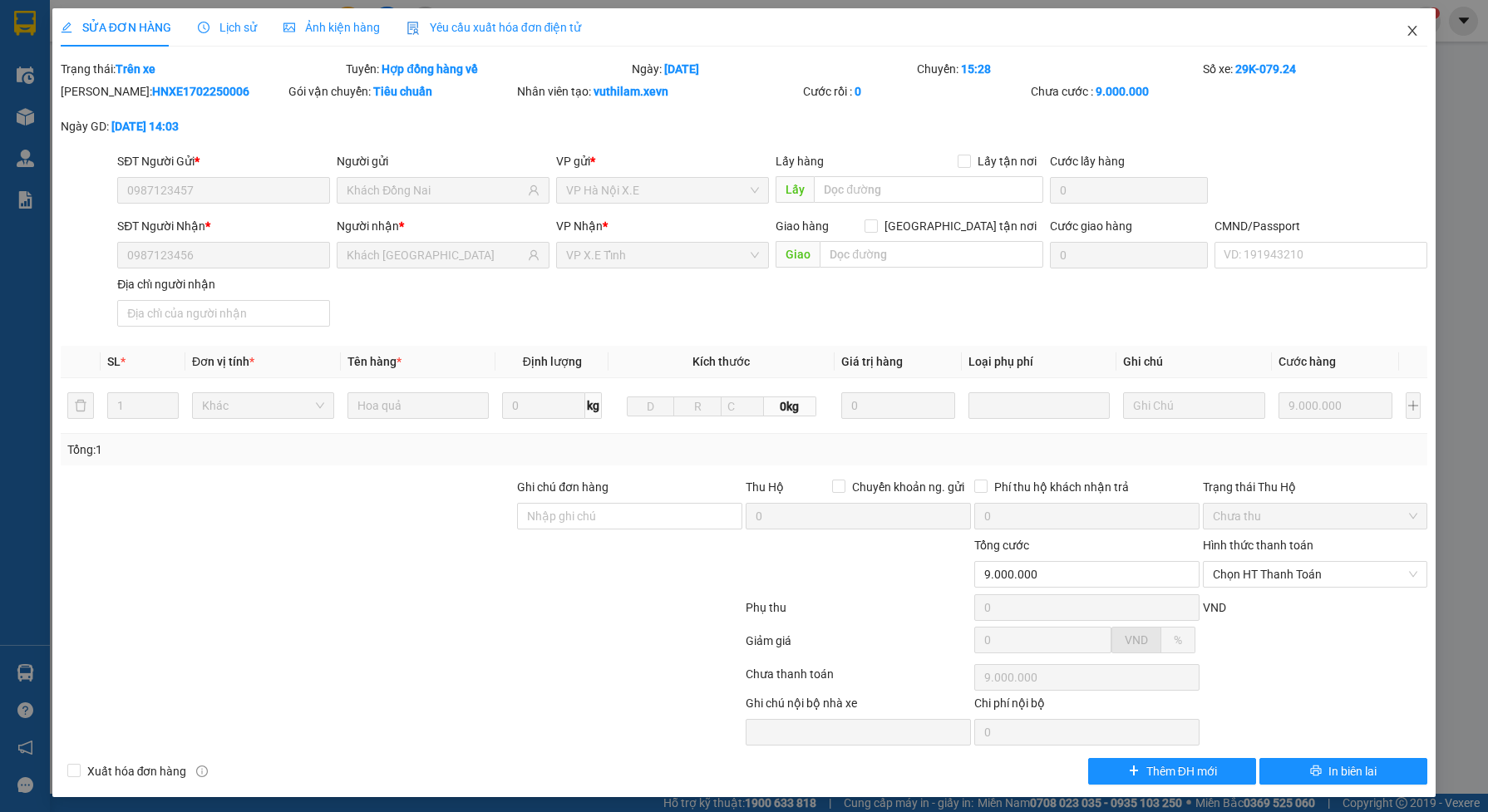
click at [1406, 37] on icon "close" at bounding box center [1412, 30] width 13 height 13
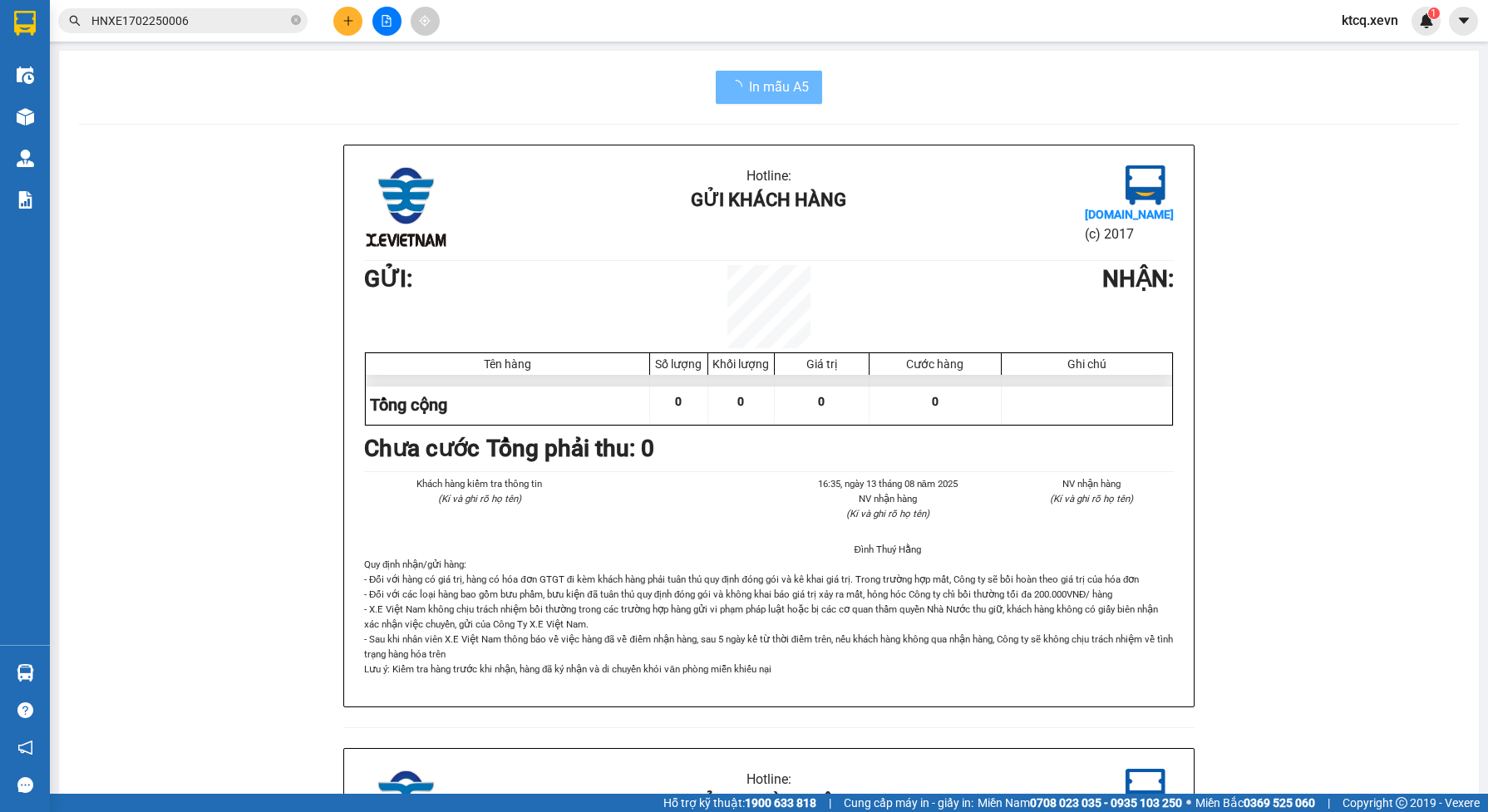
click at [225, 10] on span "HNXE1702250006" at bounding box center [182, 21] width 249 height 25
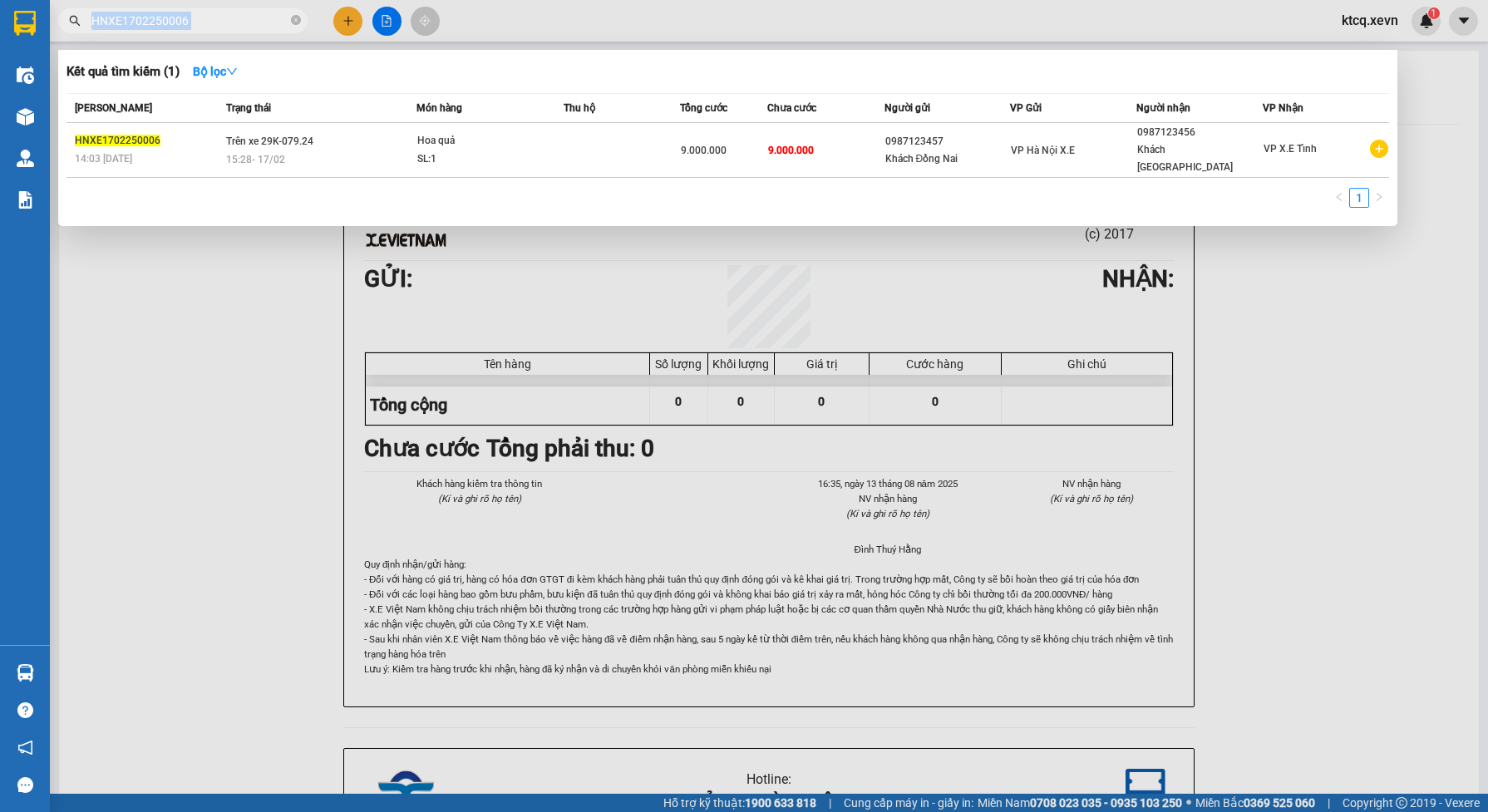
click at [225, 10] on span "HNXE1702250006" at bounding box center [182, 21] width 249 height 25
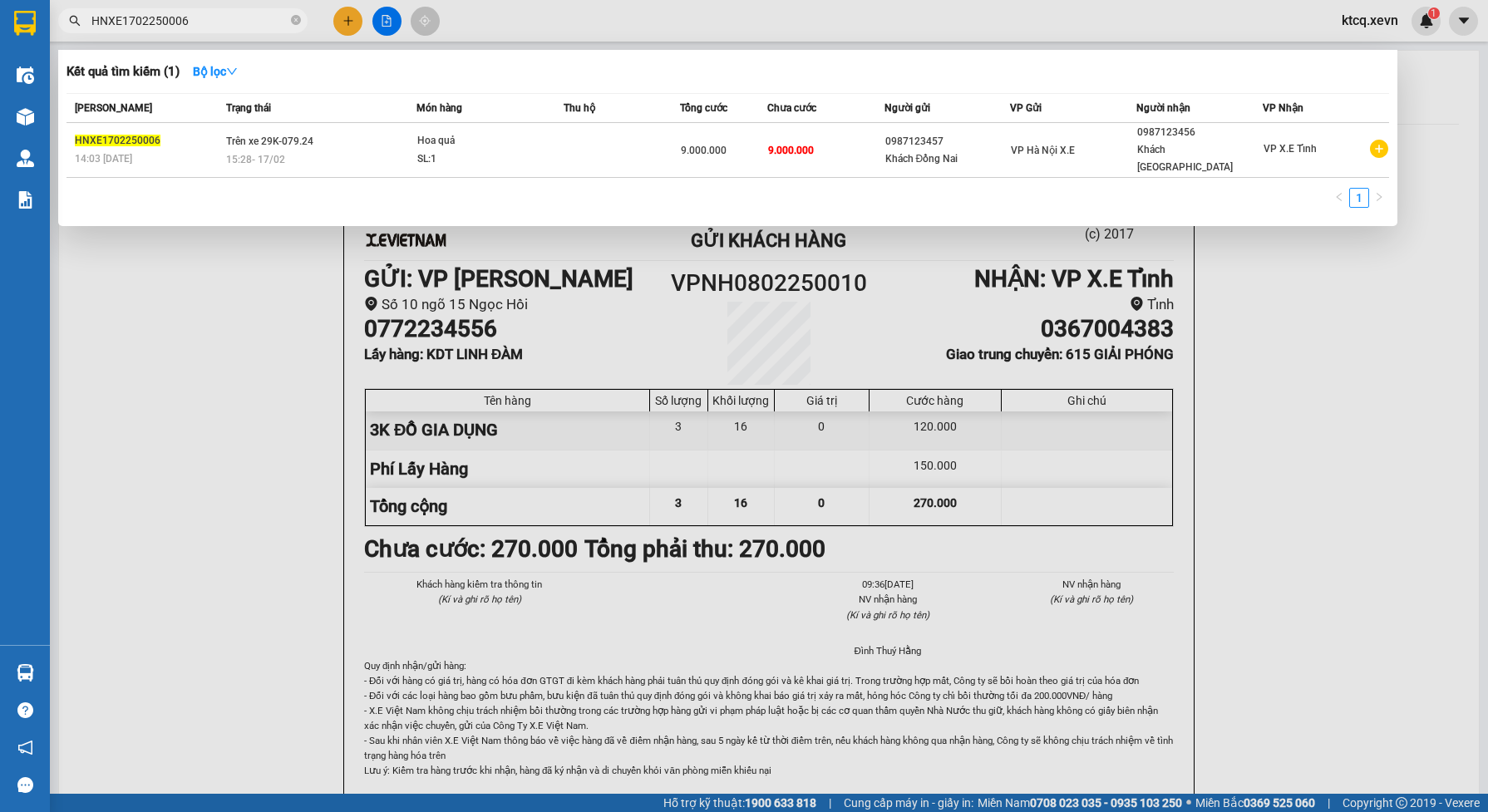
click at [204, 15] on input "HNXE1702250006" at bounding box center [189, 20] width 196 height 18
click at [202, 21] on input "HNXE1702250006" at bounding box center [189, 20] width 196 height 18
click at [1035, 543] on div at bounding box center [744, 406] width 1488 height 812
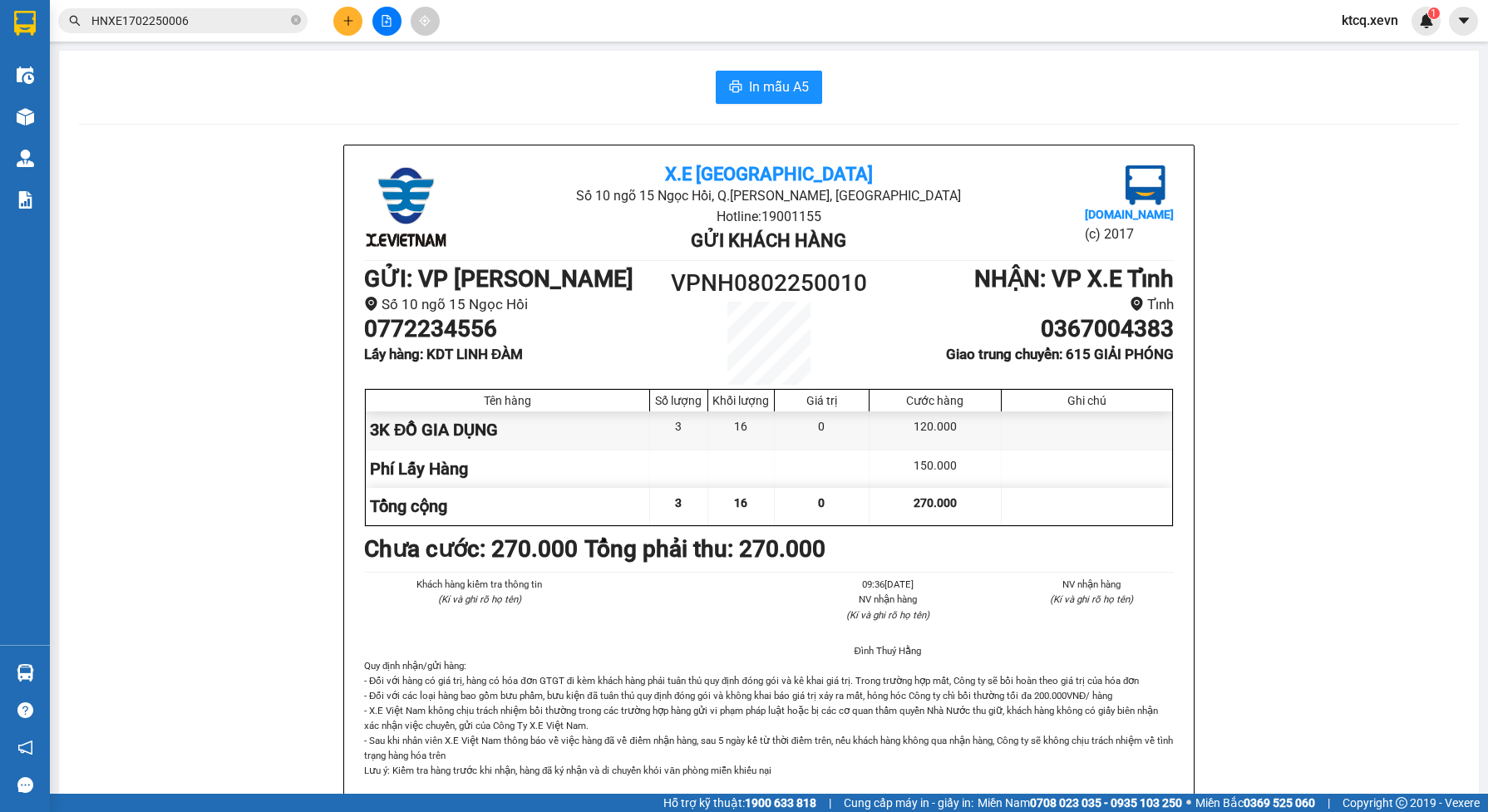
click at [200, 22] on input "HNXE1702250006" at bounding box center [189, 20] width 196 height 18
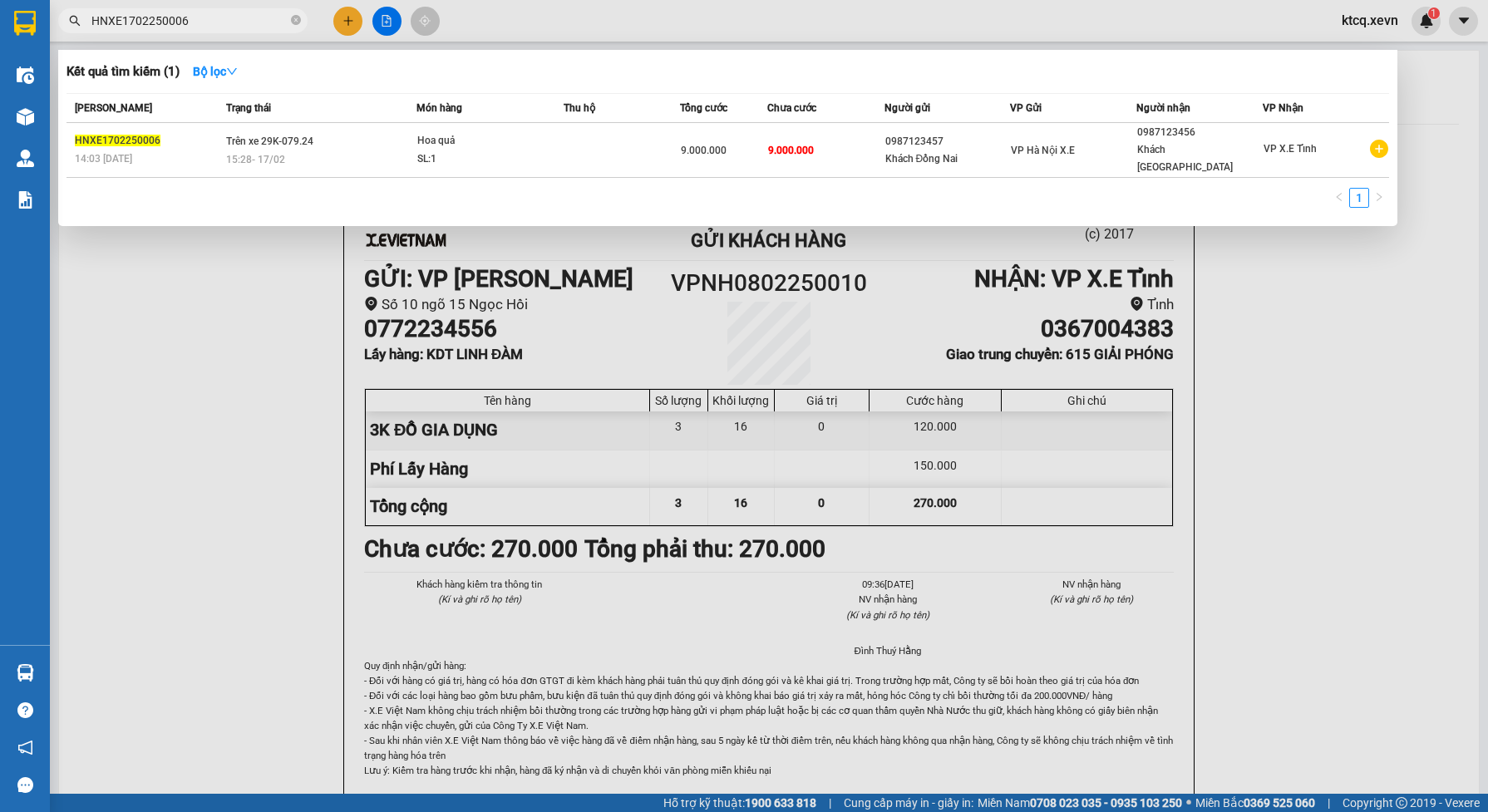
click at [200, 22] on input "HNXE1702250006" at bounding box center [189, 20] width 196 height 18
paste input "VPNH0103250015"
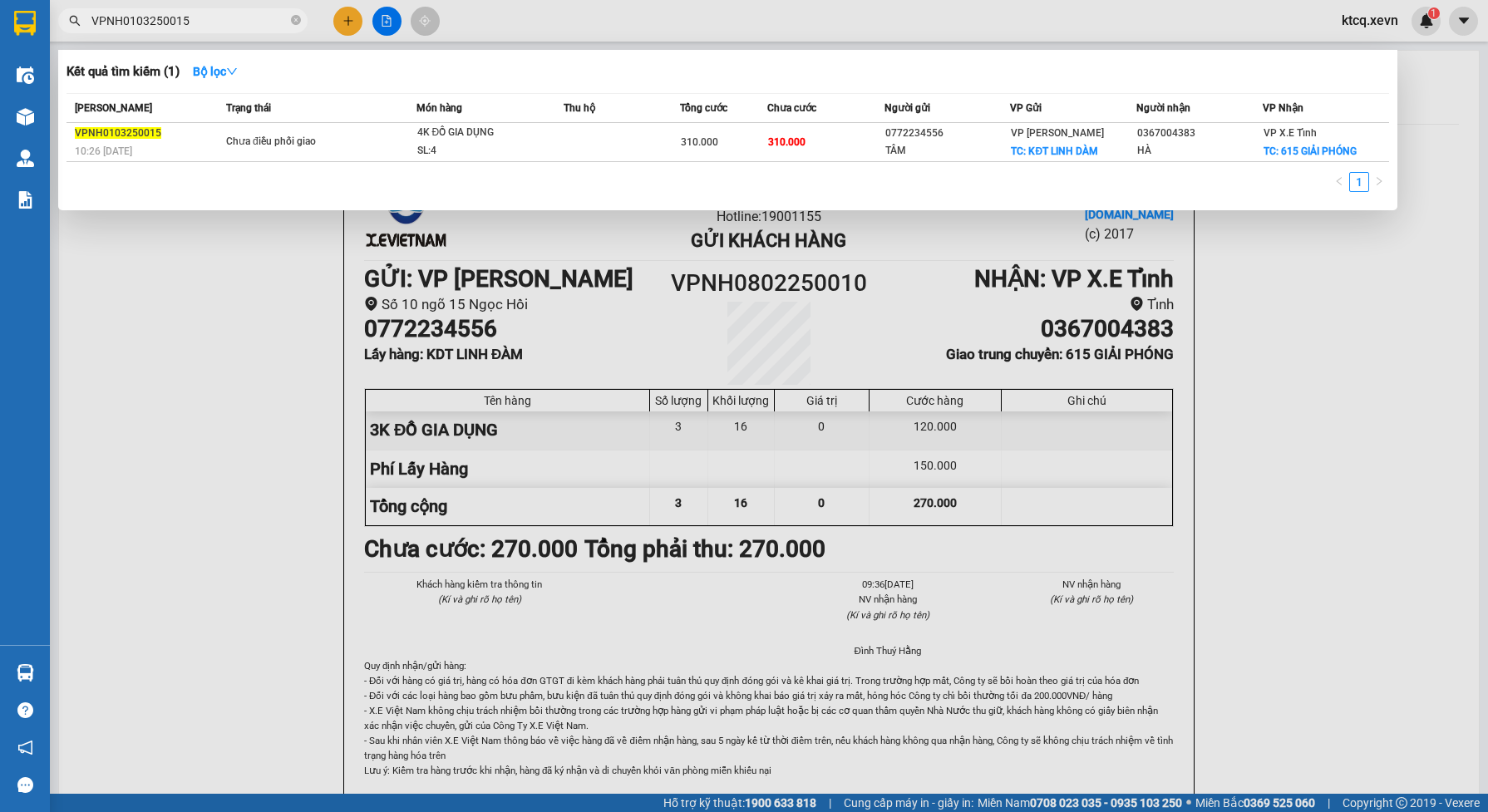
type input "VPNH0103250015"
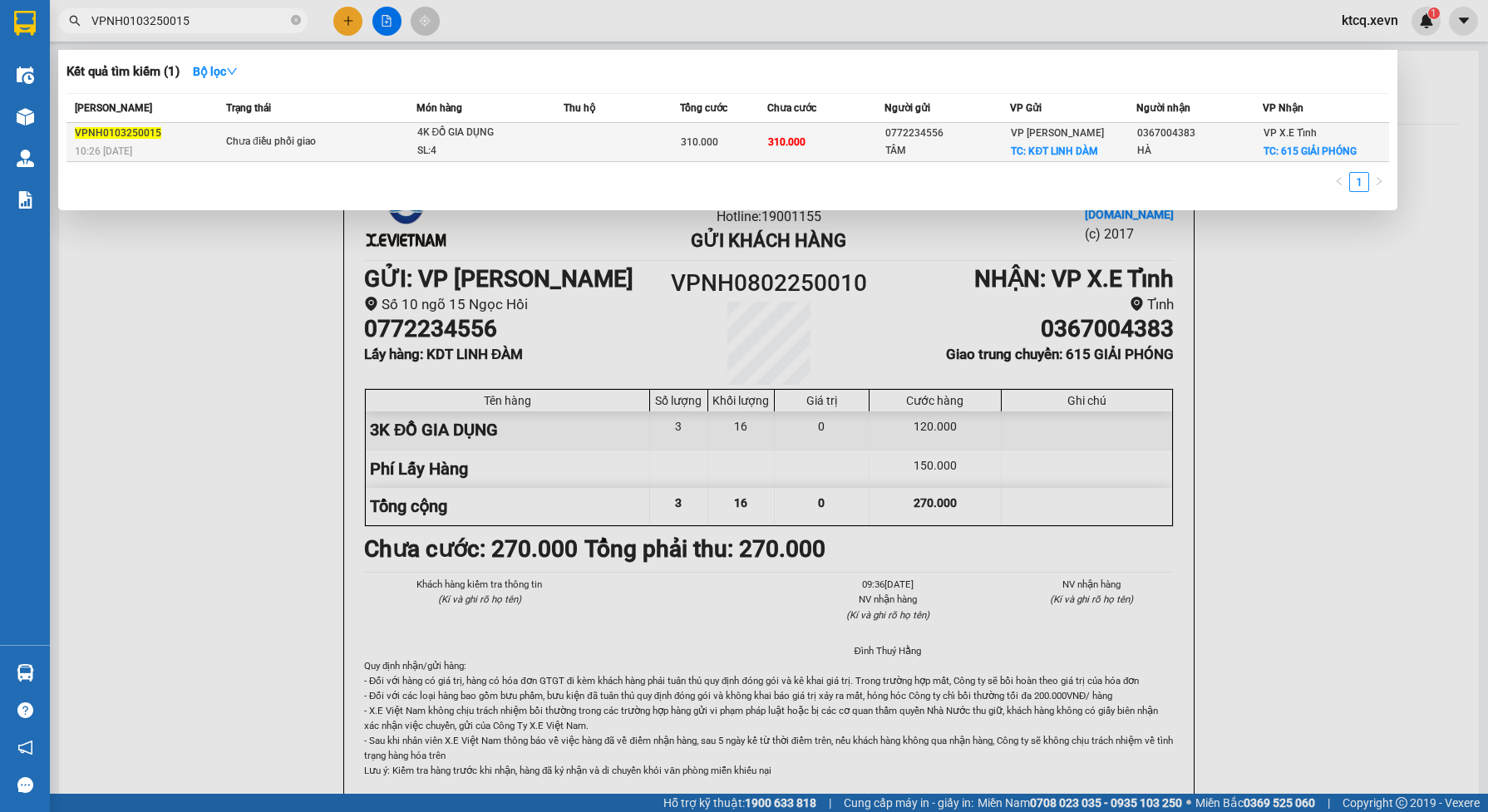
click at [971, 134] on div "0772234556" at bounding box center [948, 133] width 124 height 17
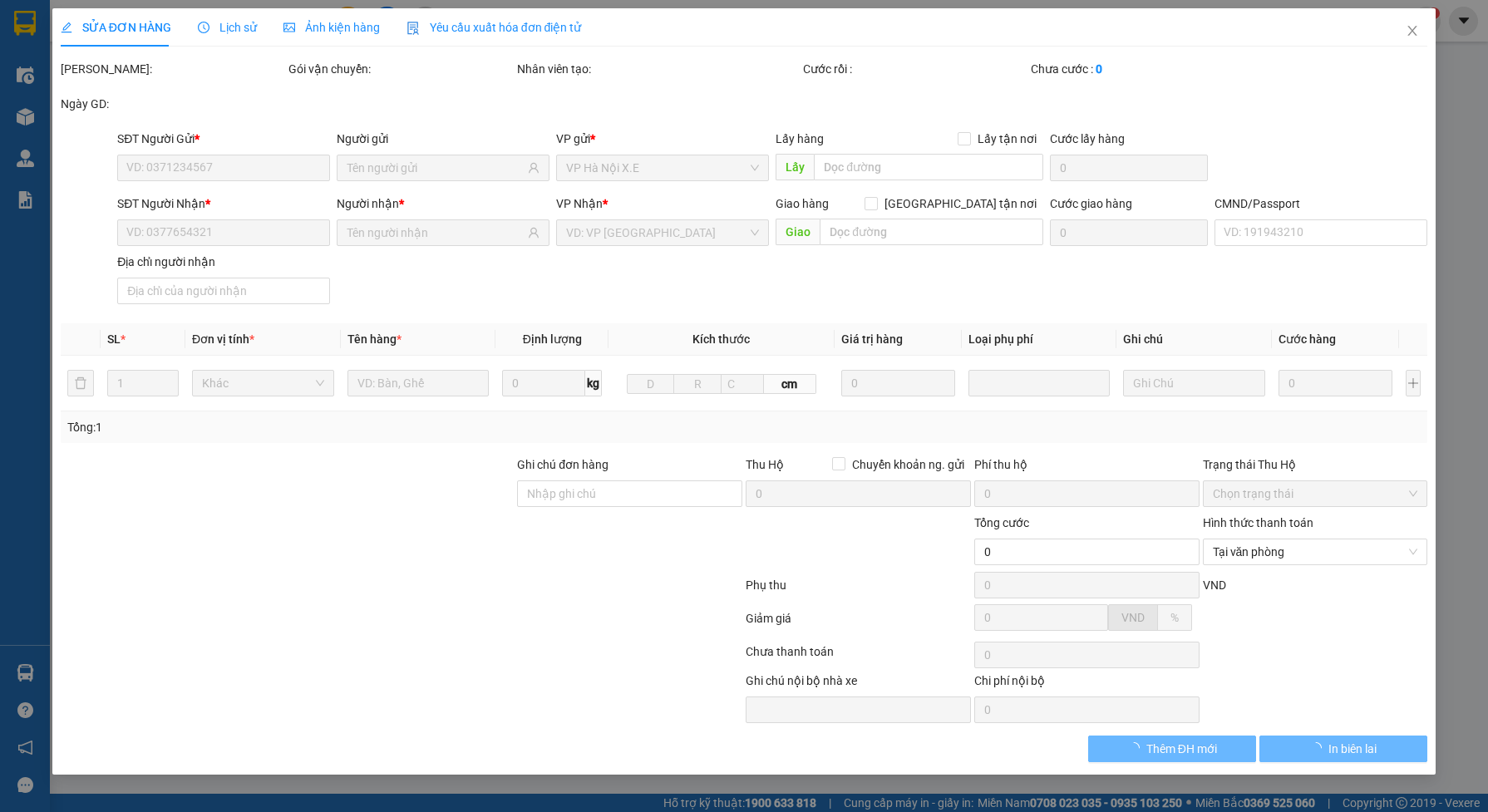
type input "0772234556"
type input "TÂM"
checkbox input "true"
type input "KĐT LINH DÀM"
type input "75.000"
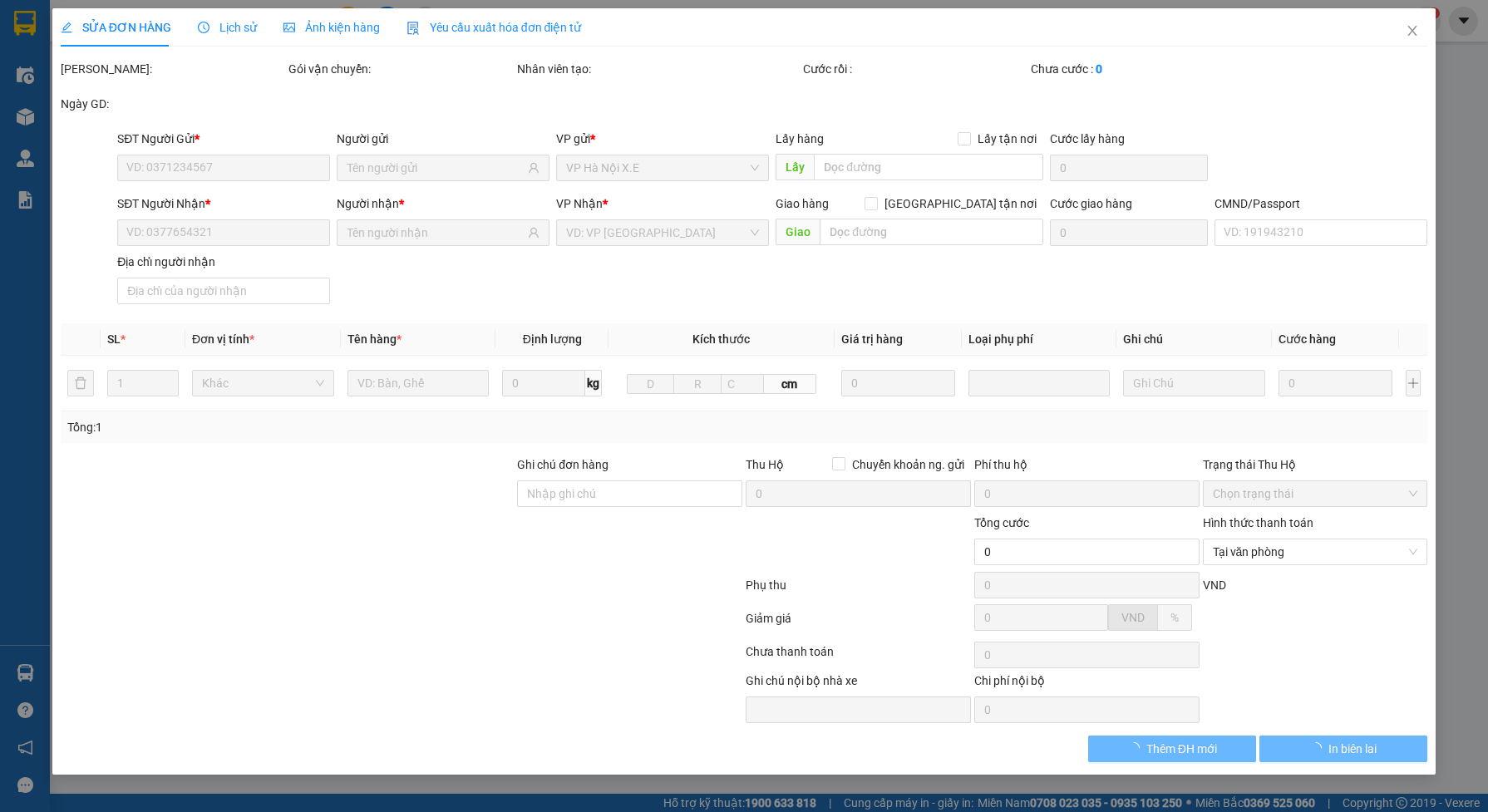
type input "0367004383"
type input "HÀ"
checkbox input "true"
type input "615 GIẢI PHÓNG"
type input "75.000"
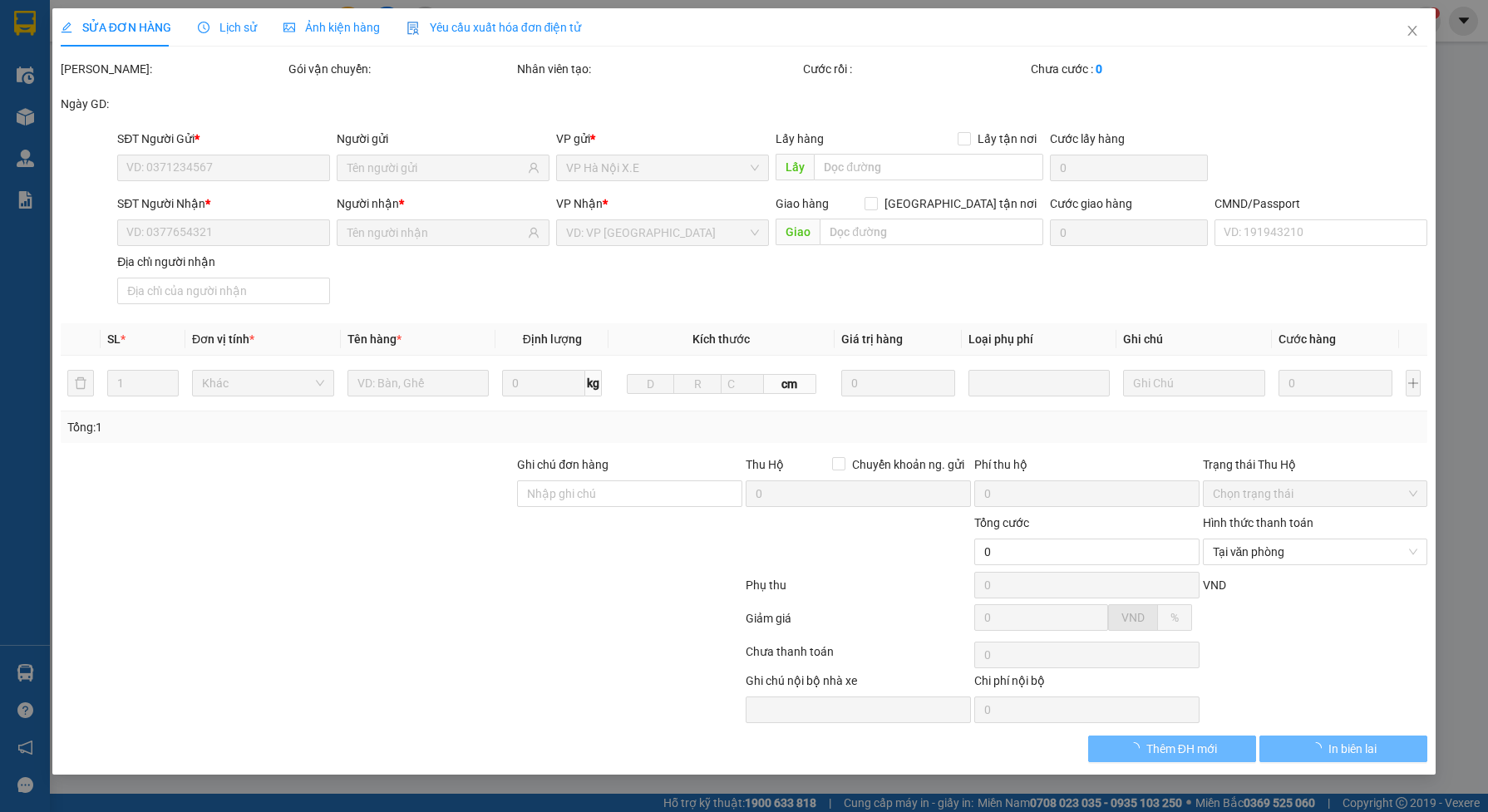
type input "CHÚ QUANG LẤY"
type input "310.000"
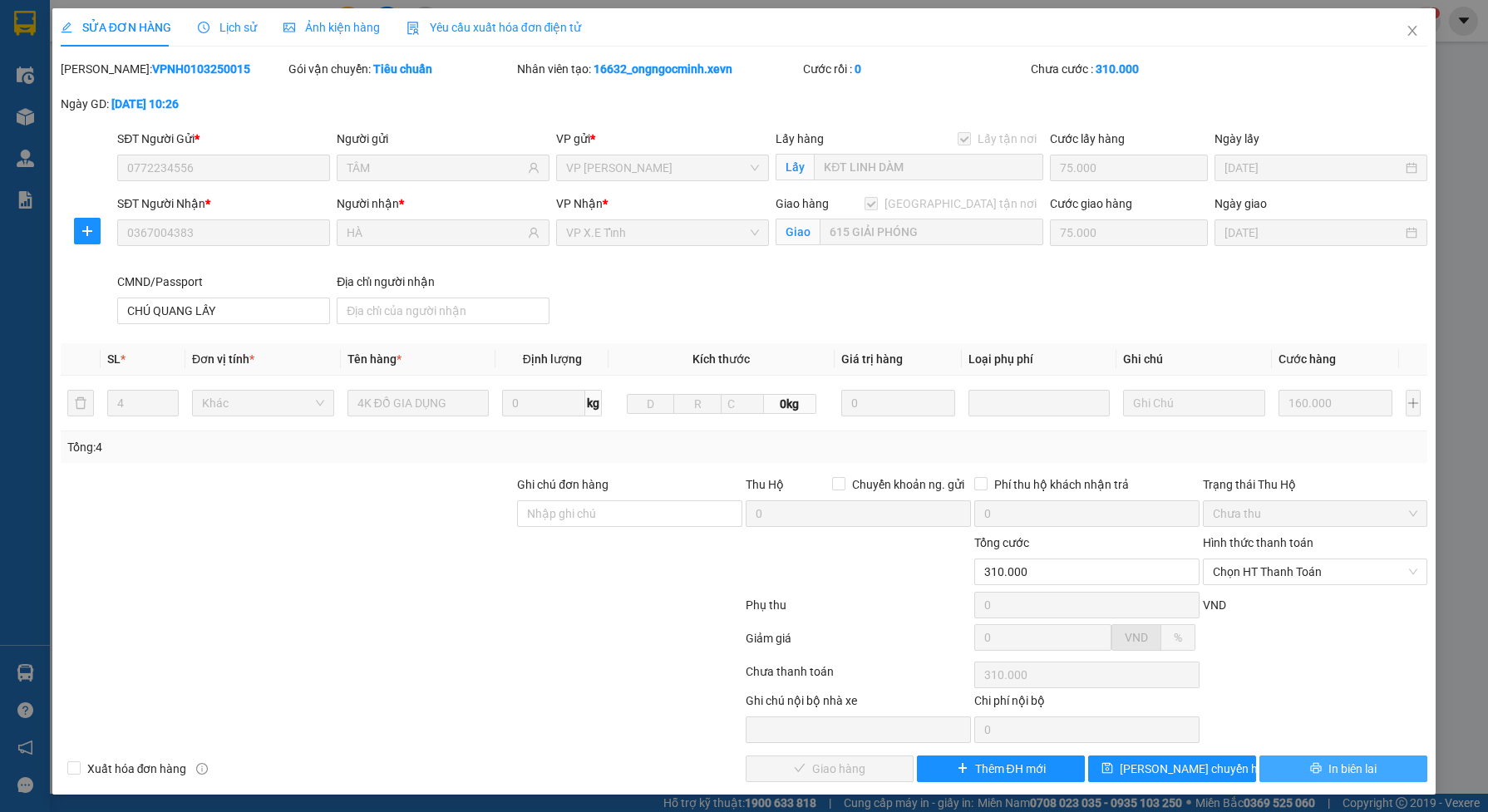
click at [1283, 769] on button "In biên lai" at bounding box center [1343, 769] width 168 height 27
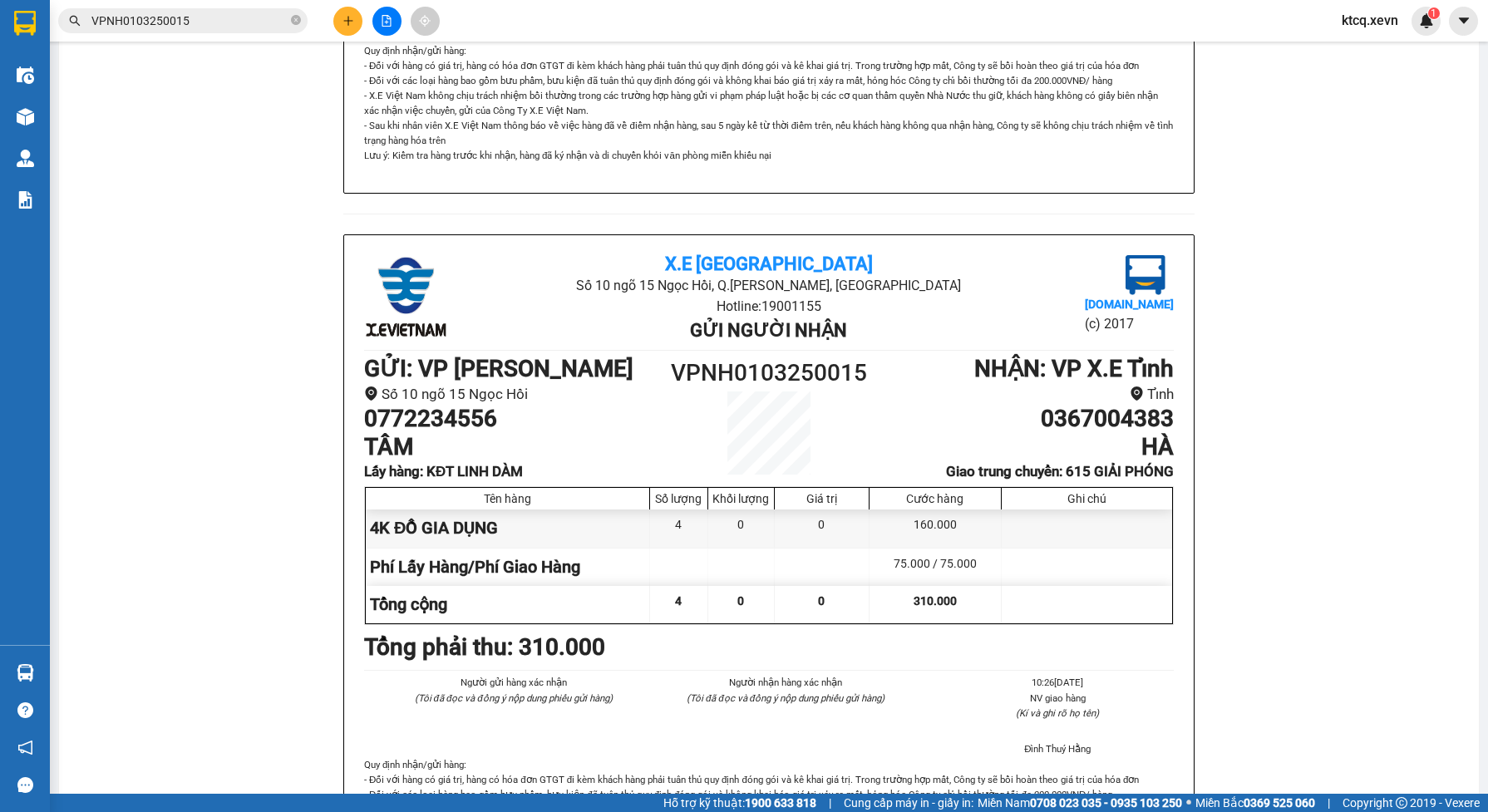
scroll to position [819, 0]
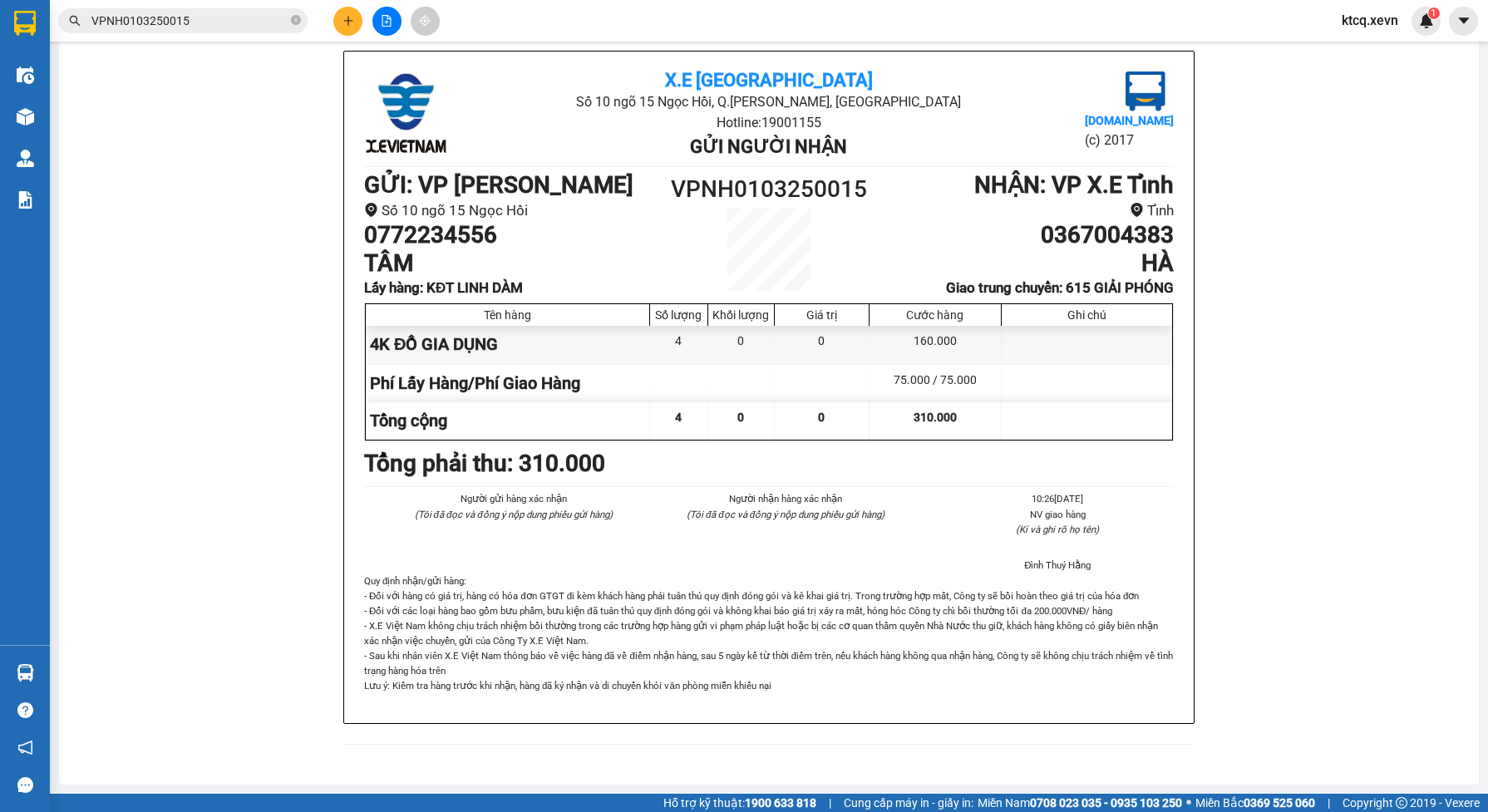
click at [188, 17] on input "VPNH0103250015" at bounding box center [189, 20] width 196 height 18
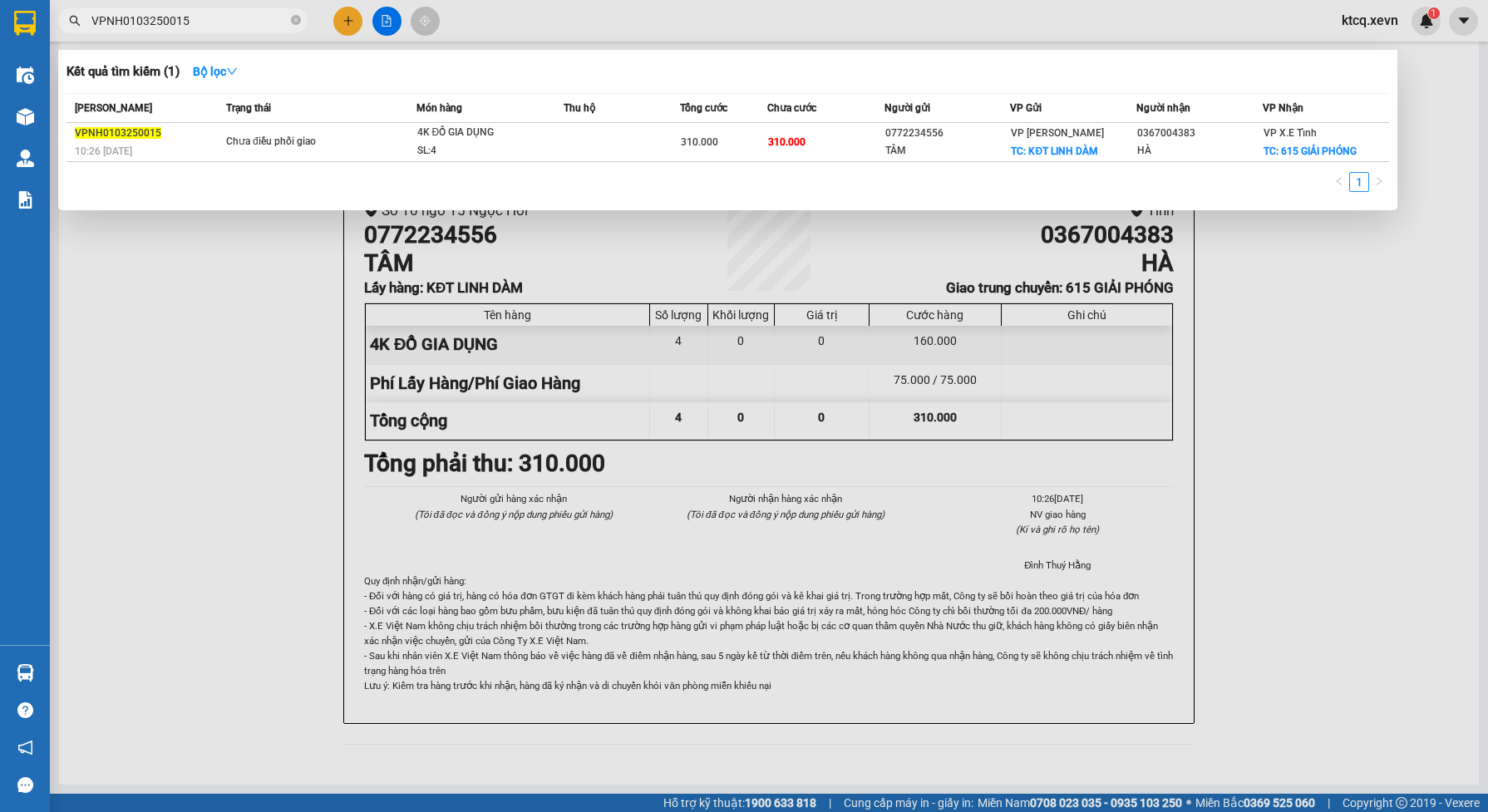
click at [188, 17] on input "VPNH0103250015" at bounding box center [189, 20] width 196 height 18
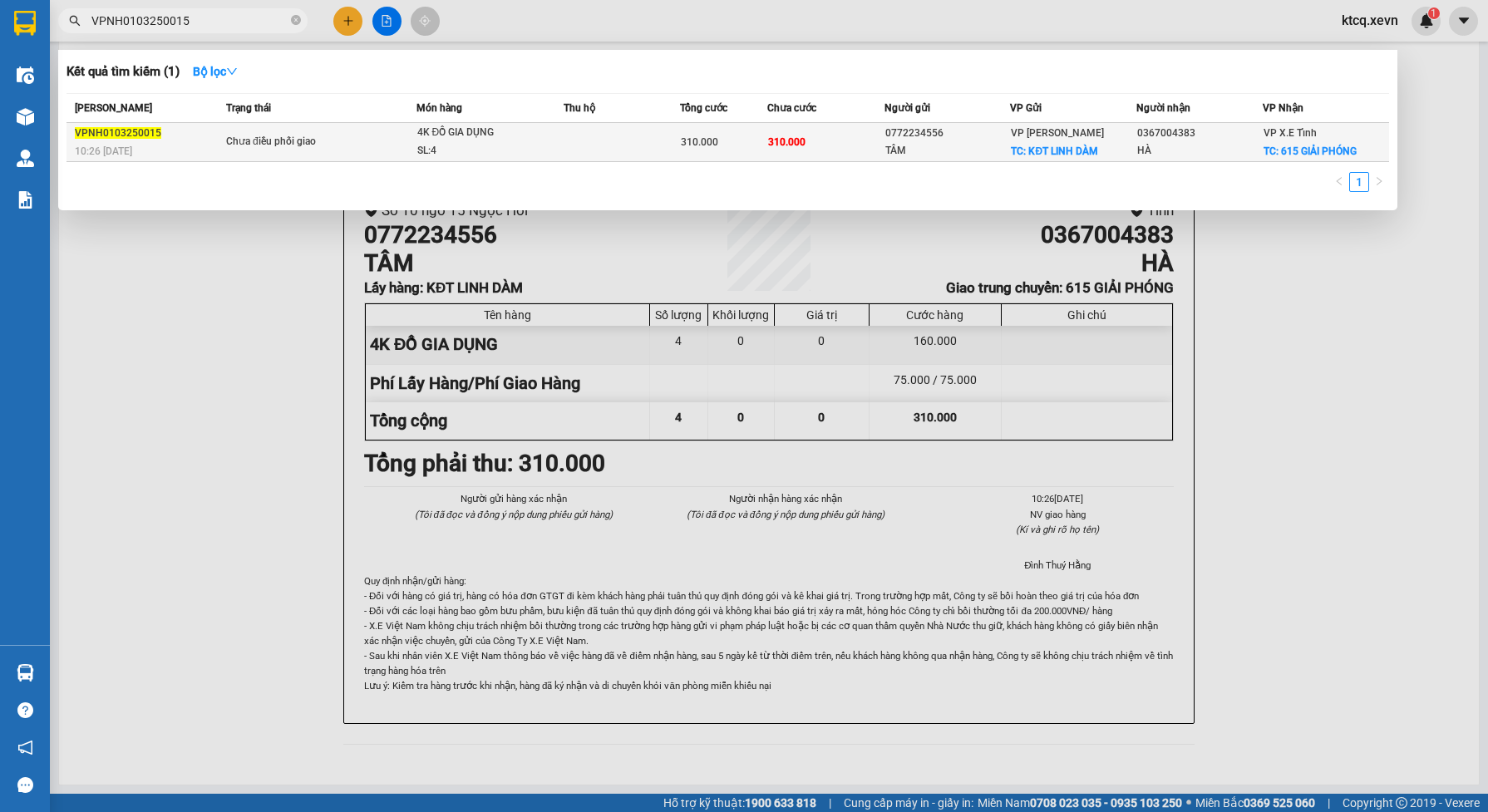
click at [379, 138] on span "Chưa điều phối giao" at bounding box center [321, 142] width 190 height 18
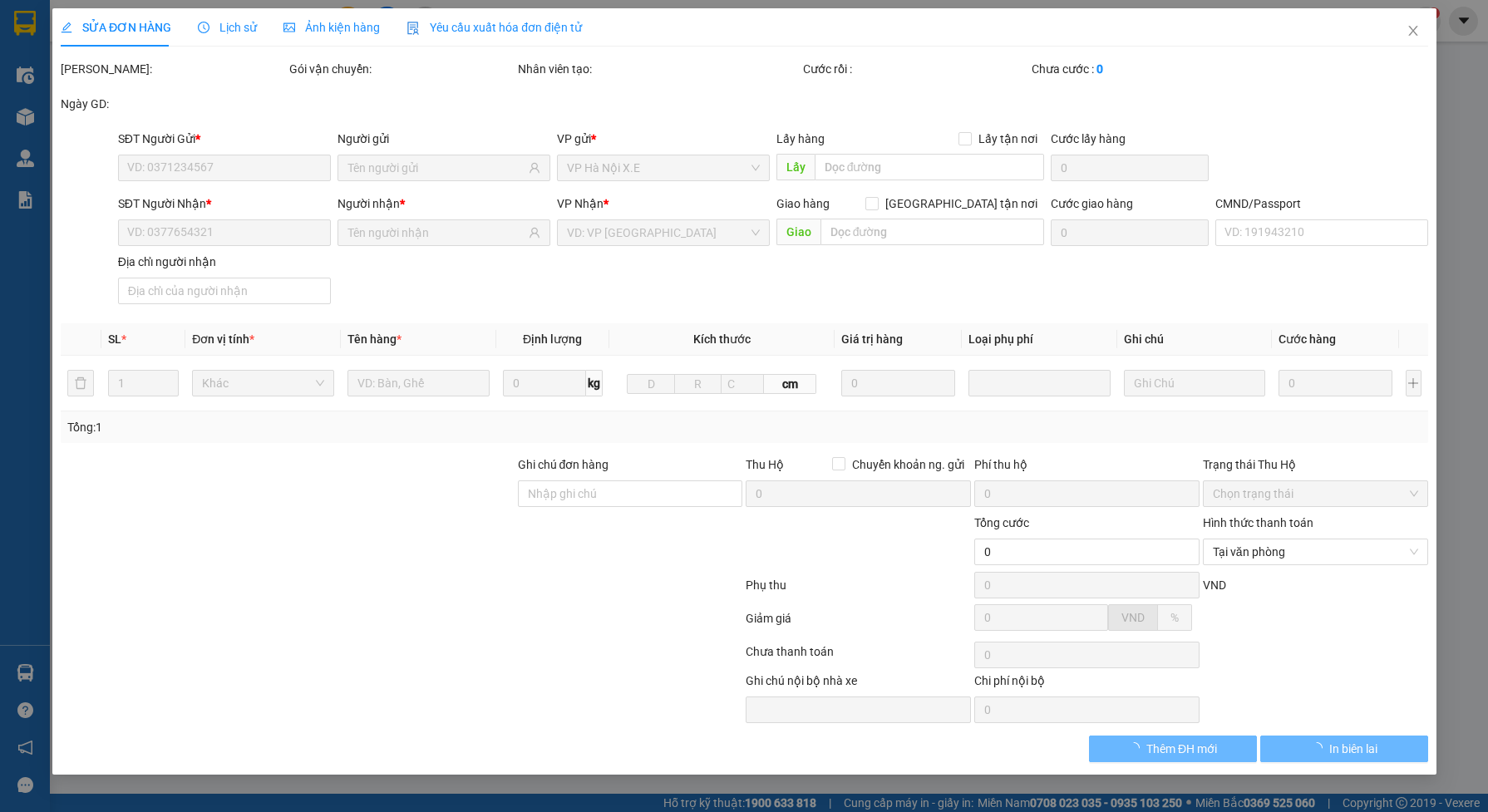
type input "0772234556"
type input "TÂM"
checkbox input "true"
type input "KĐT LINH DÀM"
type input "75.000"
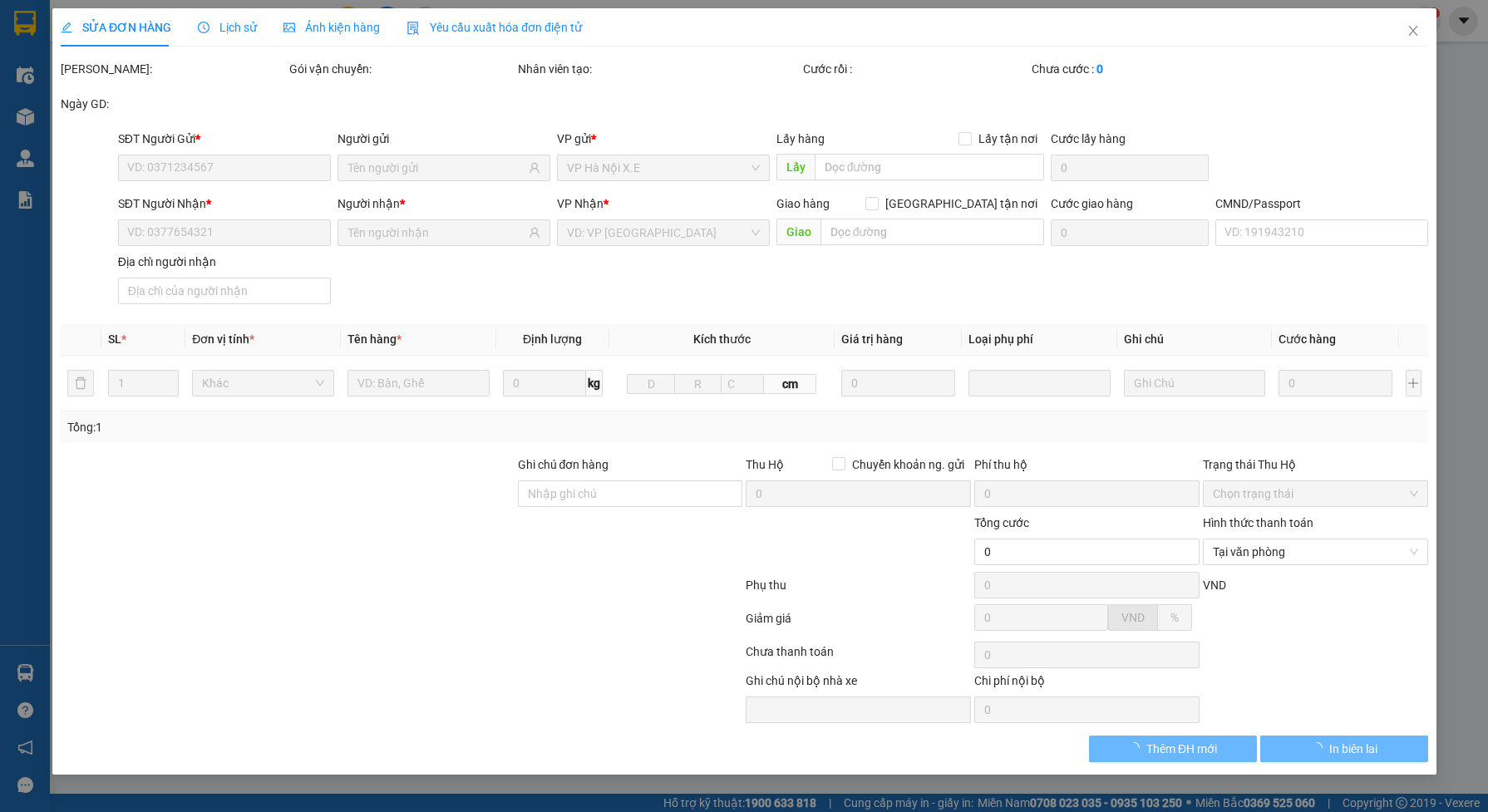
type input "0367004383"
type input "HÀ"
checkbox input "true"
type input "615 GIẢI PHÓNG"
type input "75.000"
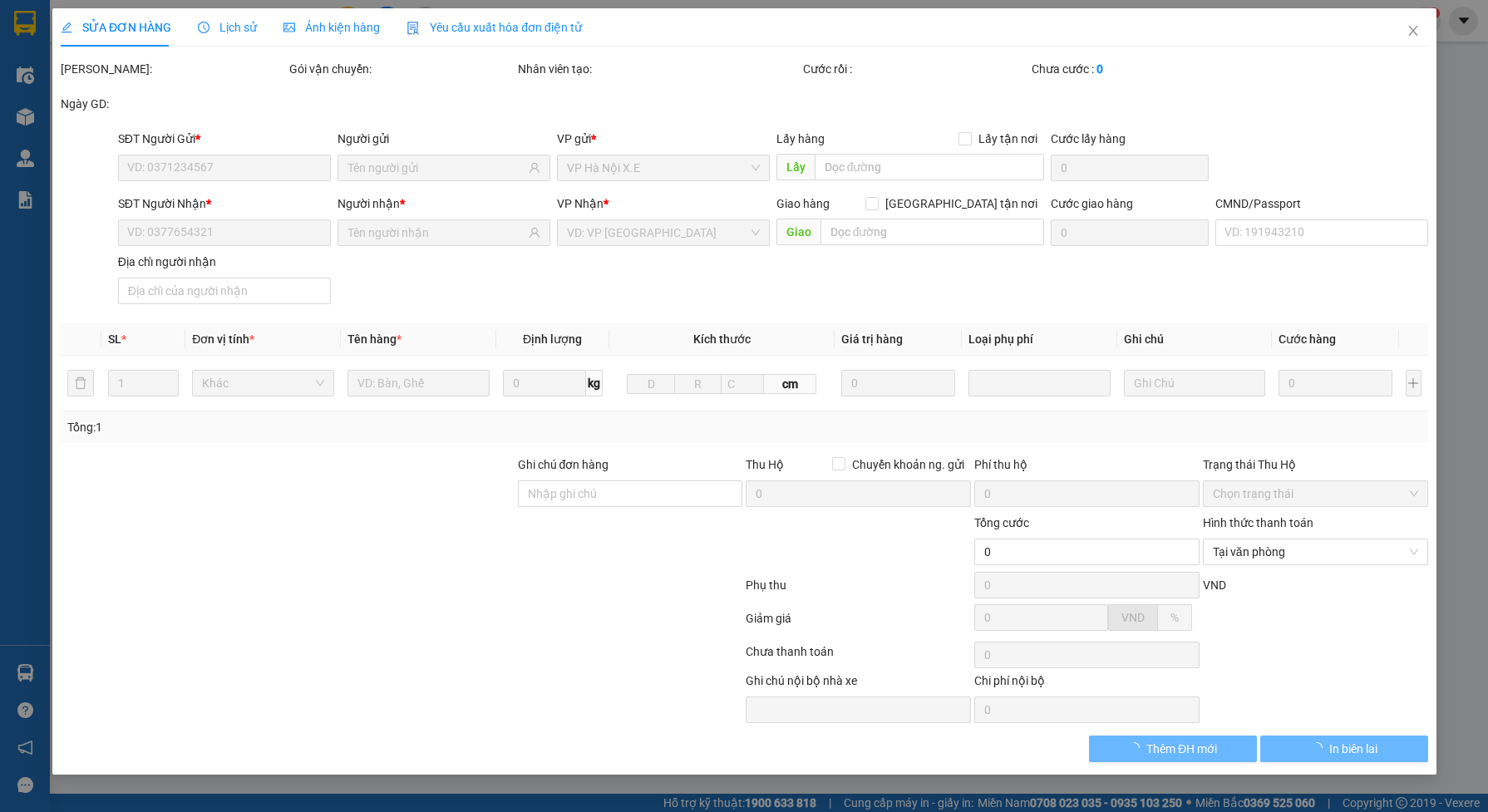
type input "CHÚ QUANG LẤY"
type input "310.000"
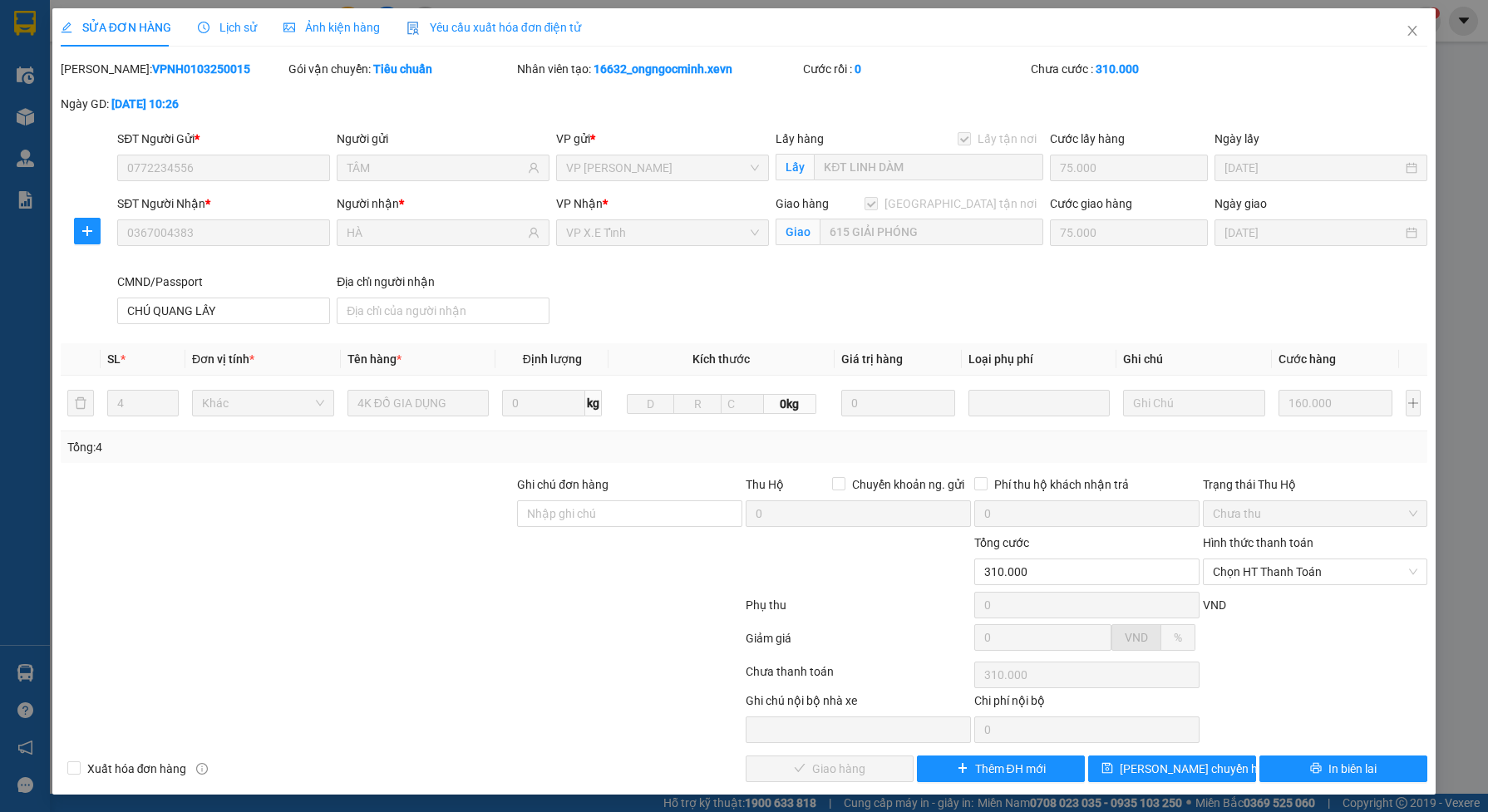
click at [242, 28] on span "Lịch sử" at bounding box center [227, 27] width 59 height 13
